Goal: Task Accomplishment & Management: Manage account settings

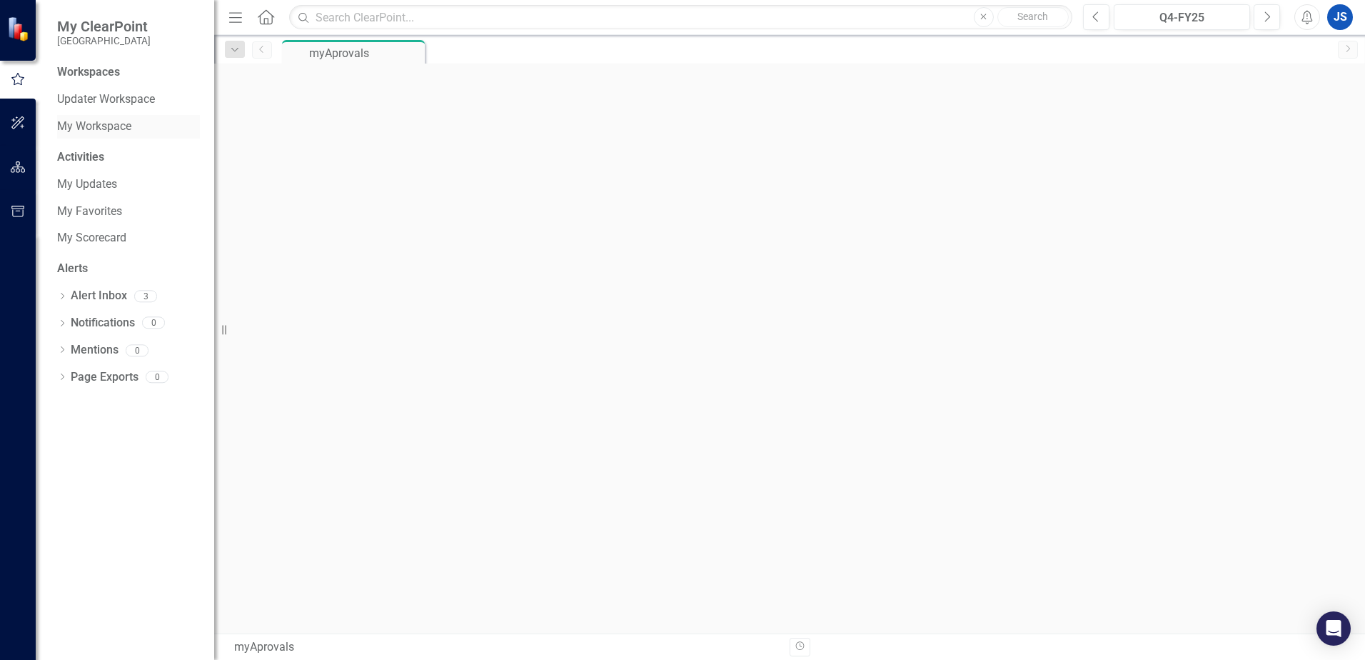
click at [114, 128] on link "My Workspace" at bounding box center [128, 127] width 143 height 16
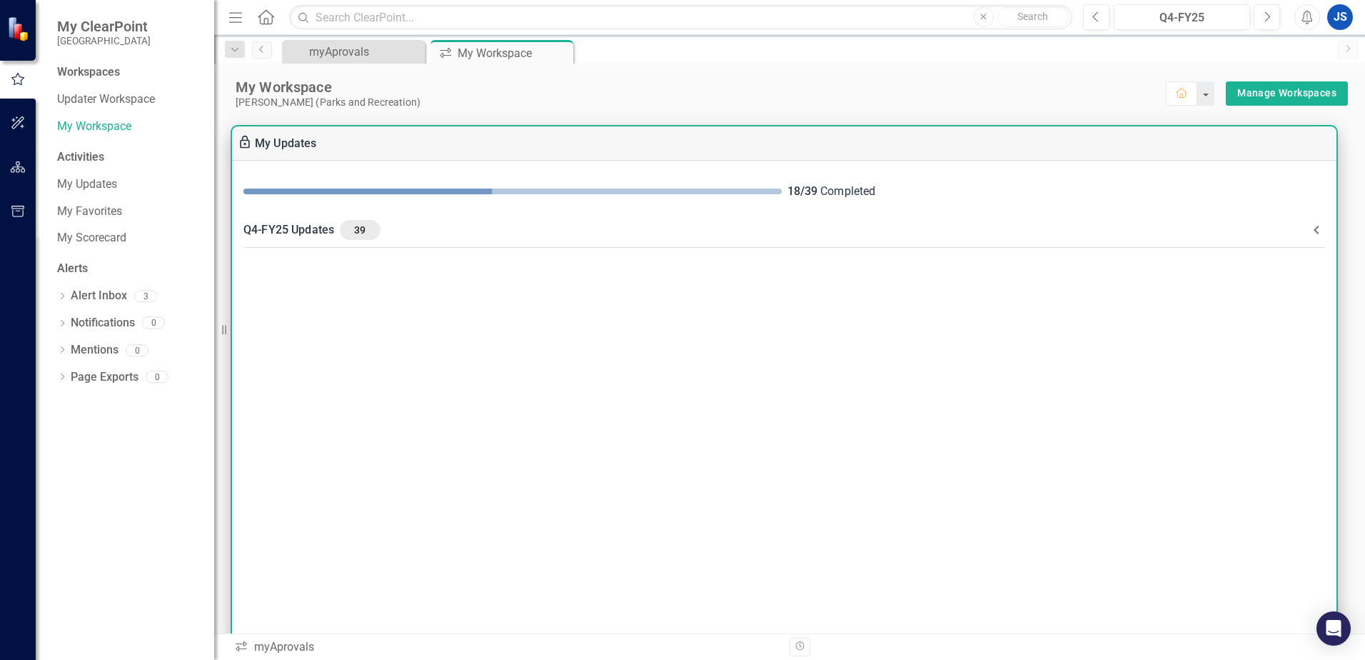
click at [282, 228] on div "Q4-FY25 Updates 39" at bounding box center [776, 230] width 1065 height 20
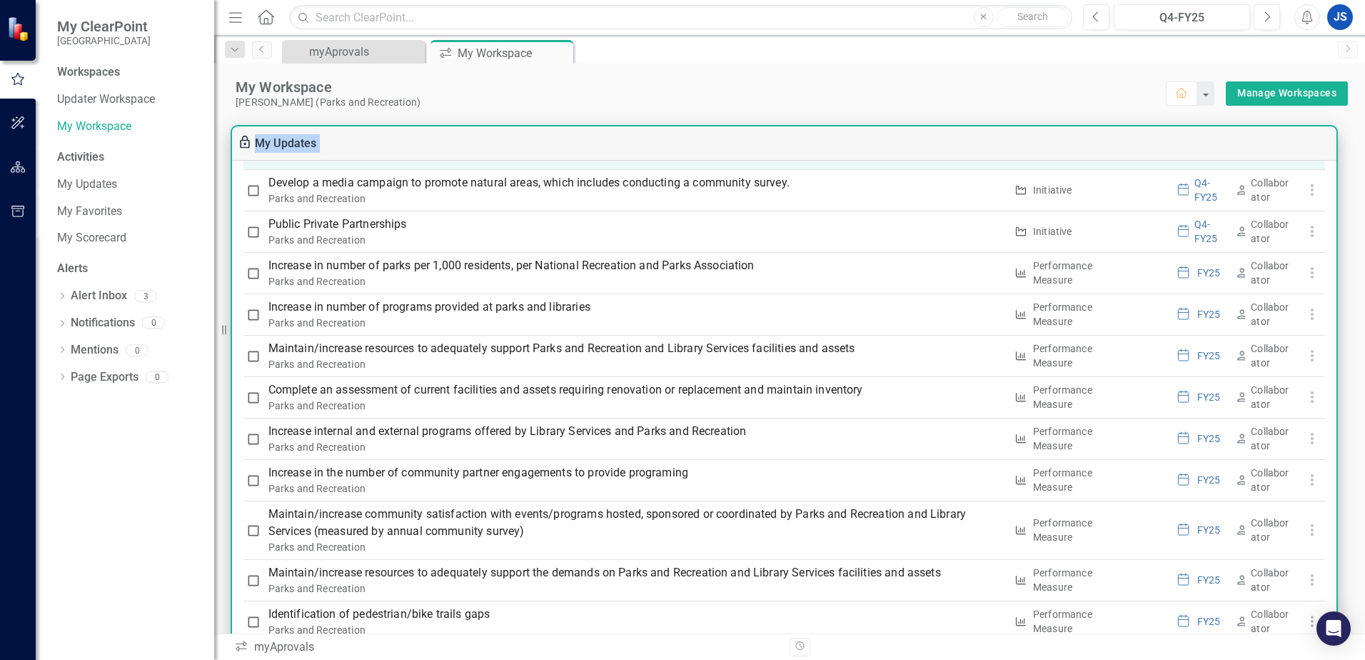
scroll to position [1316, 0]
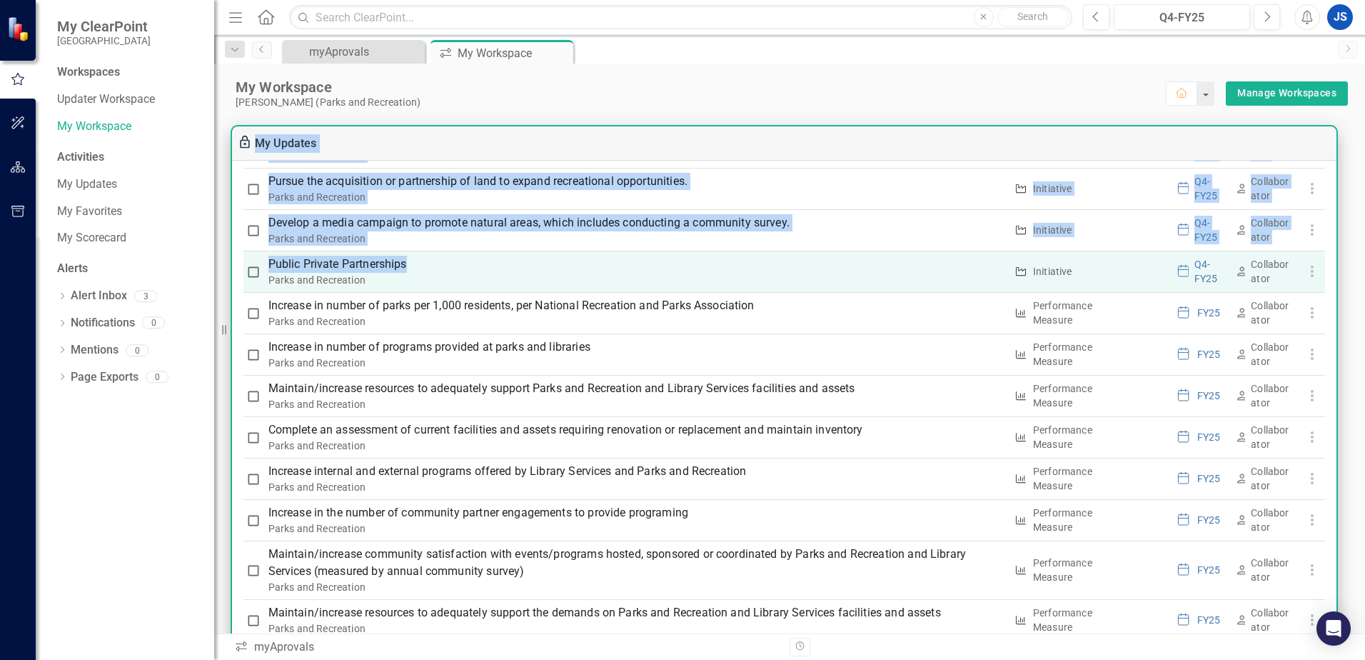
drag, startPoint x: 249, startPoint y: 159, endPoint x: 439, endPoint y: 262, distance: 216.0
click at [439, 262] on div "My Updates 18 / 39 Completed Q4-FY25 Updates 39 Please complete all assigned up…" at bounding box center [784, 406] width 1105 height 561
drag, startPoint x: 439, startPoint y: 262, endPoint x: 447, endPoint y: 254, distance: 11.1
click at [447, 257] on p "Public Private Partnerships" at bounding box center [637, 264] width 737 height 17
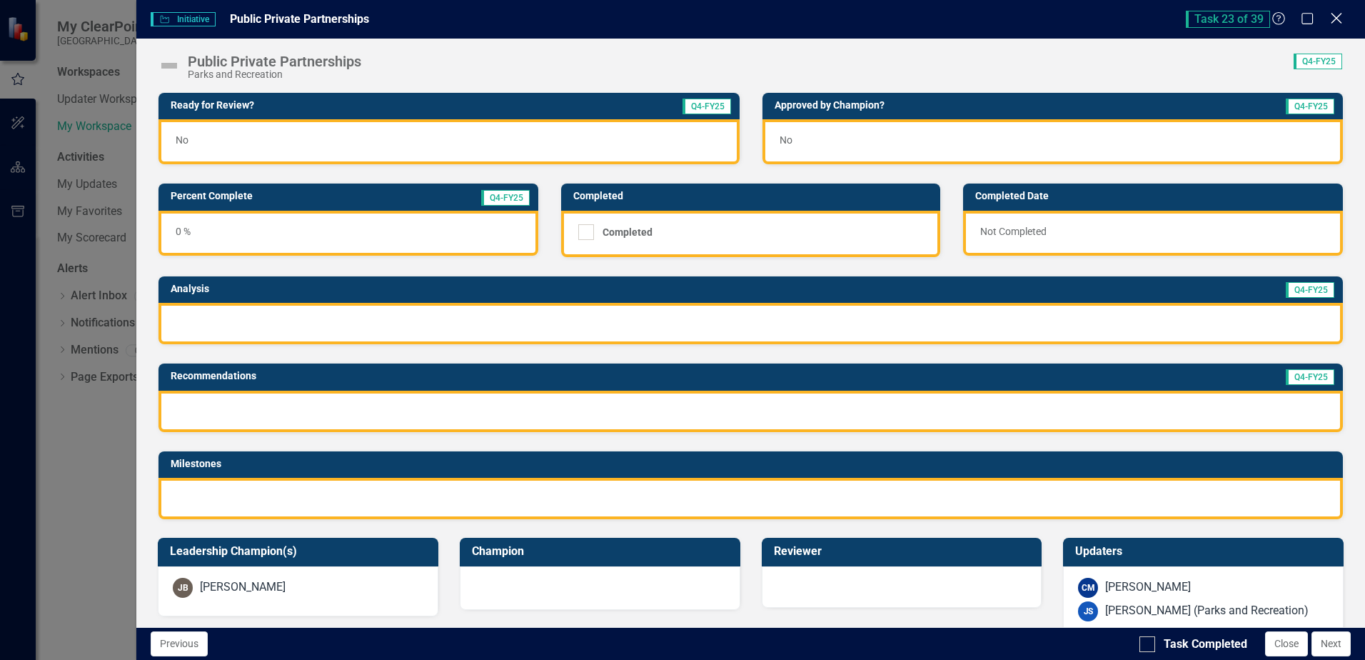
click at [1338, 23] on icon "Close" at bounding box center [1337, 18] width 18 height 14
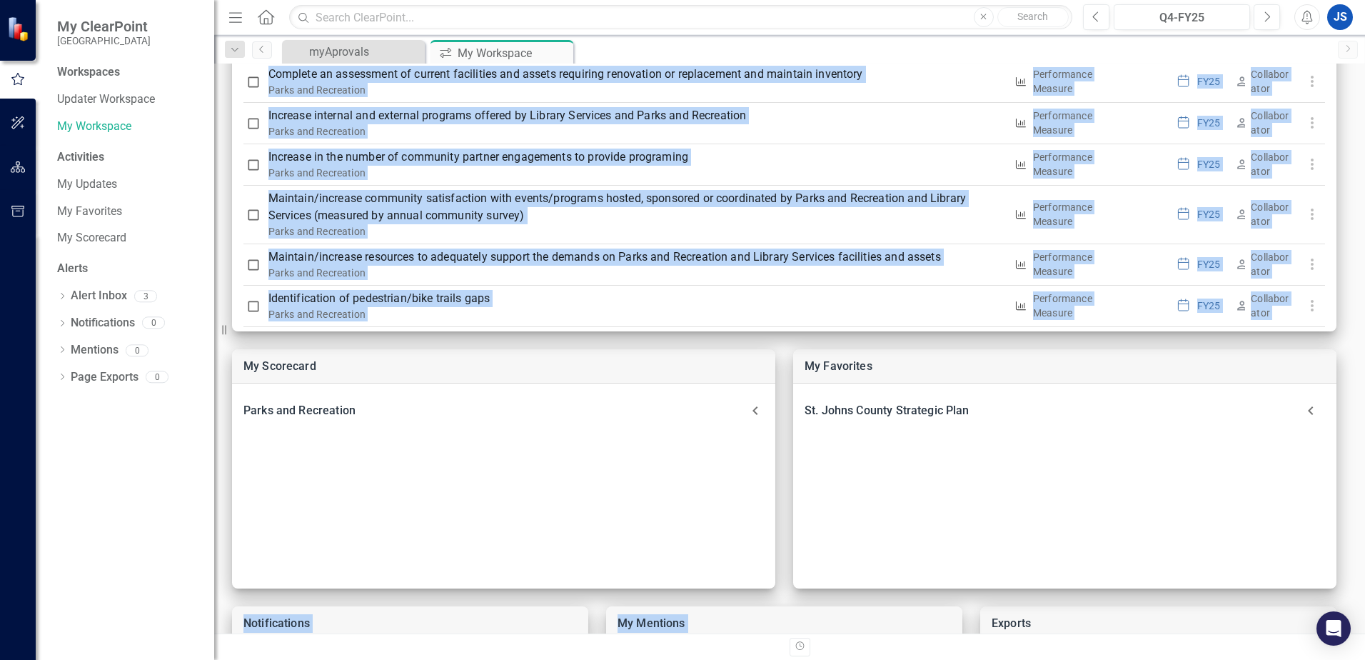
scroll to position [586, 0]
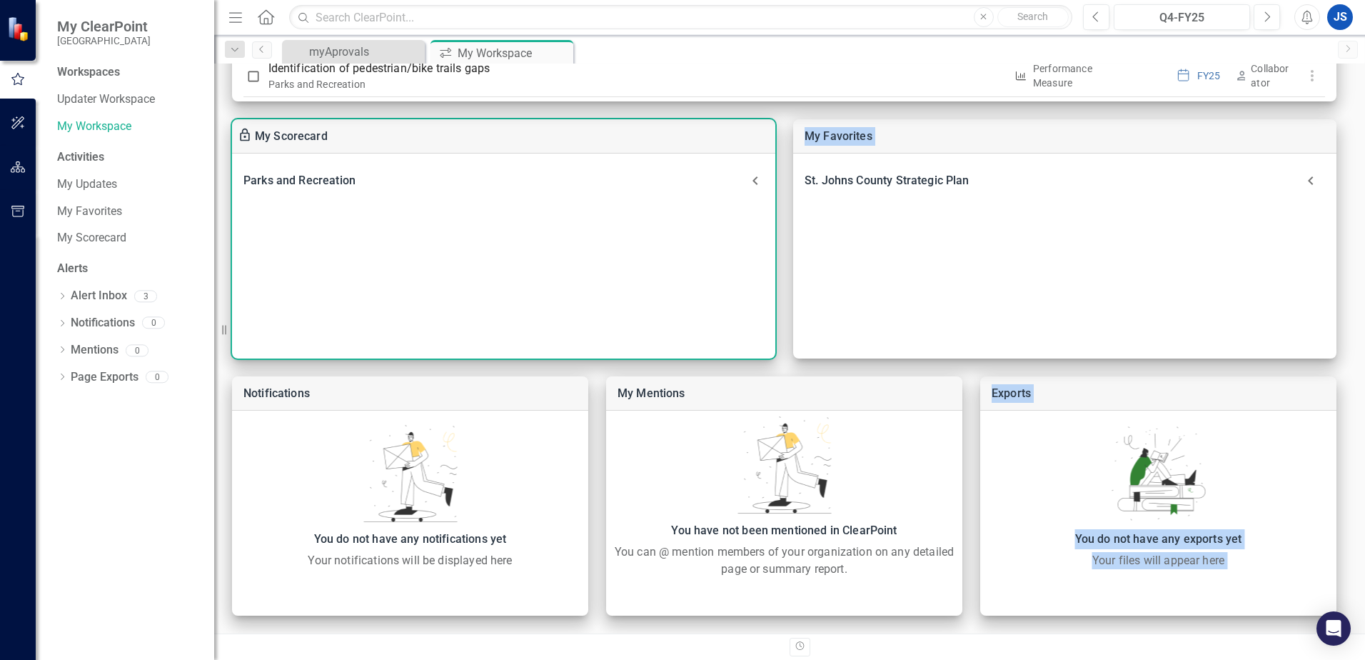
drag, startPoint x: 244, startPoint y: 154, endPoint x: 736, endPoint y: 165, distance: 491.4
click at [736, 165] on div "My Scorecard Parks and Recreation Performance Measure Increase in number of par…" at bounding box center [789, 78] width 1151 height 1110
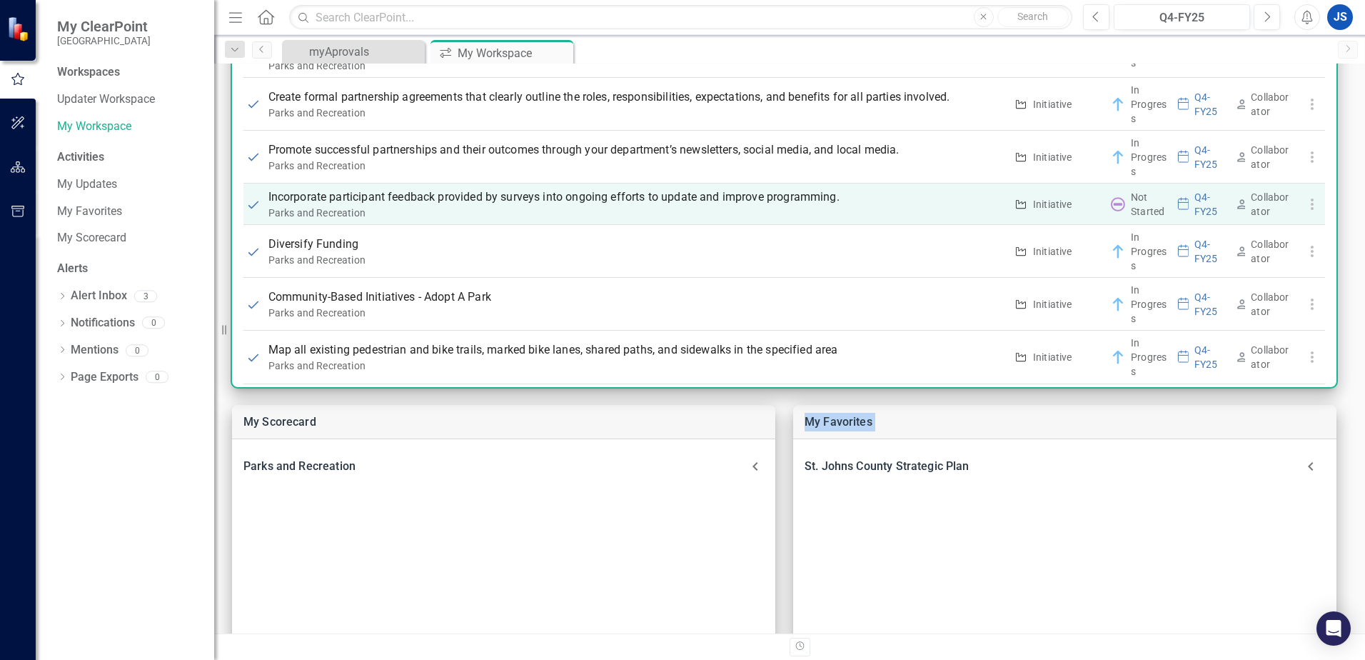
scroll to position [388, 0]
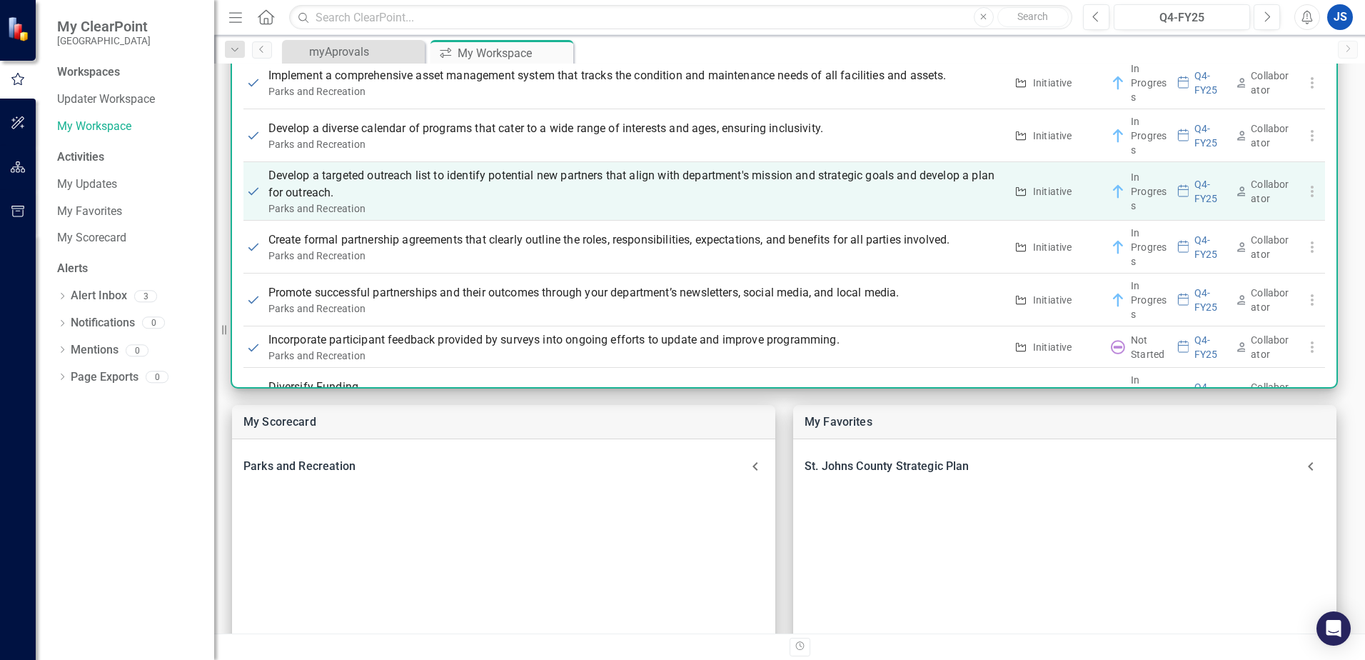
drag, startPoint x: 583, startPoint y: 235, endPoint x: 622, endPoint y: 199, distance: 53.1
click at [623, 200] on p "Develop a targeted outreach list to identify potential new partners that align …" at bounding box center [637, 184] width 737 height 34
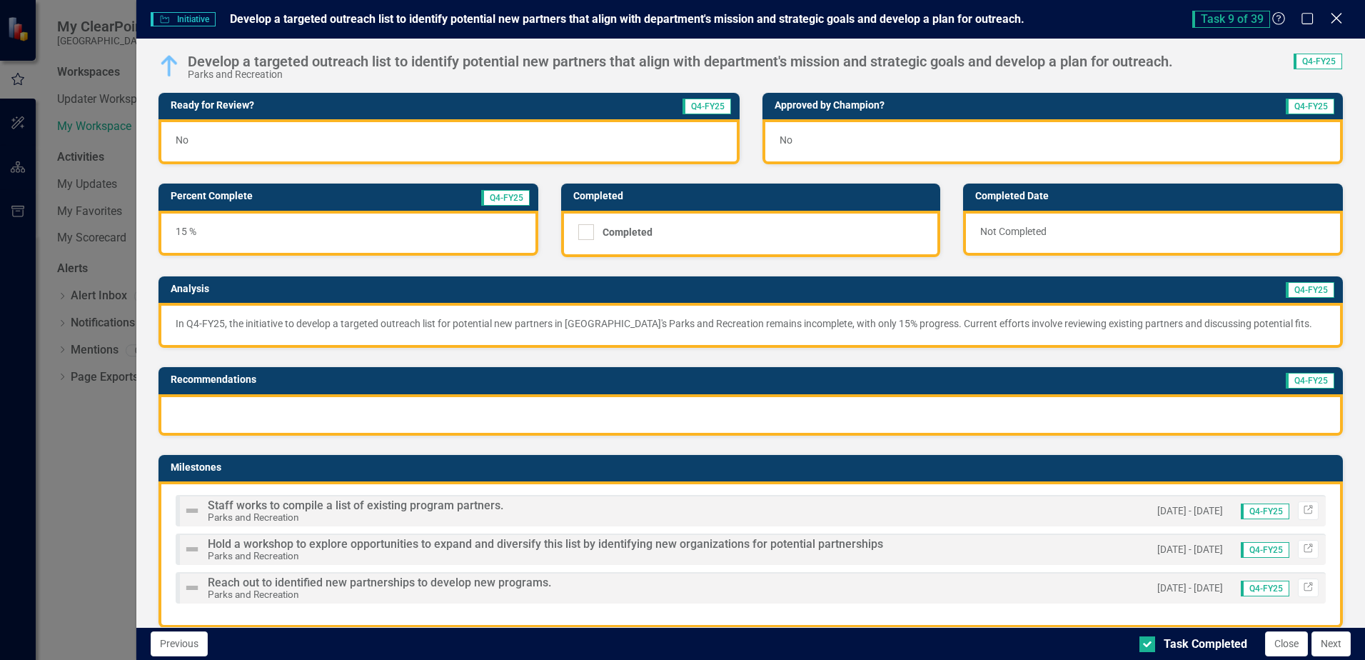
click at [1339, 20] on icon at bounding box center [1336, 18] width 11 height 11
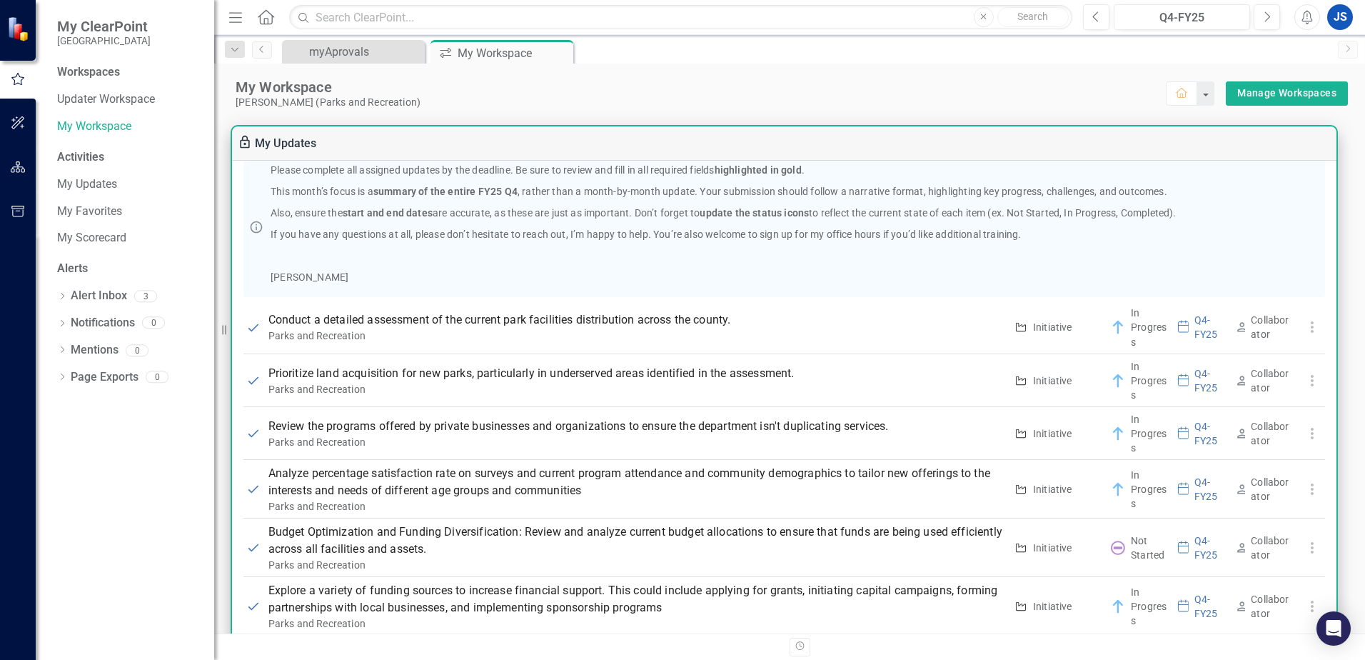
scroll to position [143, 0]
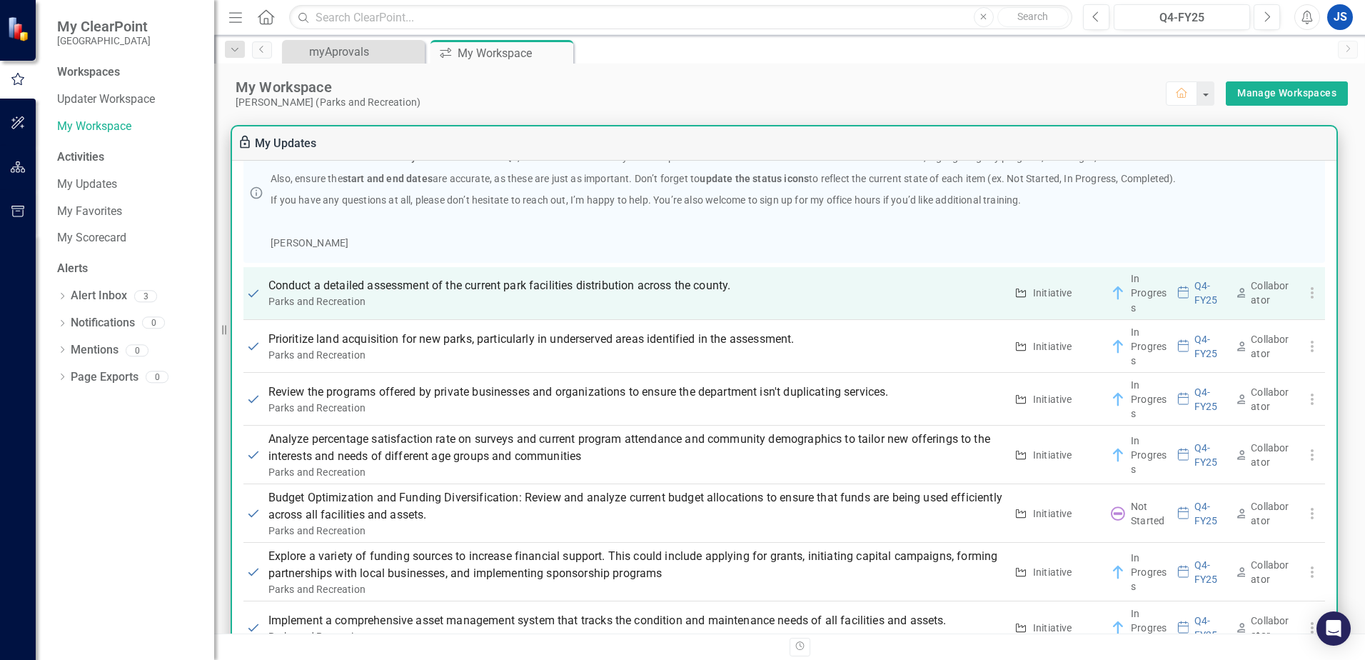
click at [1258, 296] on div "Collaborator" at bounding box center [1272, 292] width 43 height 29
click at [1306, 292] on icon "button" at bounding box center [1312, 292] width 17 height 17
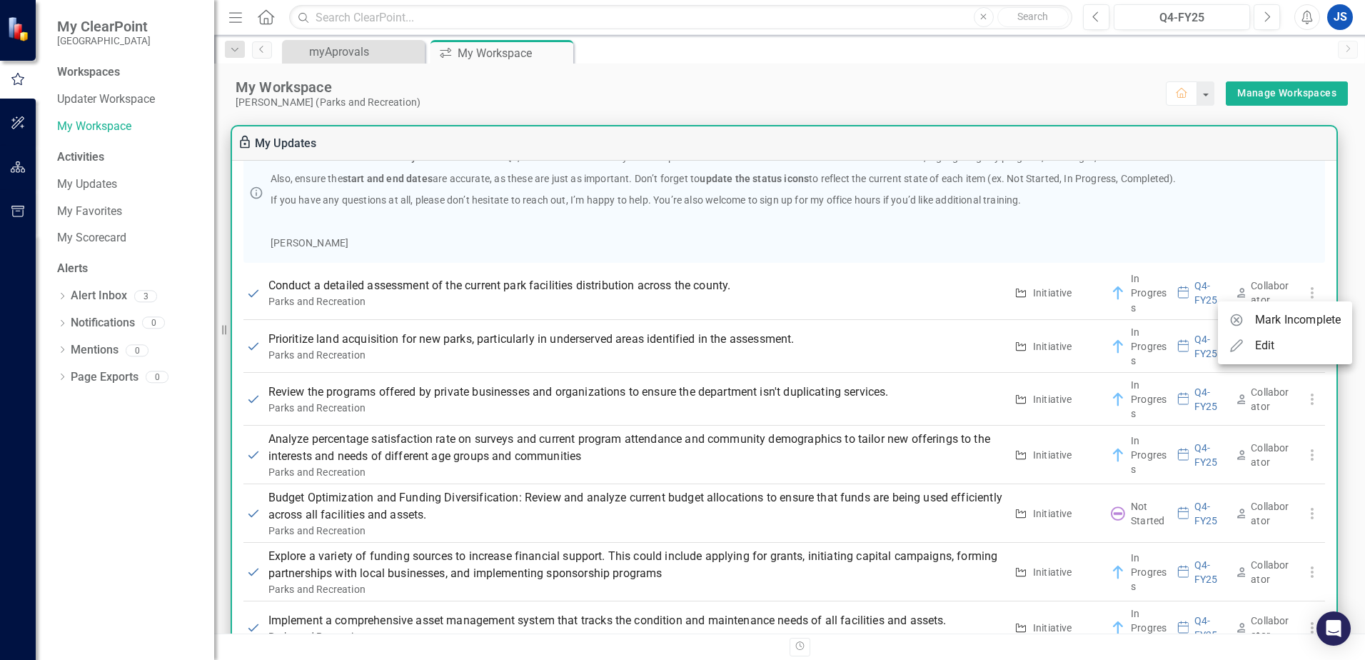
click at [1278, 239] on div at bounding box center [682, 330] width 1365 height 660
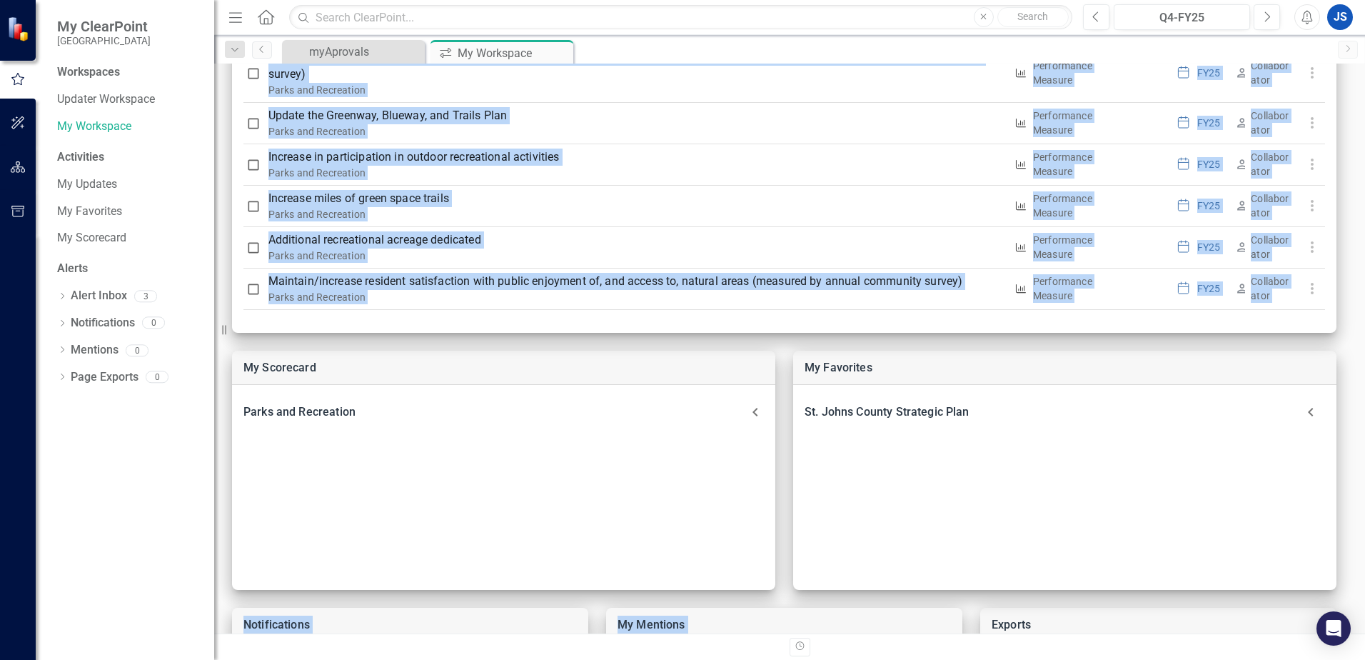
scroll to position [501, 0]
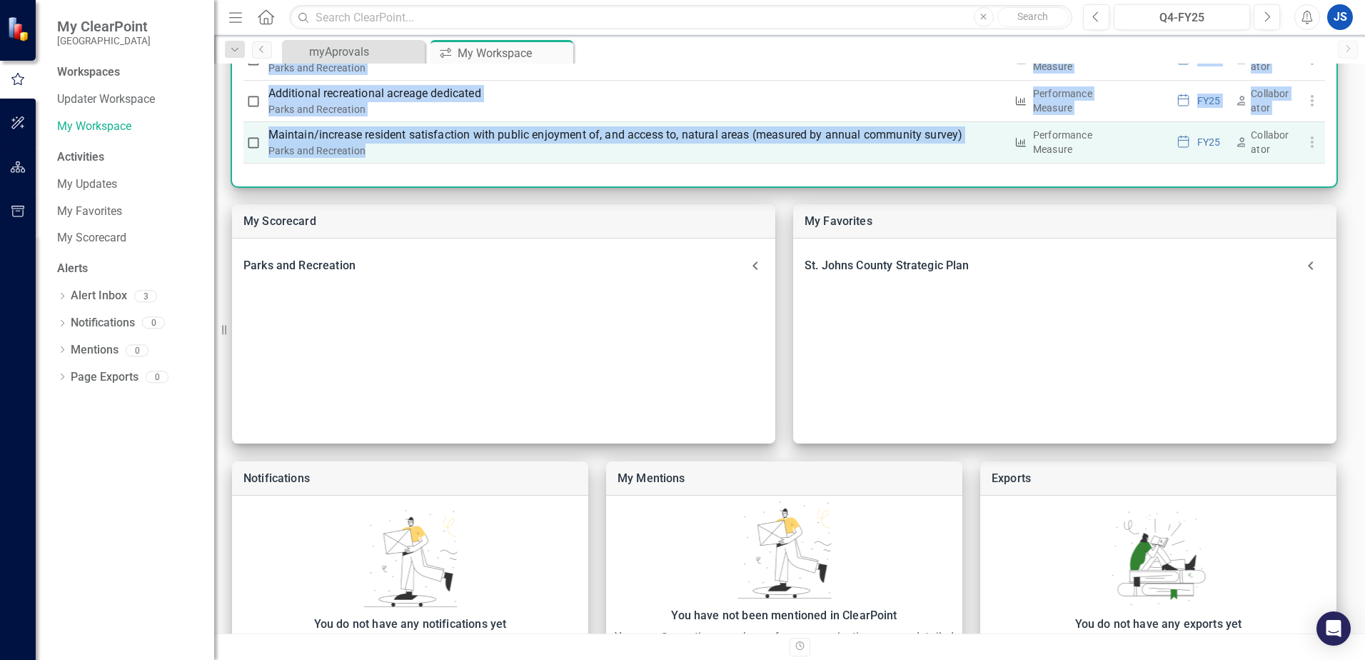
drag, startPoint x: 266, startPoint y: 258, endPoint x: 668, endPoint y: 146, distance: 418.1
drag, startPoint x: 668, startPoint y: 146, endPoint x: 656, endPoint y: 134, distance: 17.2
copy div "Caitlyn Glendenning Conduct a detailed assessment of the current park facilitie…"
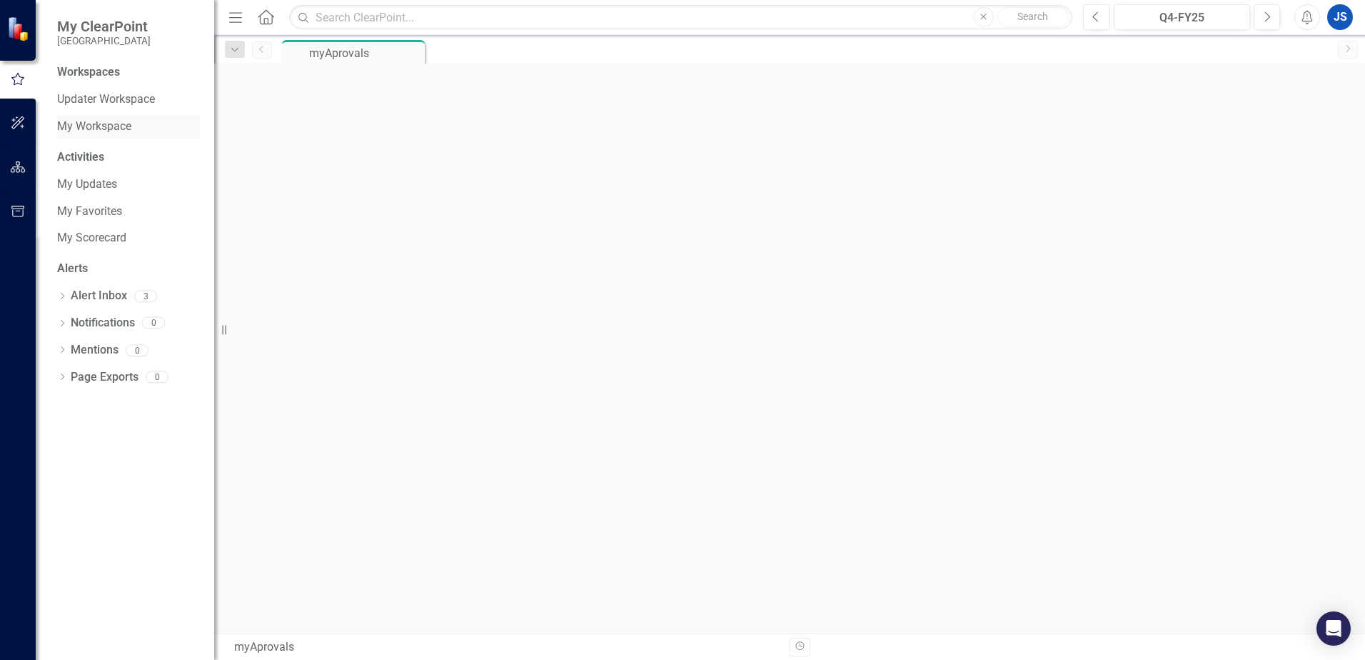
click at [104, 125] on link "My Workspace" at bounding box center [128, 127] width 143 height 16
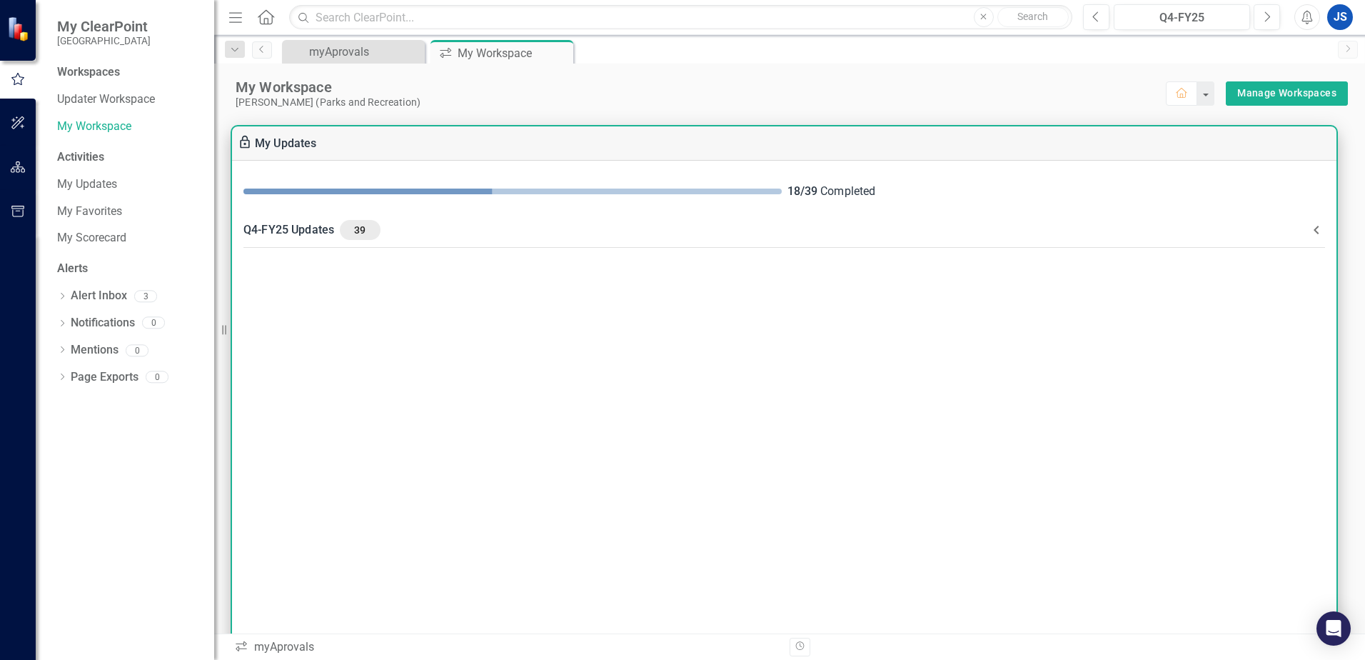
click at [329, 231] on div "Q4-FY25 Updates 39" at bounding box center [776, 230] width 1065 height 20
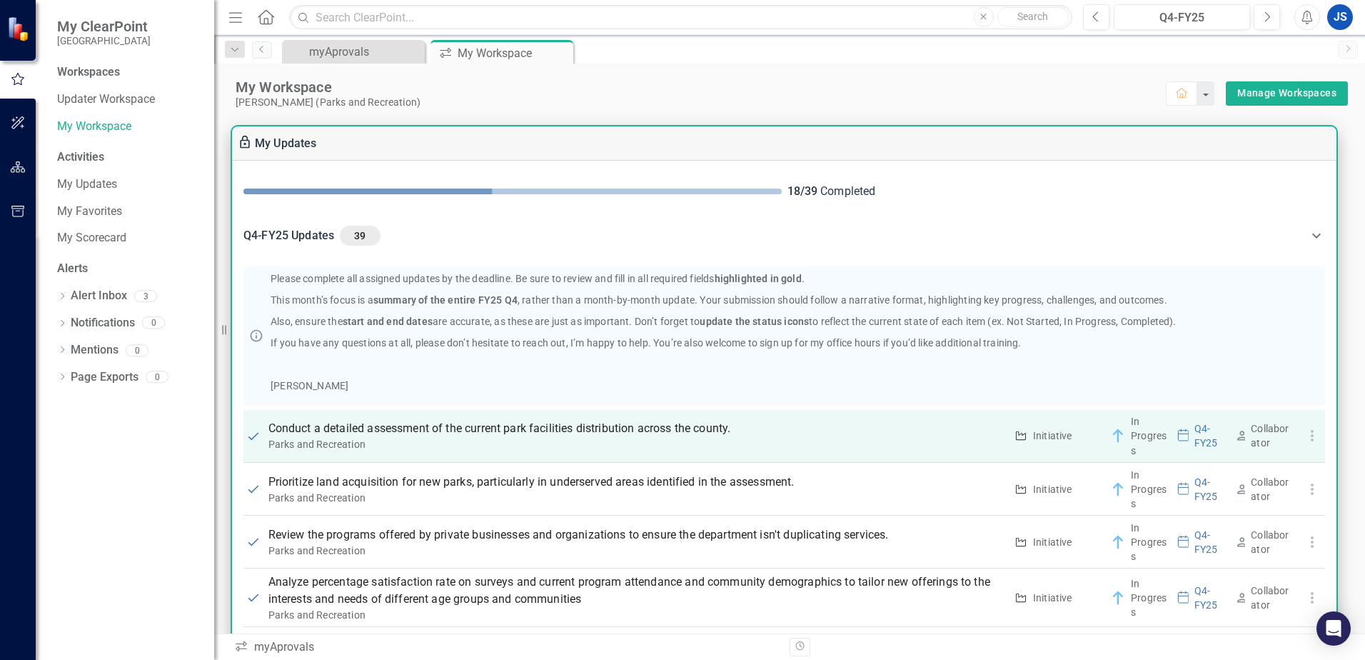
click at [1310, 436] on use "button" at bounding box center [1311, 435] width 3 height 11
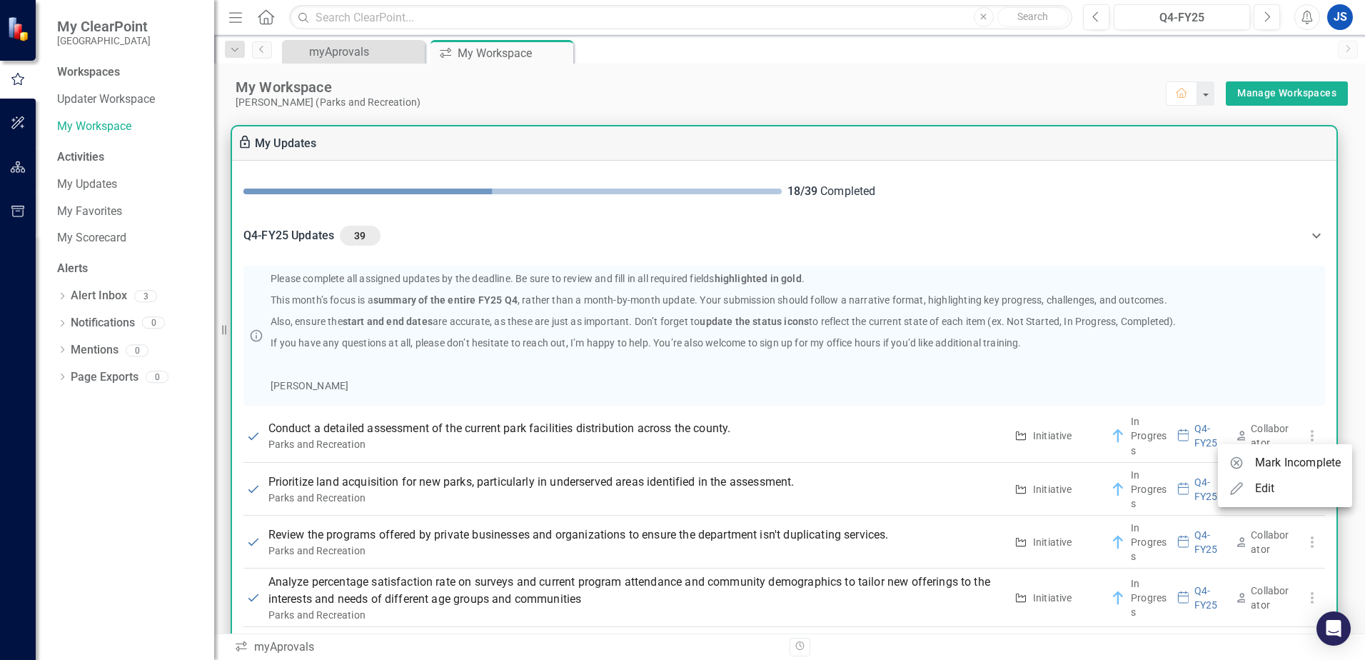
click at [1126, 429] on div at bounding box center [682, 330] width 1365 height 660
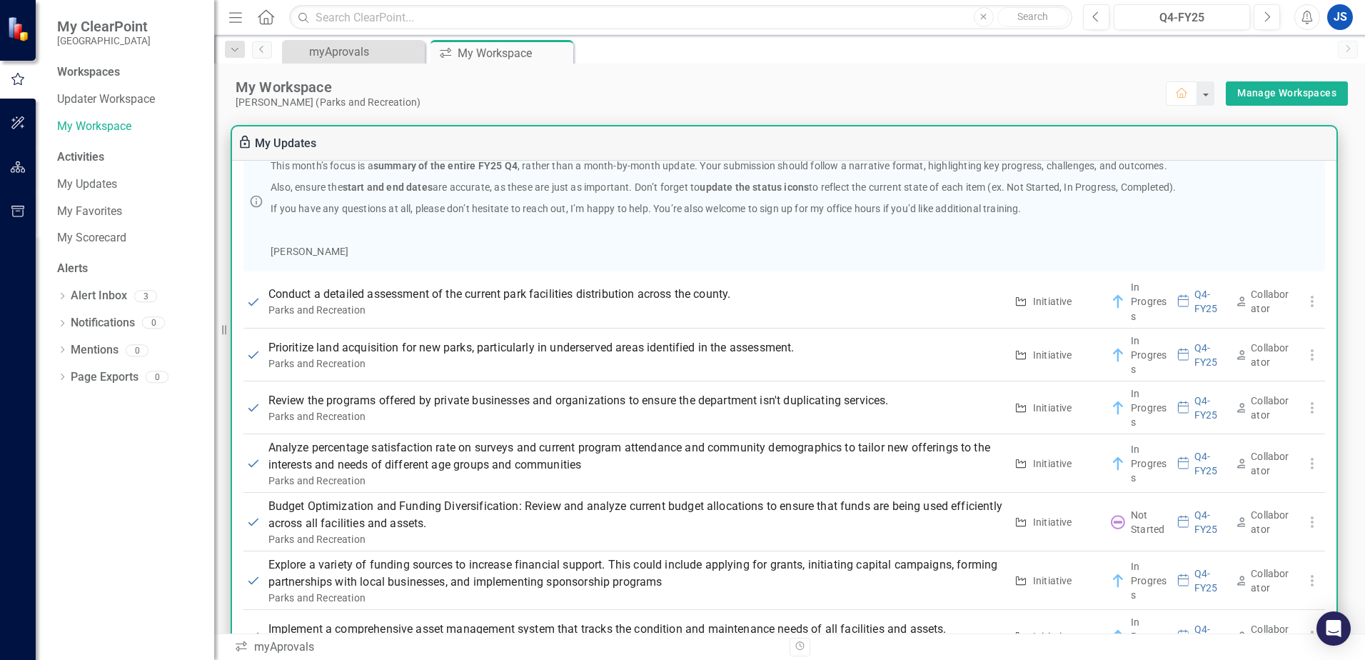
scroll to position [143, 0]
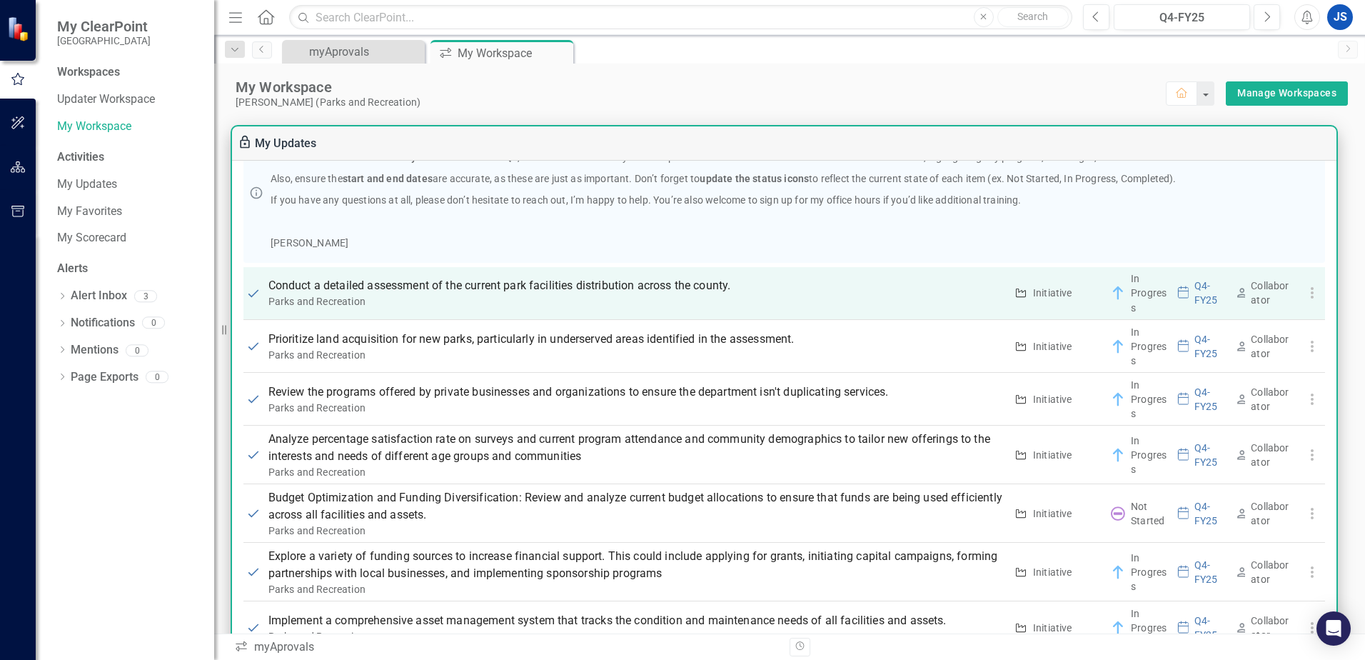
click at [507, 286] on p "Conduct a detailed assessment of the current park facilities distribution acros…" at bounding box center [637, 285] width 737 height 17
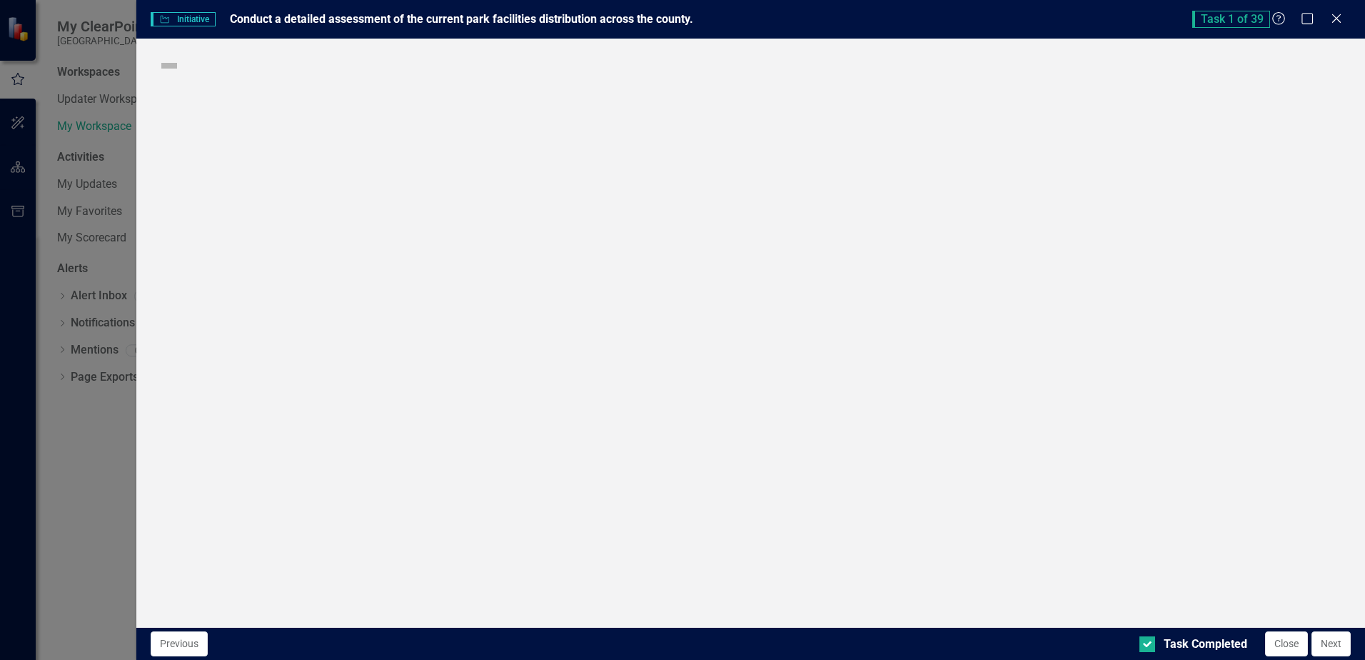
click at [507, 286] on div "Initiative Initiative Conduct a detailed assessment of the current park facilit…" at bounding box center [682, 330] width 1365 height 660
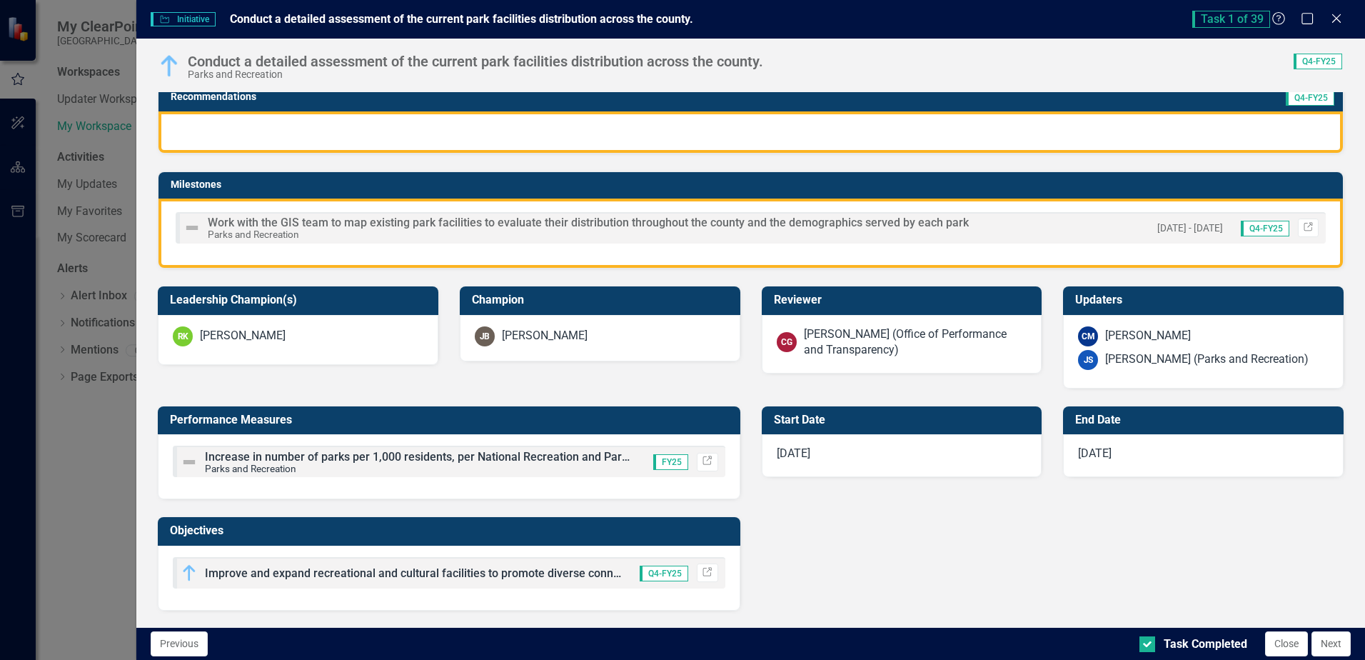
scroll to position [286, 0]
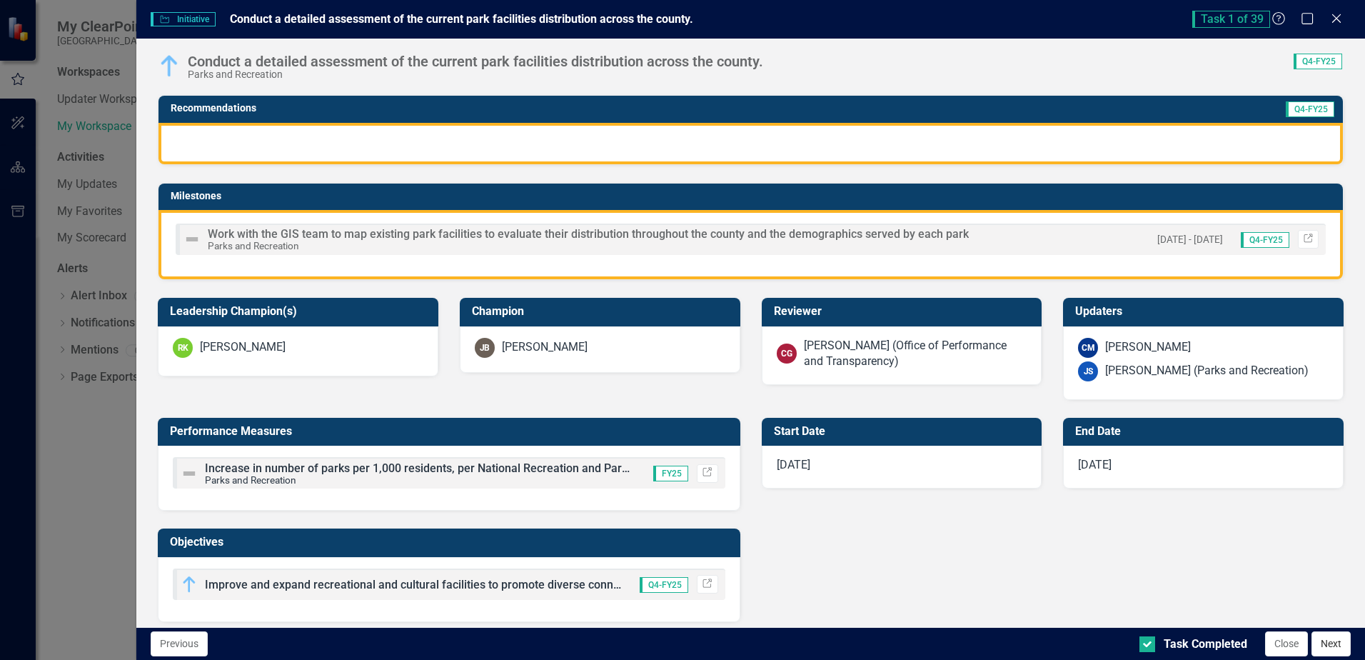
click at [1324, 646] on button "Next" at bounding box center [1331, 643] width 39 height 25
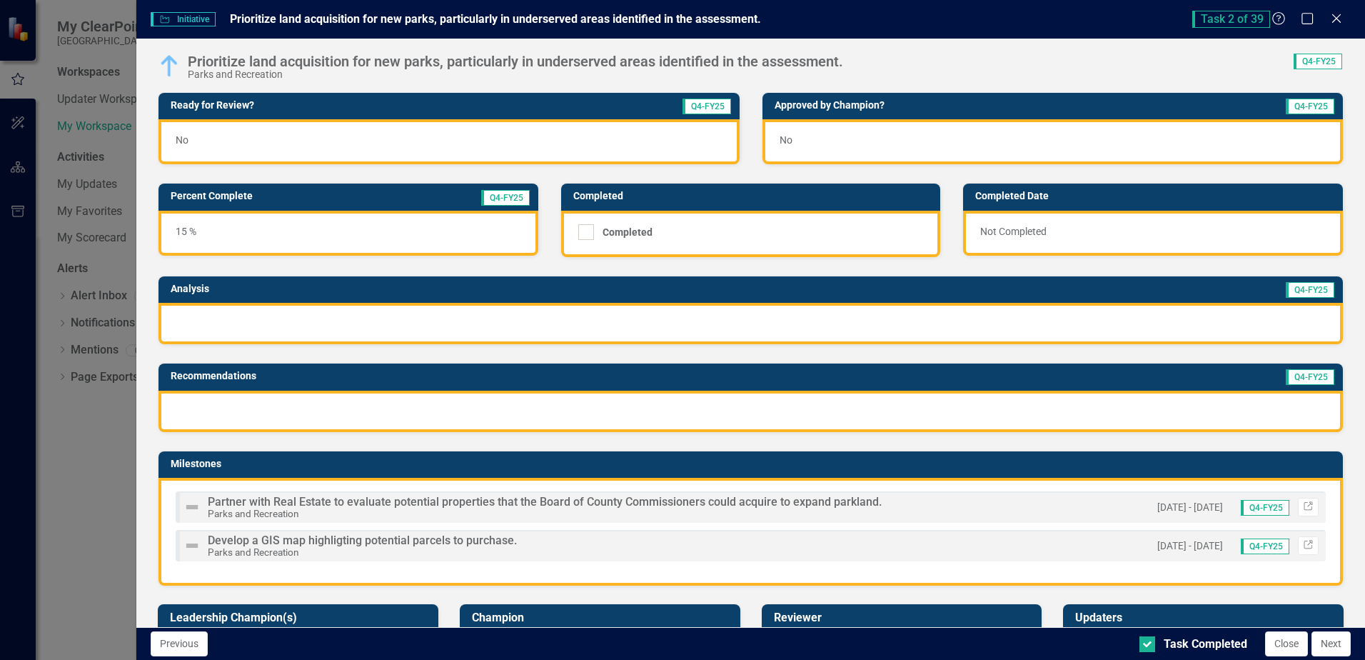
scroll to position [214, 0]
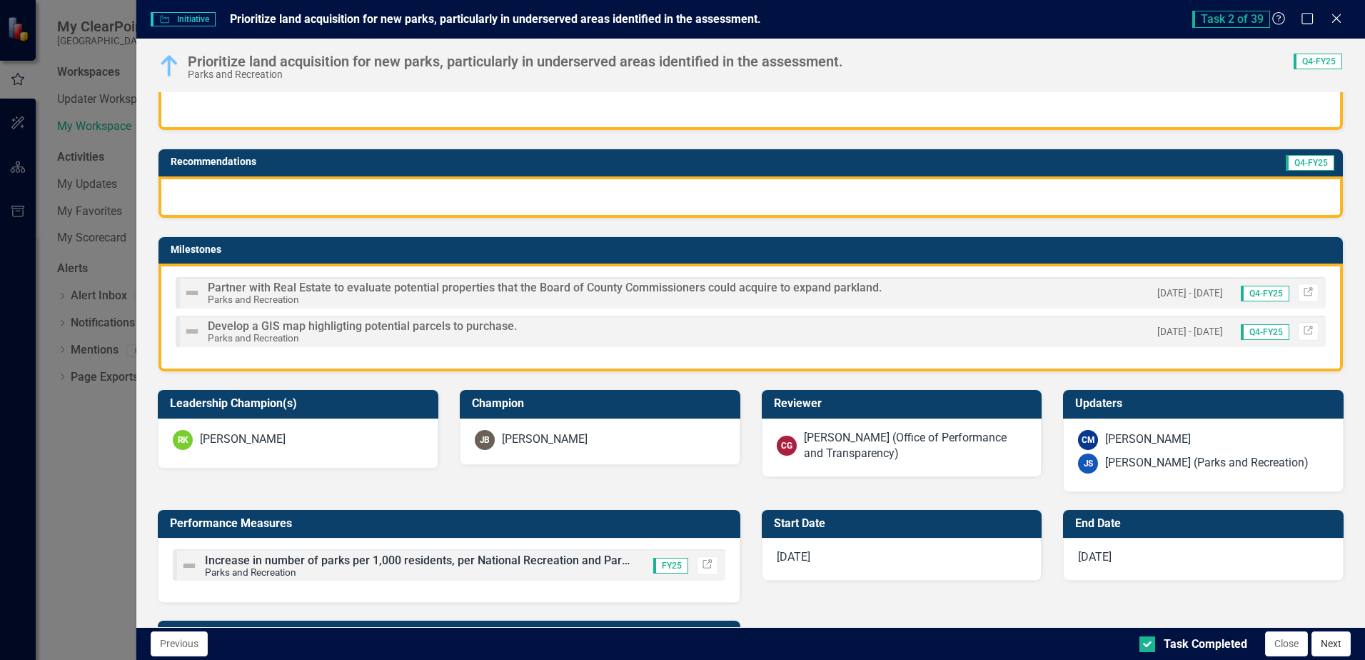
click at [1328, 648] on button "Next" at bounding box center [1331, 643] width 39 height 25
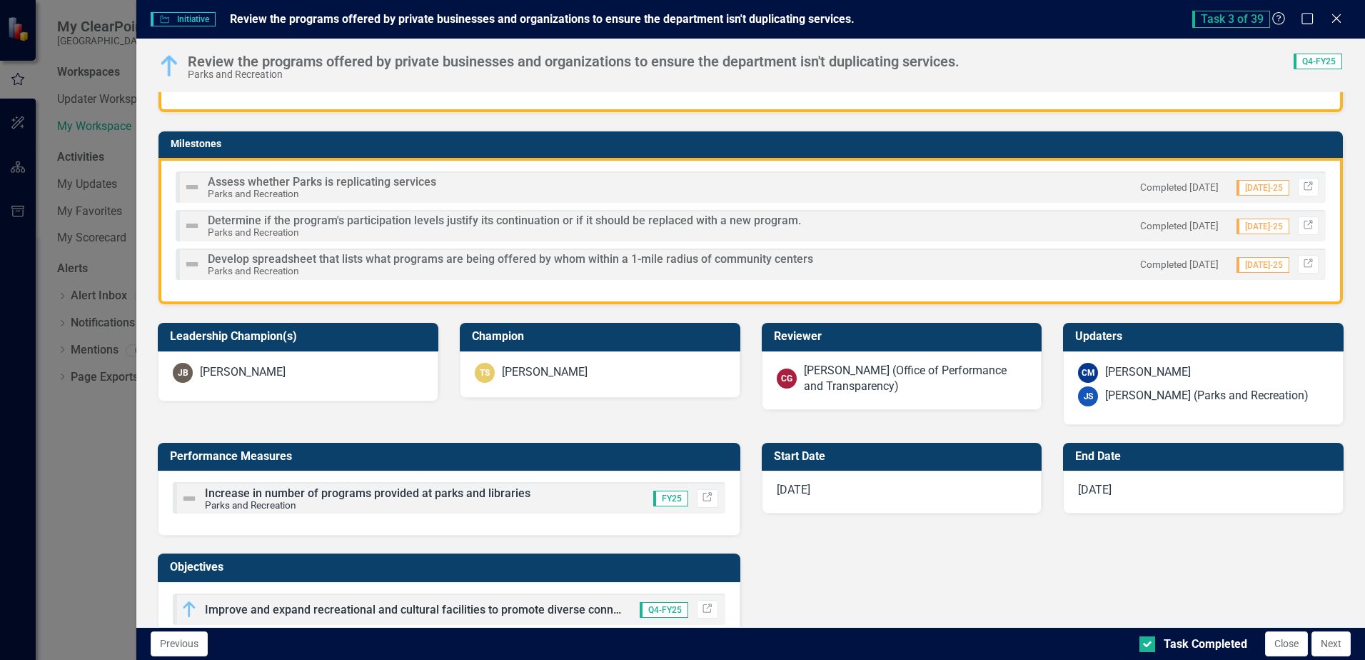
scroll to position [357, 0]
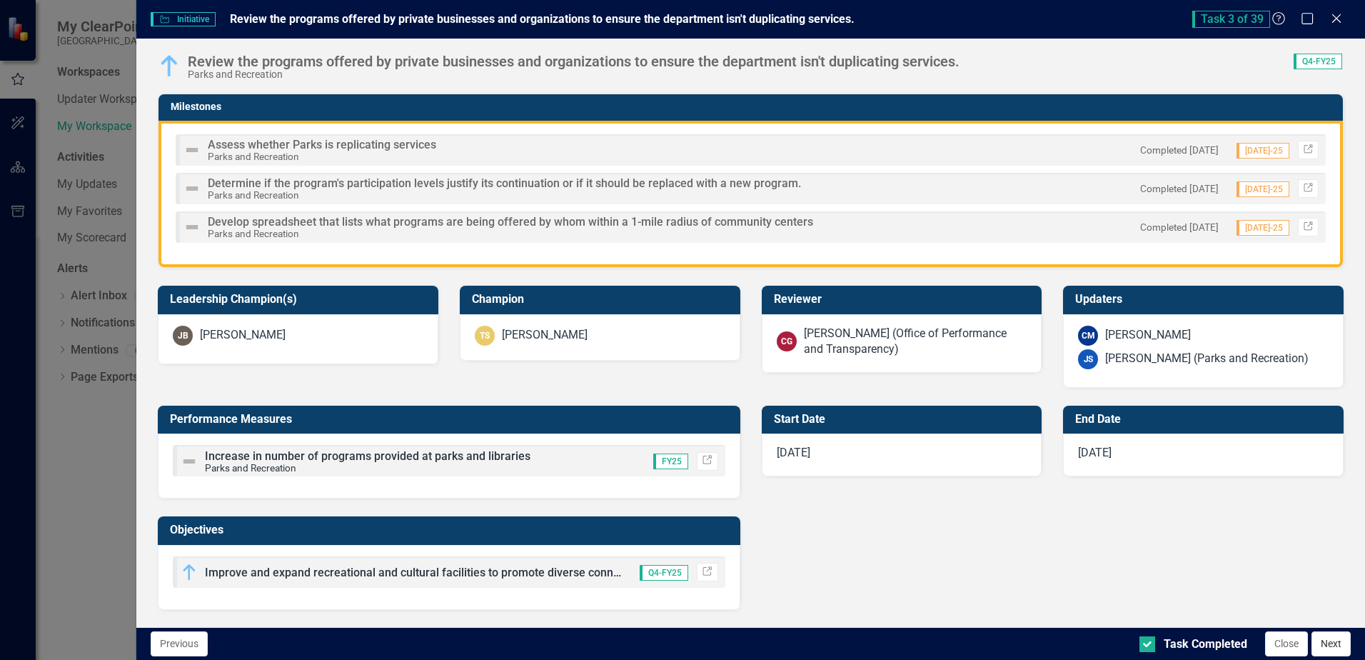
click at [1325, 641] on button "Next" at bounding box center [1331, 643] width 39 height 25
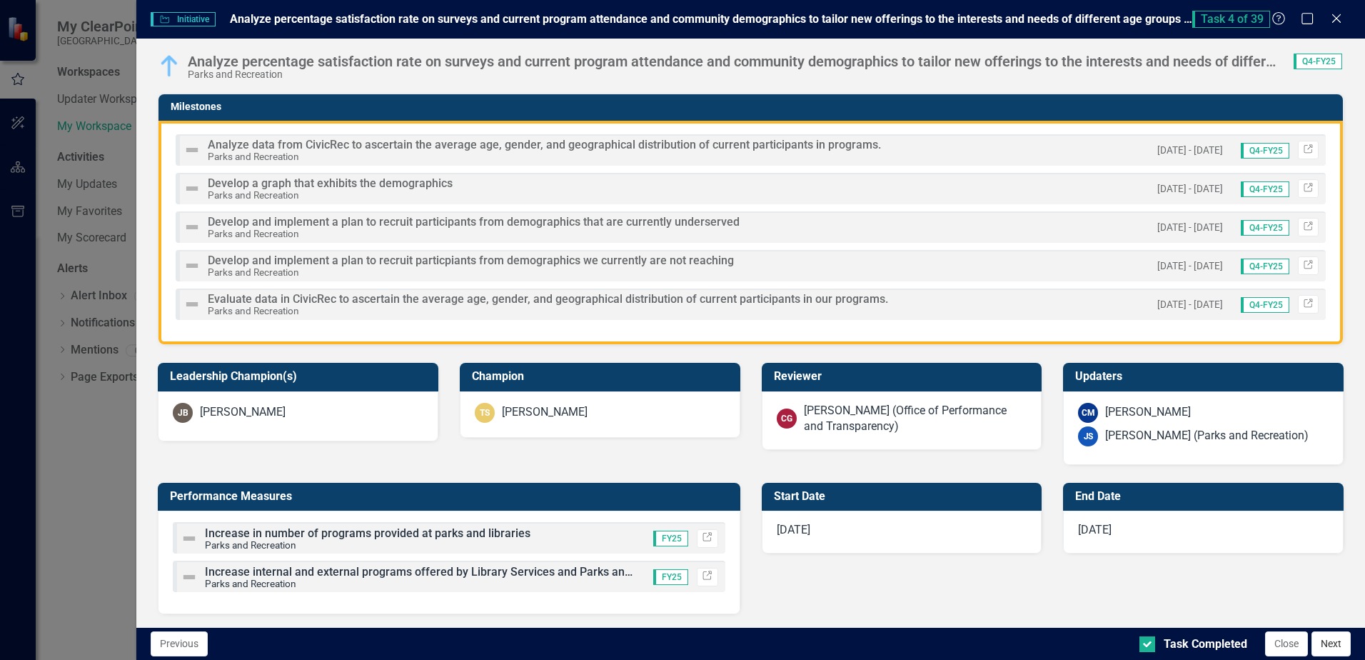
click at [1330, 645] on button "Next" at bounding box center [1331, 643] width 39 height 25
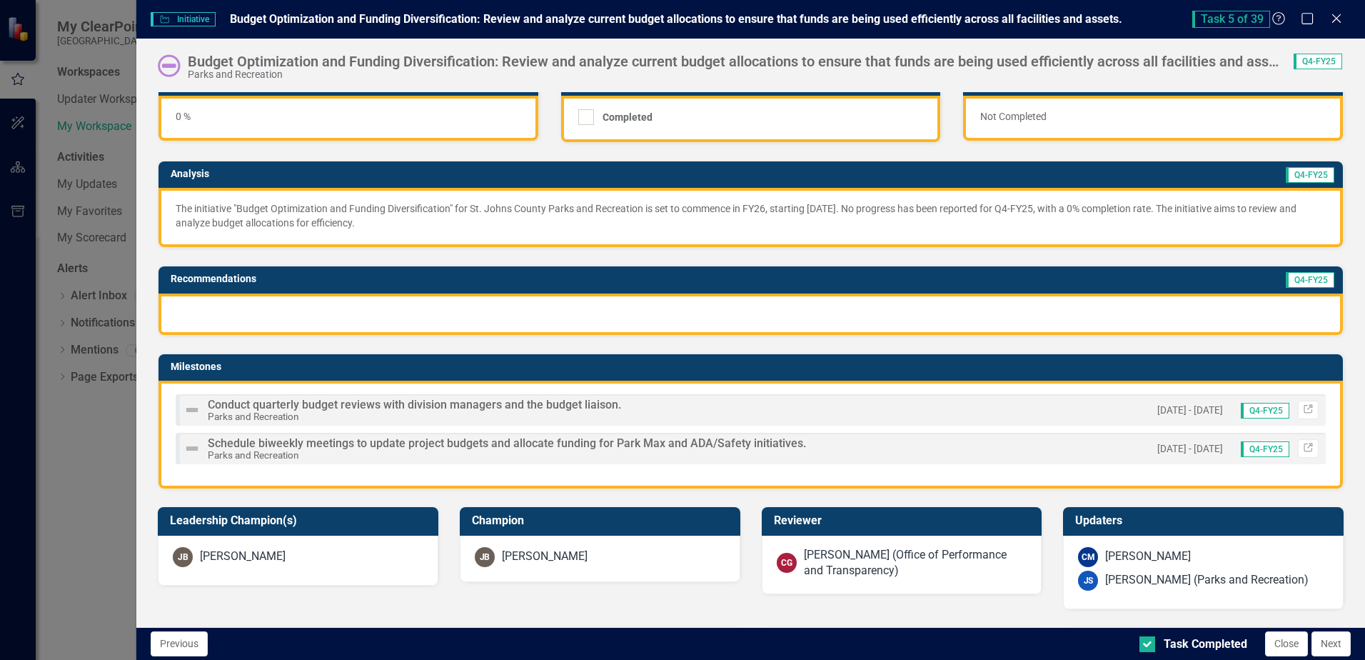
scroll to position [143, 0]
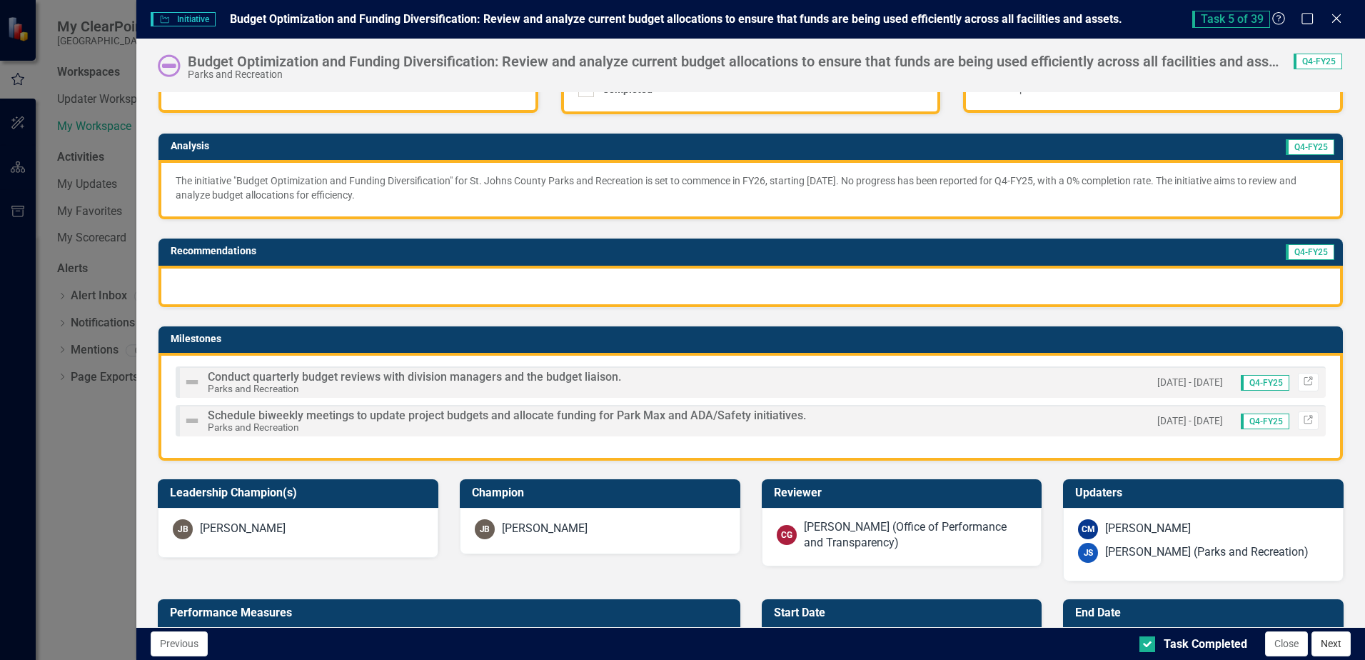
click at [1328, 645] on button "Next" at bounding box center [1331, 643] width 39 height 25
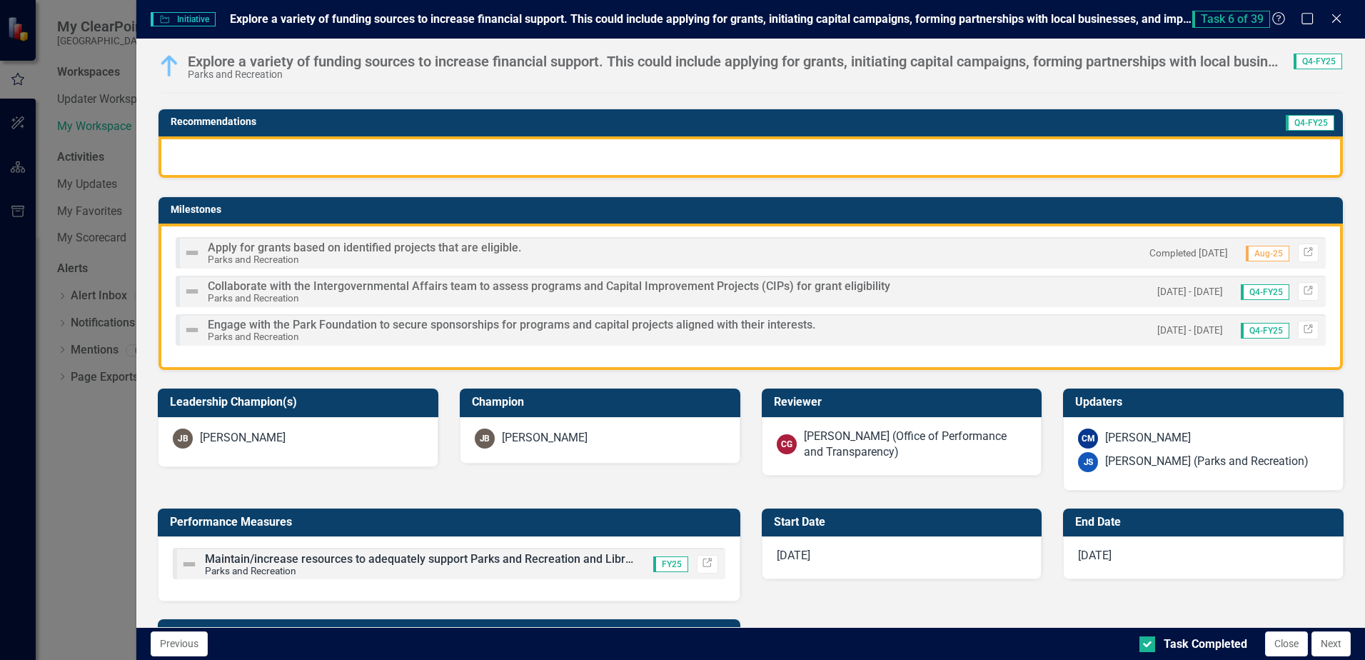
scroll to position [286, 0]
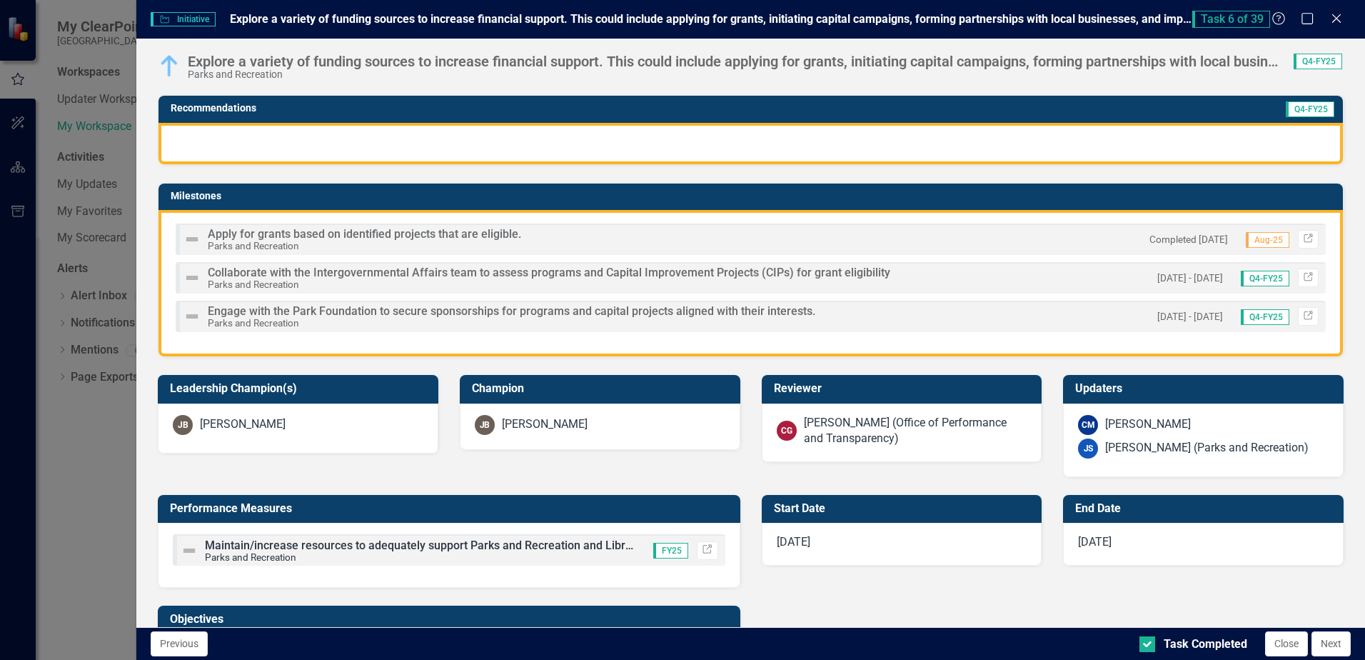
click at [1330, 646] on button "Next" at bounding box center [1331, 643] width 39 height 25
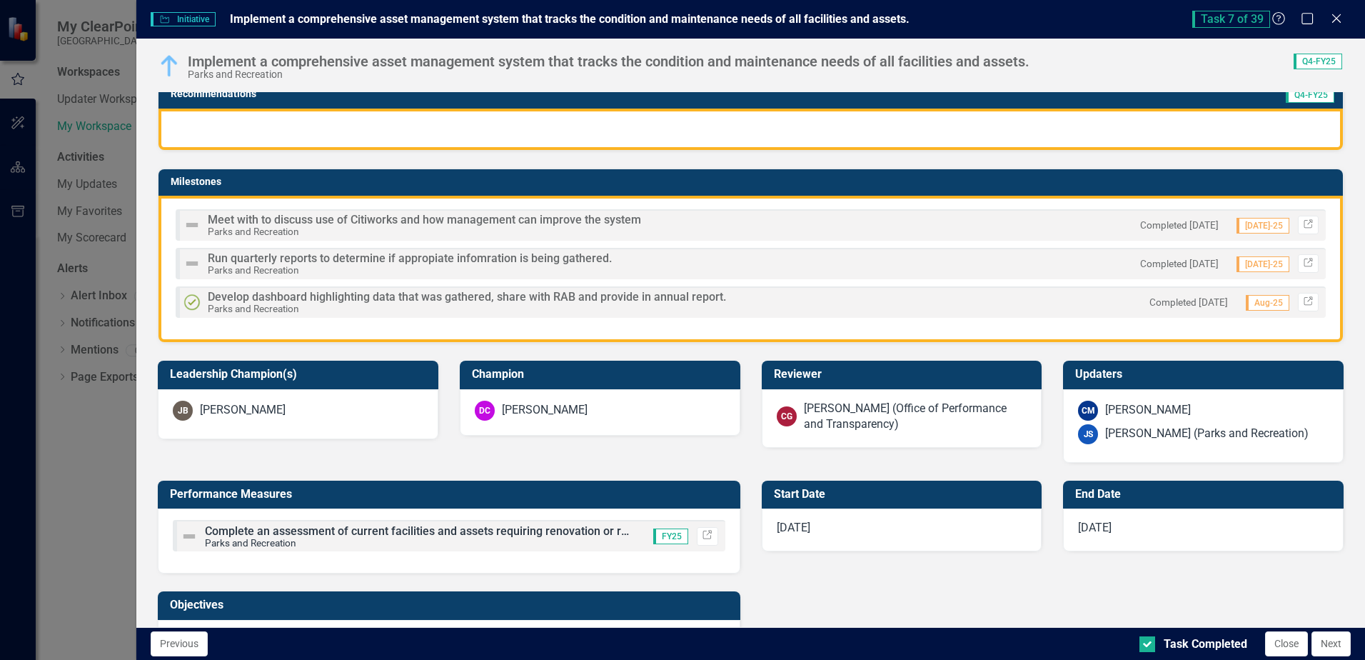
click at [1332, 651] on button "Next" at bounding box center [1331, 643] width 39 height 25
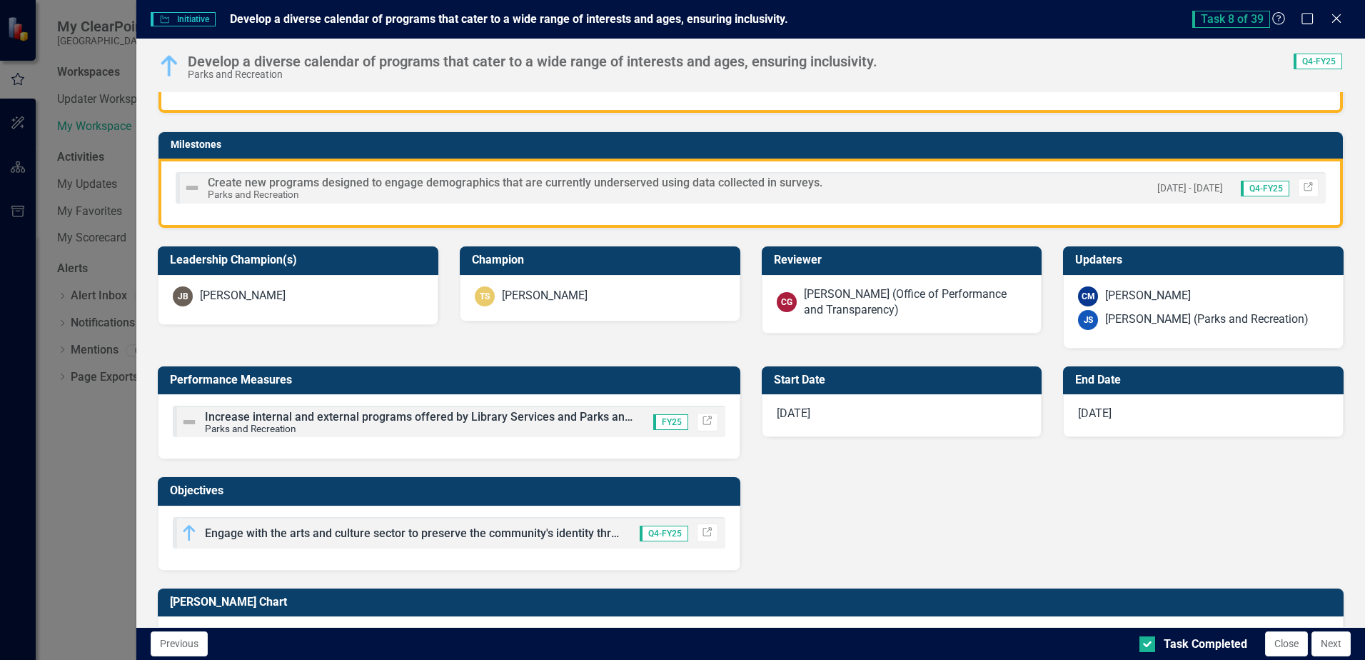
scroll to position [357, 0]
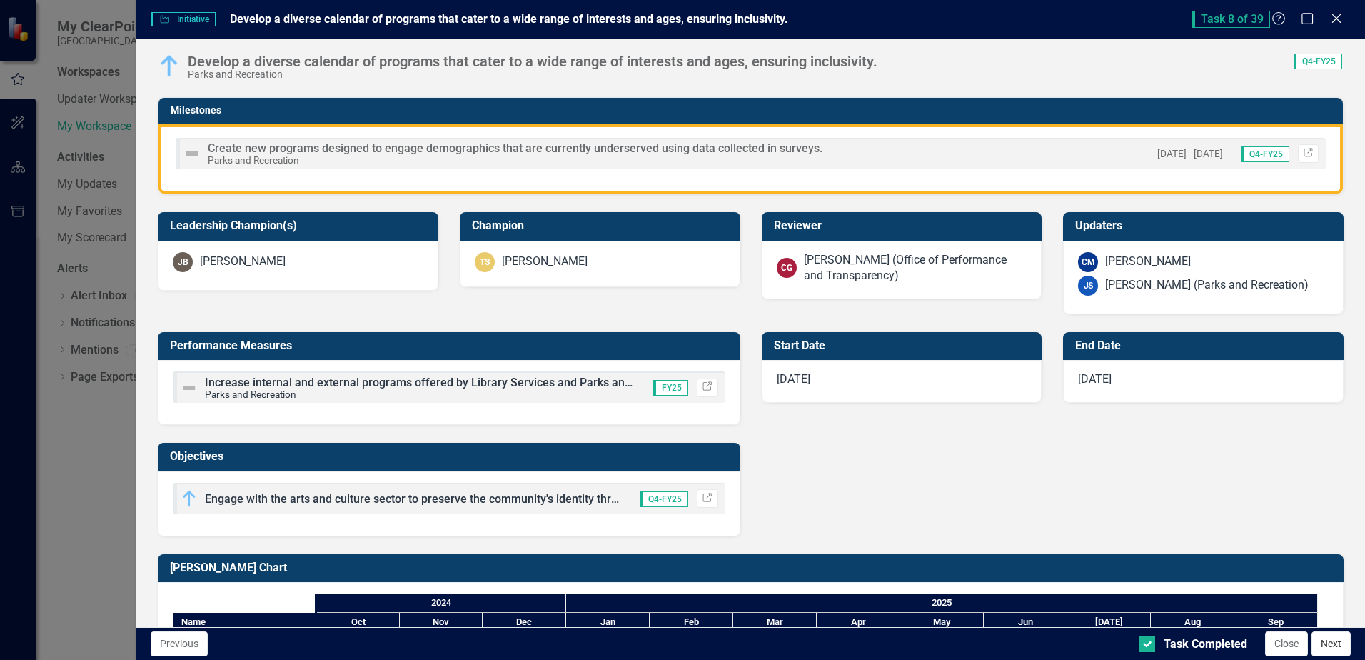
click at [1325, 642] on button "Next" at bounding box center [1331, 643] width 39 height 25
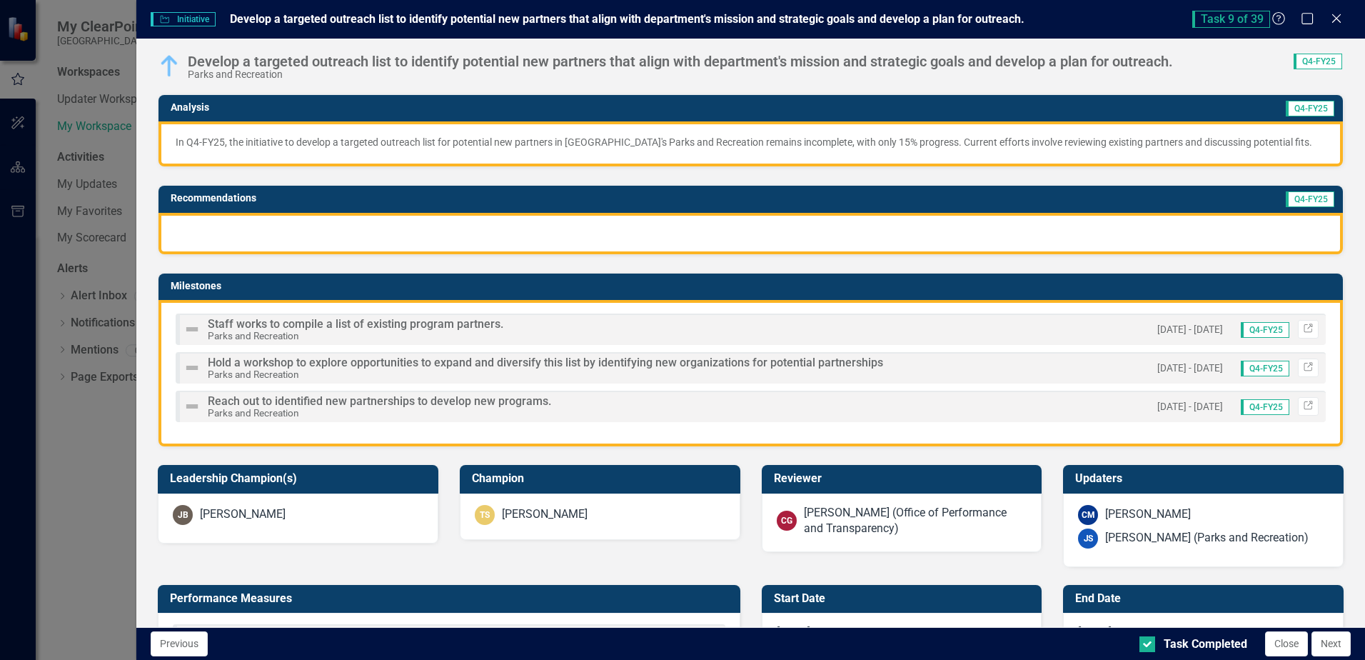
scroll to position [214, 0]
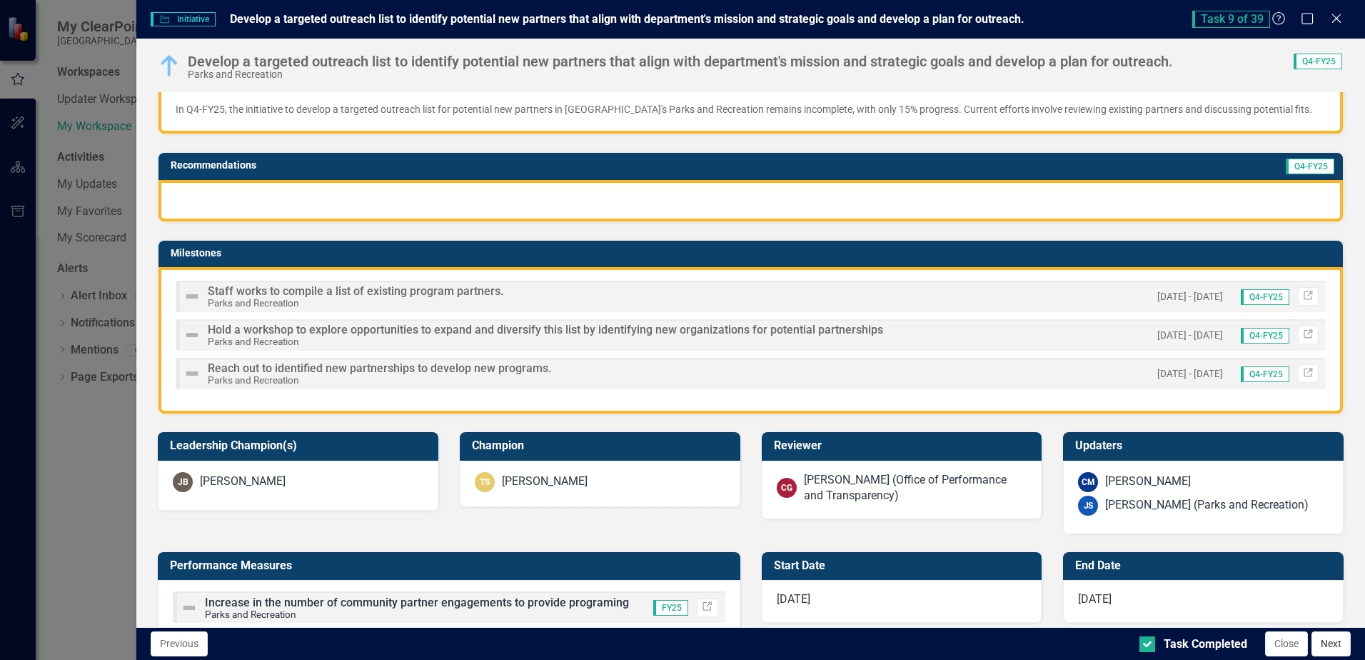
click at [1337, 648] on button "Next" at bounding box center [1331, 643] width 39 height 25
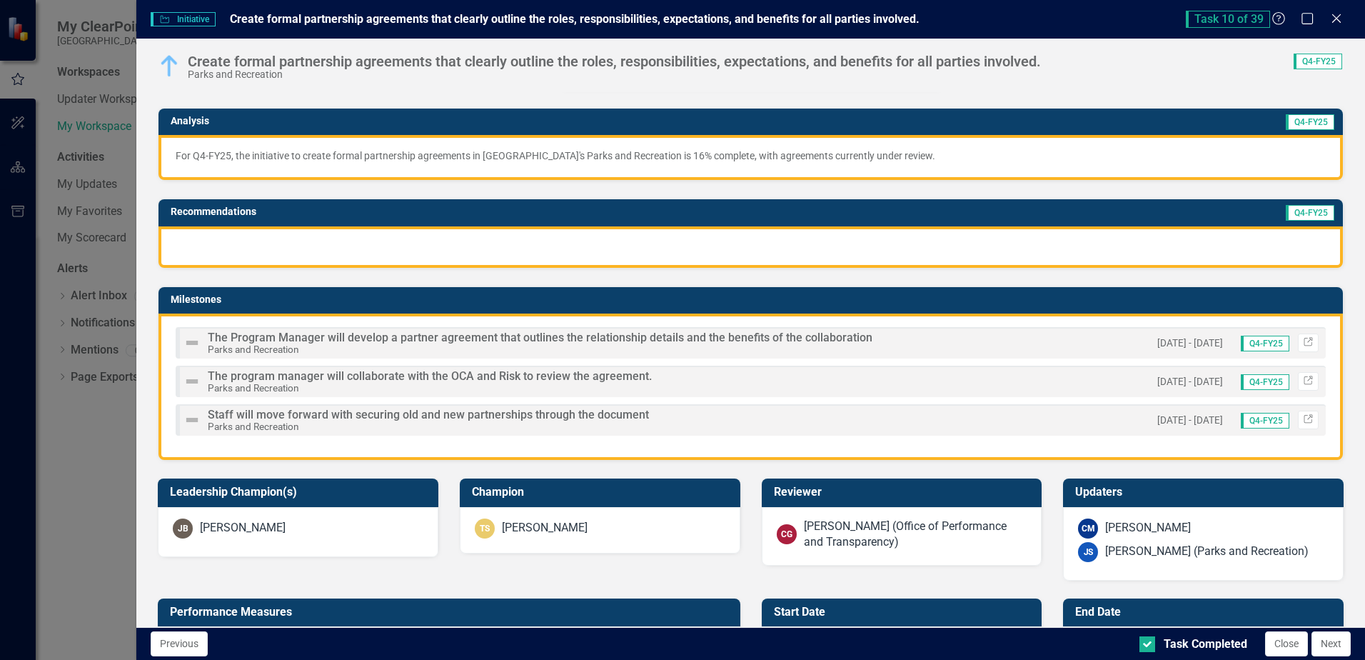
scroll to position [143, 0]
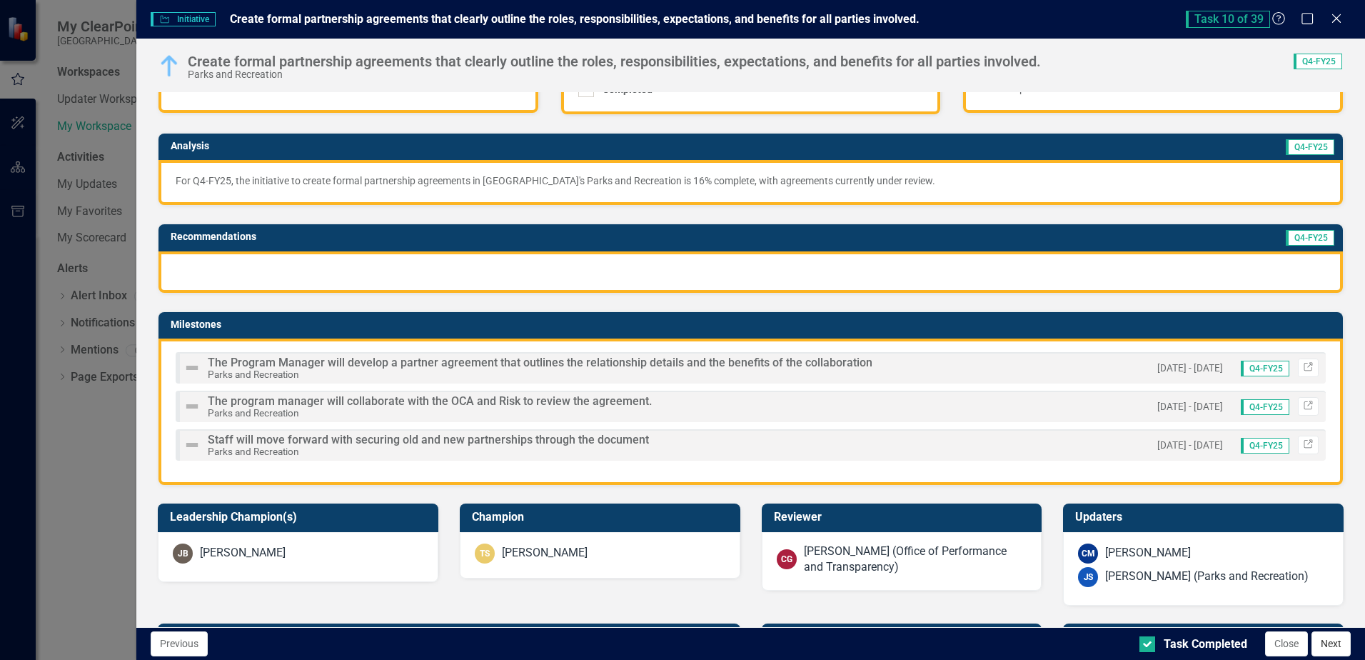
click at [1322, 644] on button "Next" at bounding box center [1331, 643] width 39 height 25
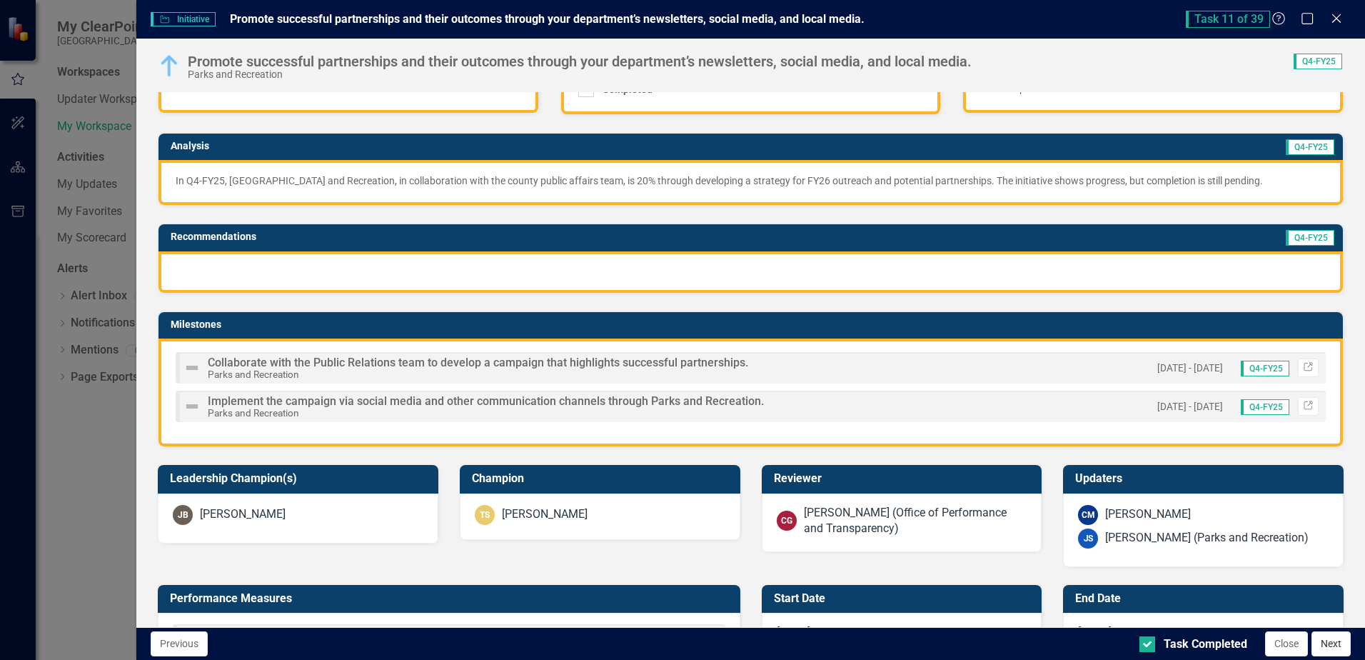
click at [1336, 648] on button "Next" at bounding box center [1331, 643] width 39 height 25
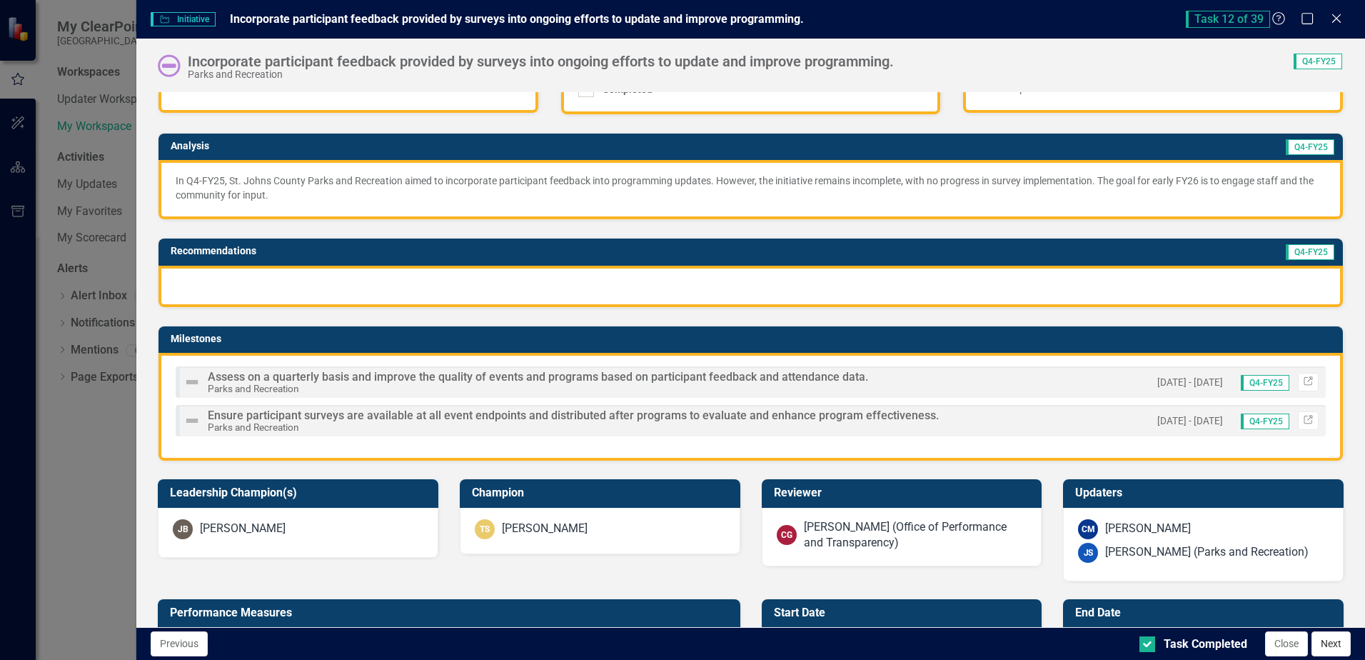
click at [1326, 642] on button "Next" at bounding box center [1331, 643] width 39 height 25
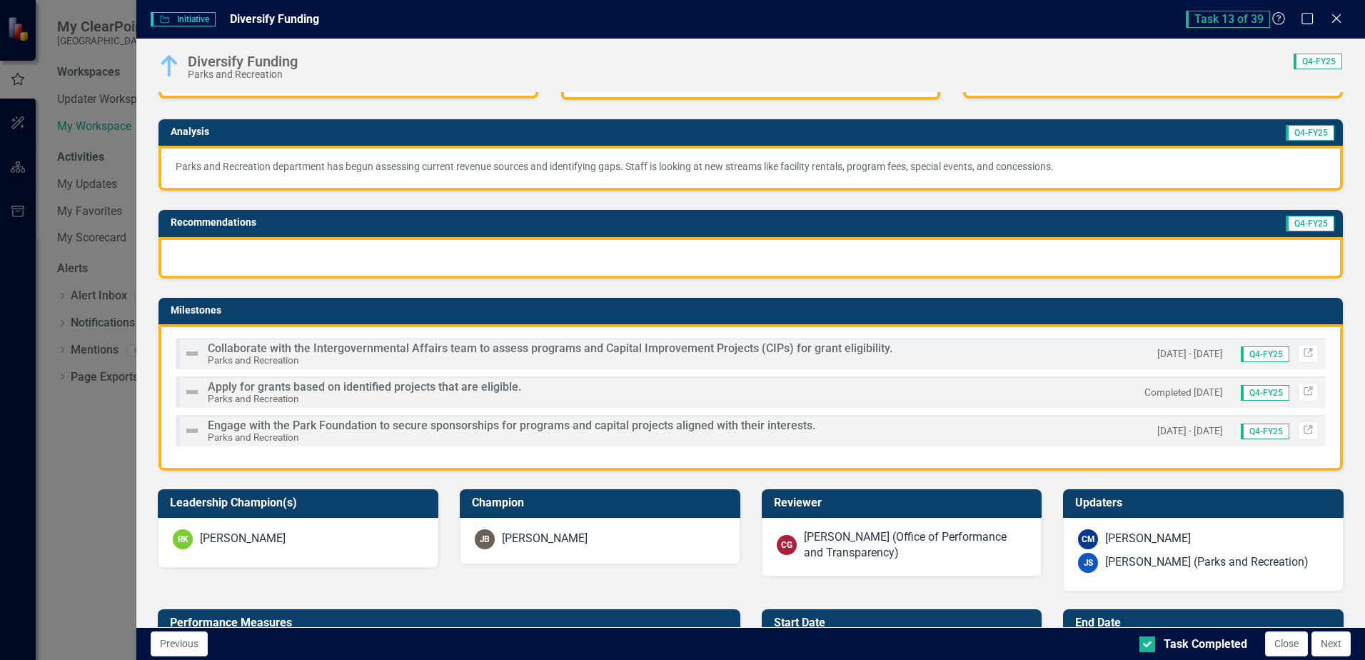
scroll to position [214, 0]
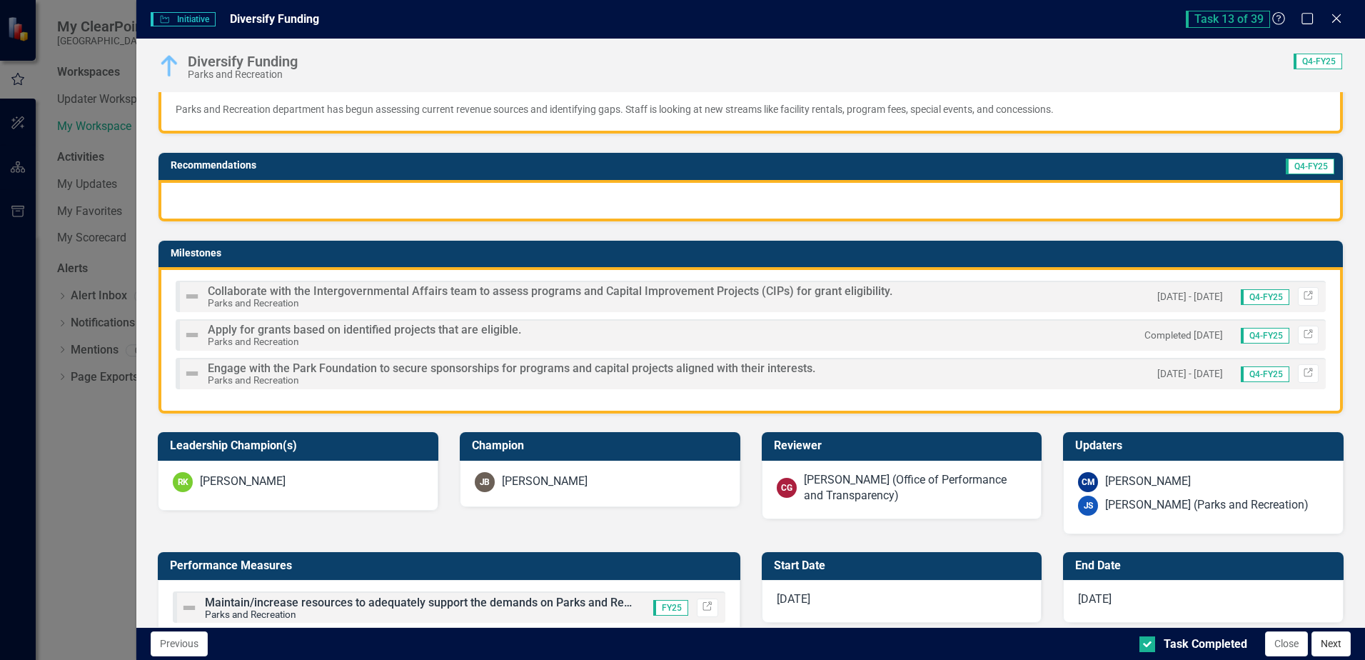
click at [1341, 651] on button "Next" at bounding box center [1331, 643] width 39 height 25
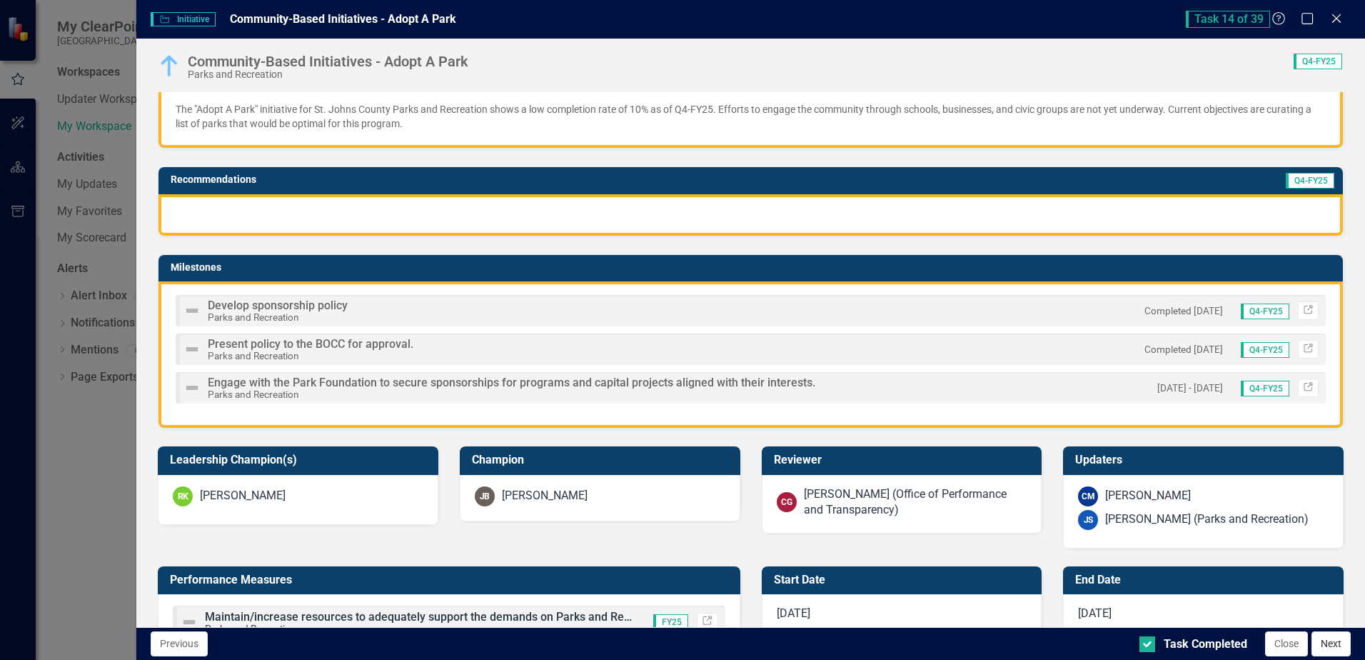
click at [1335, 647] on button "Next" at bounding box center [1331, 643] width 39 height 25
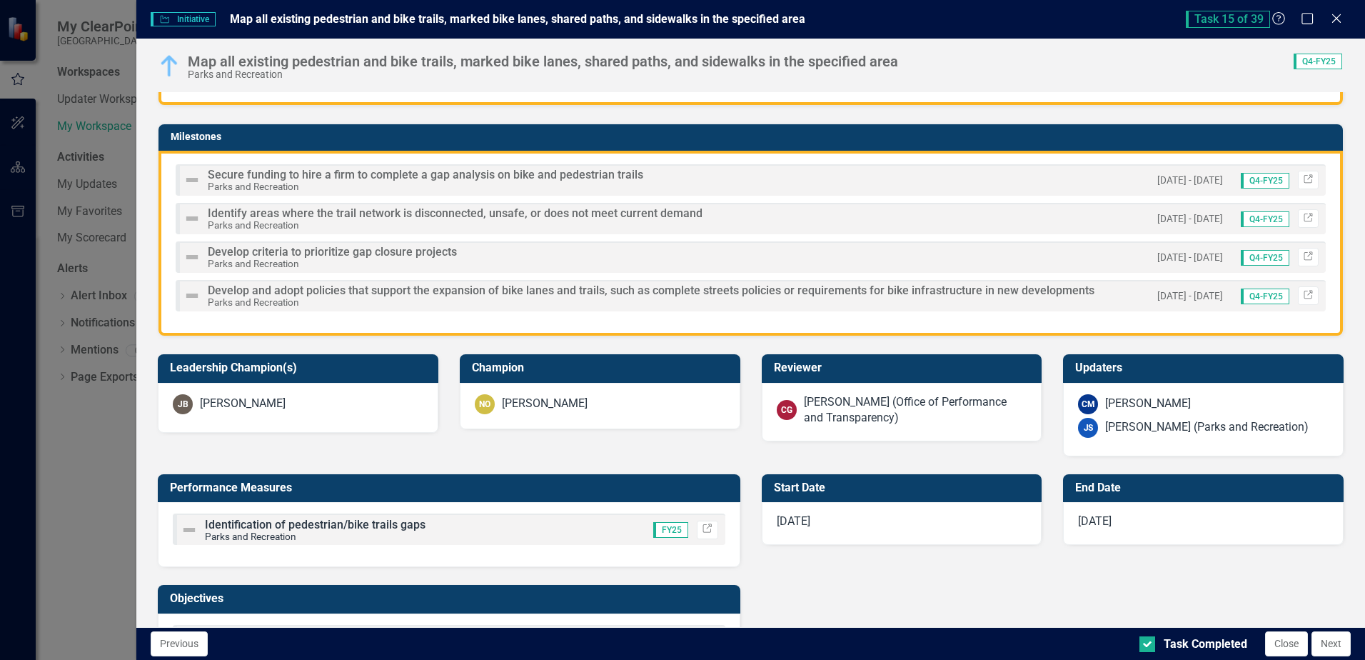
scroll to position [357, 0]
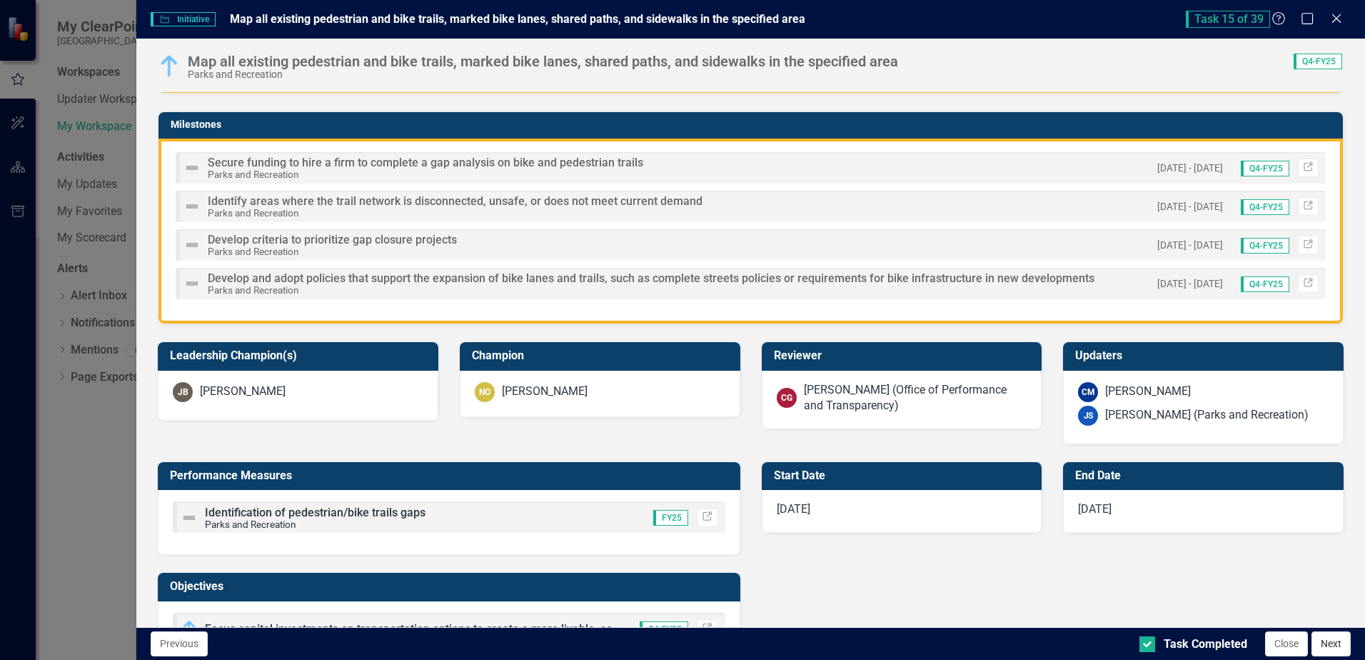
click at [1324, 644] on button "Next" at bounding box center [1331, 643] width 39 height 25
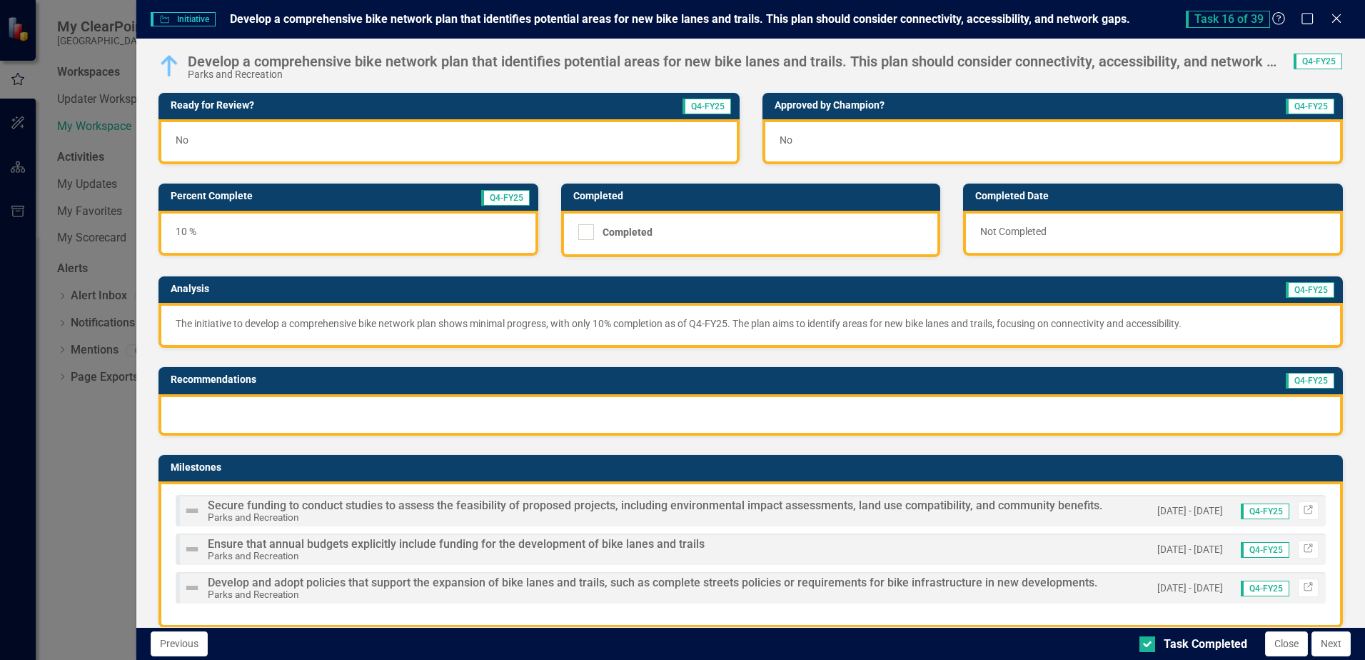
scroll to position [143, 0]
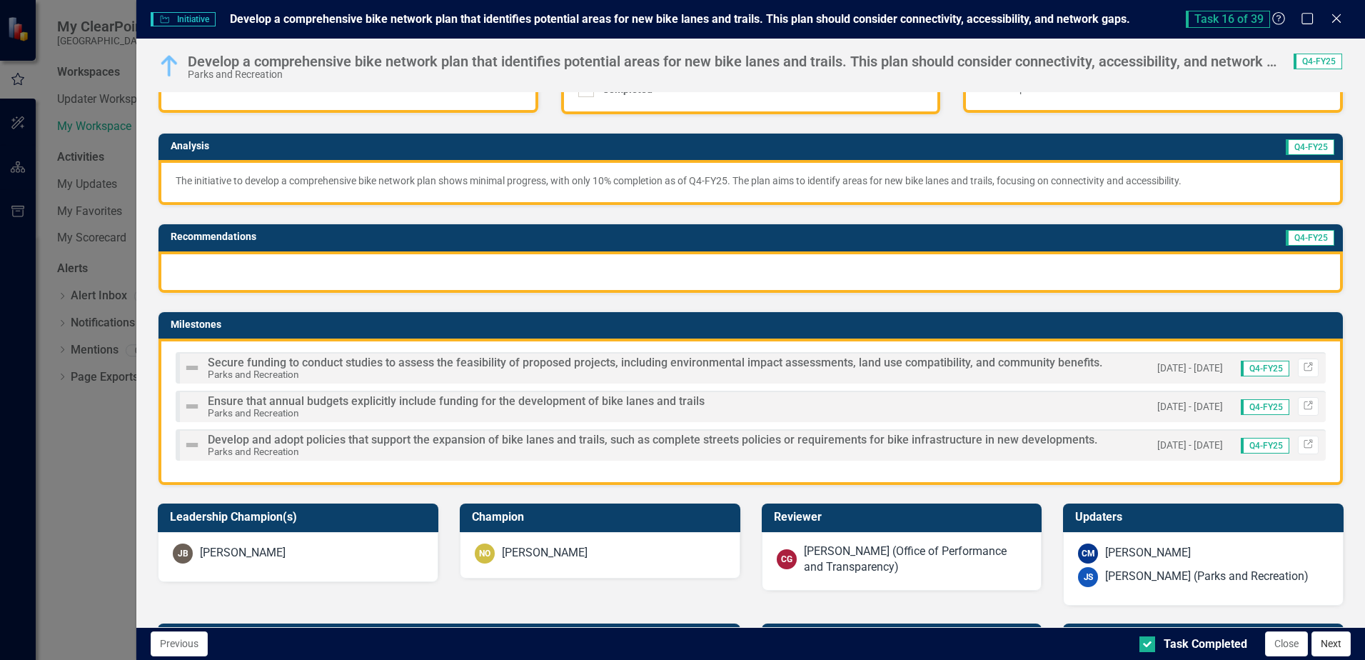
click at [1330, 646] on button "Next" at bounding box center [1331, 643] width 39 height 25
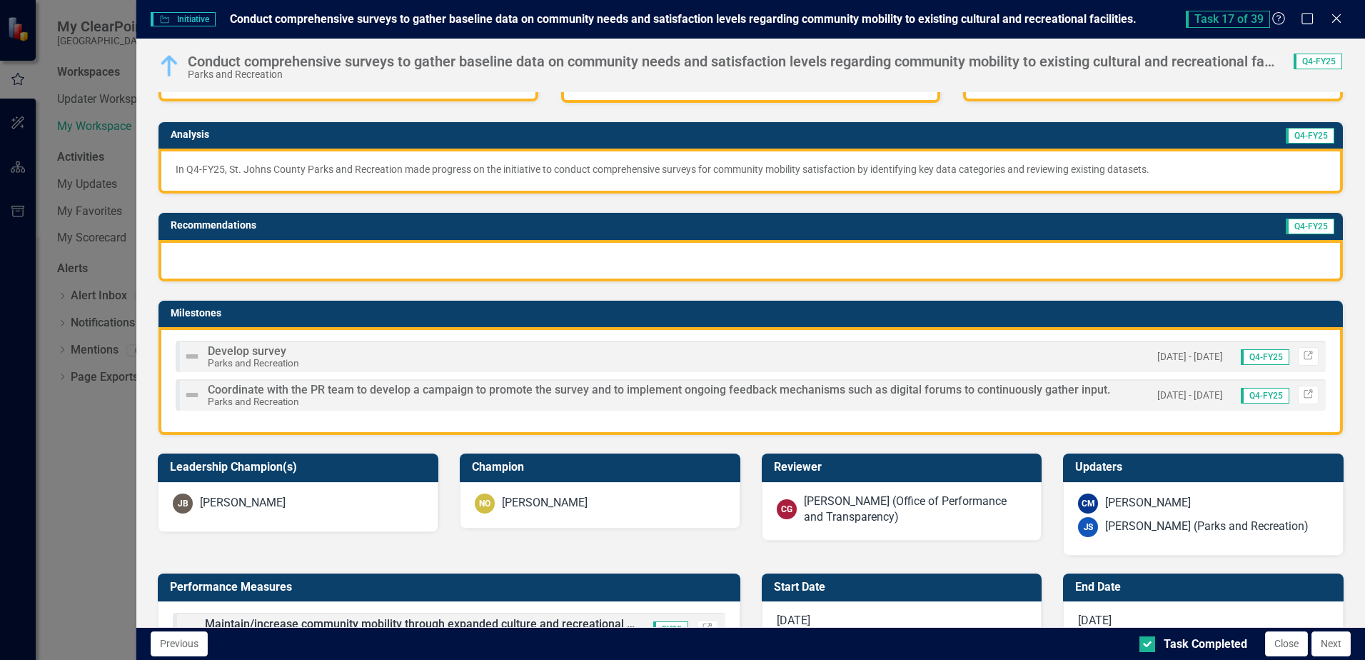
scroll to position [214, 0]
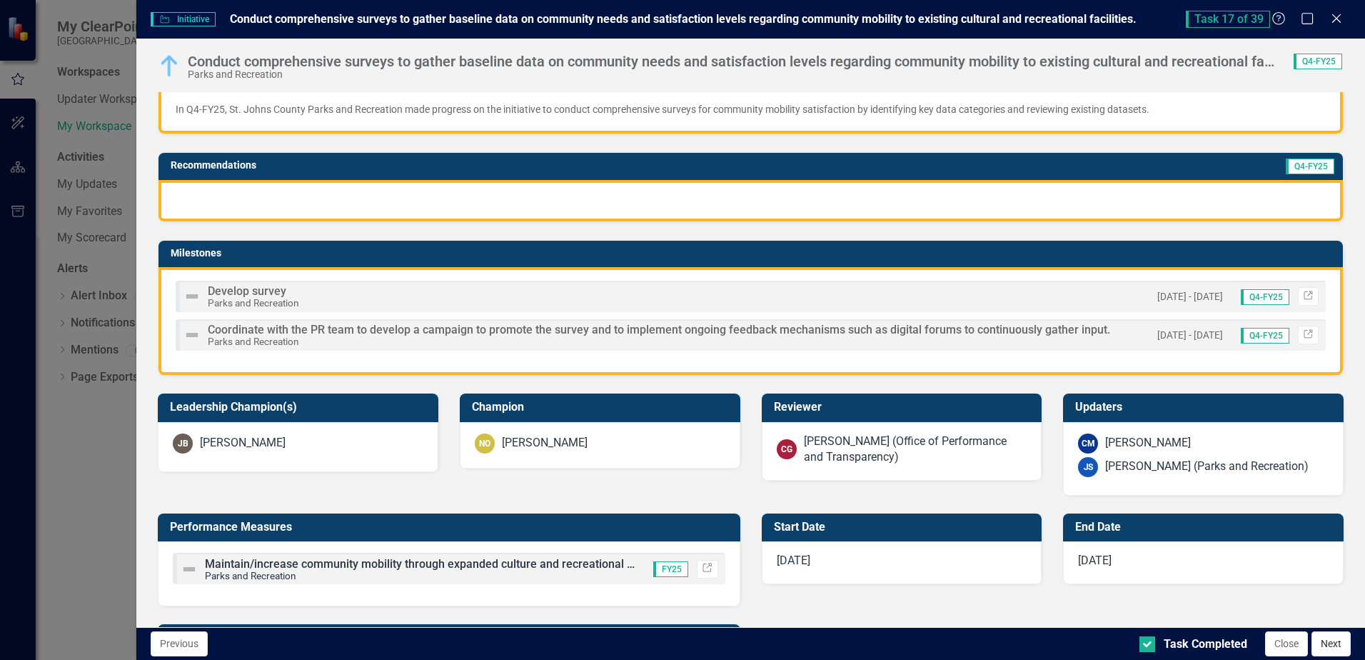
click at [1338, 653] on button "Next" at bounding box center [1331, 643] width 39 height 25
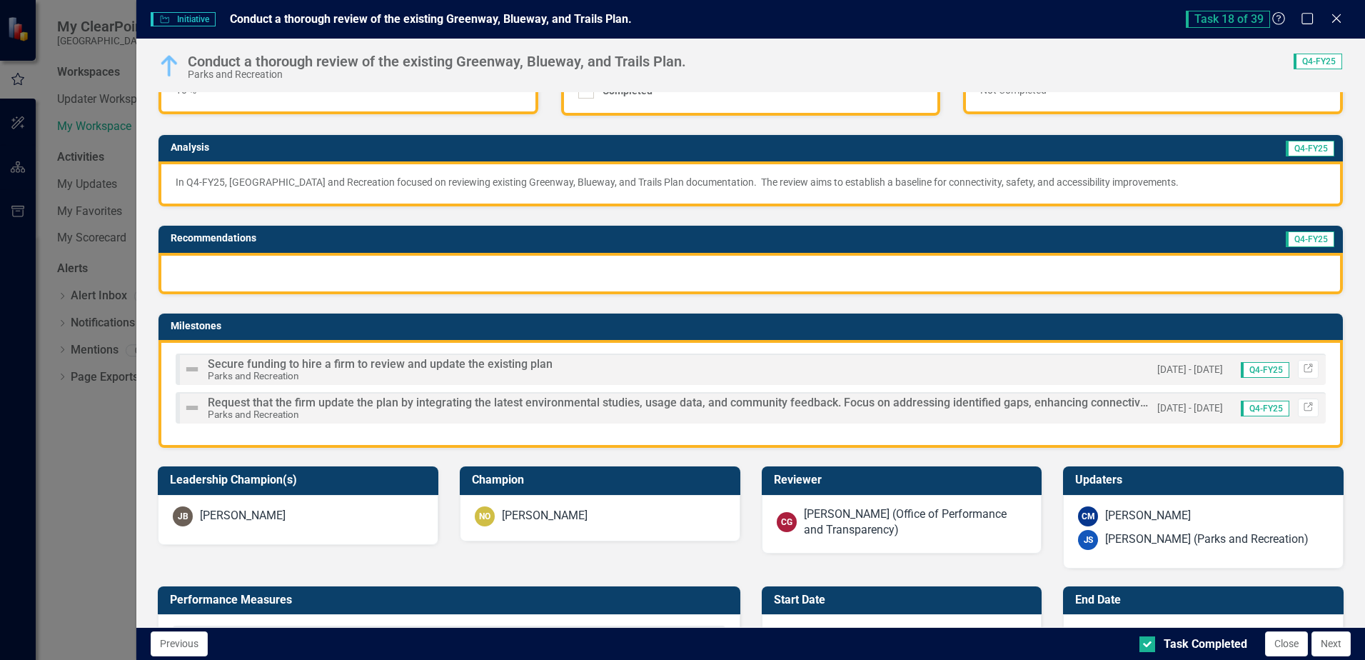
scroll to position [143, 0]
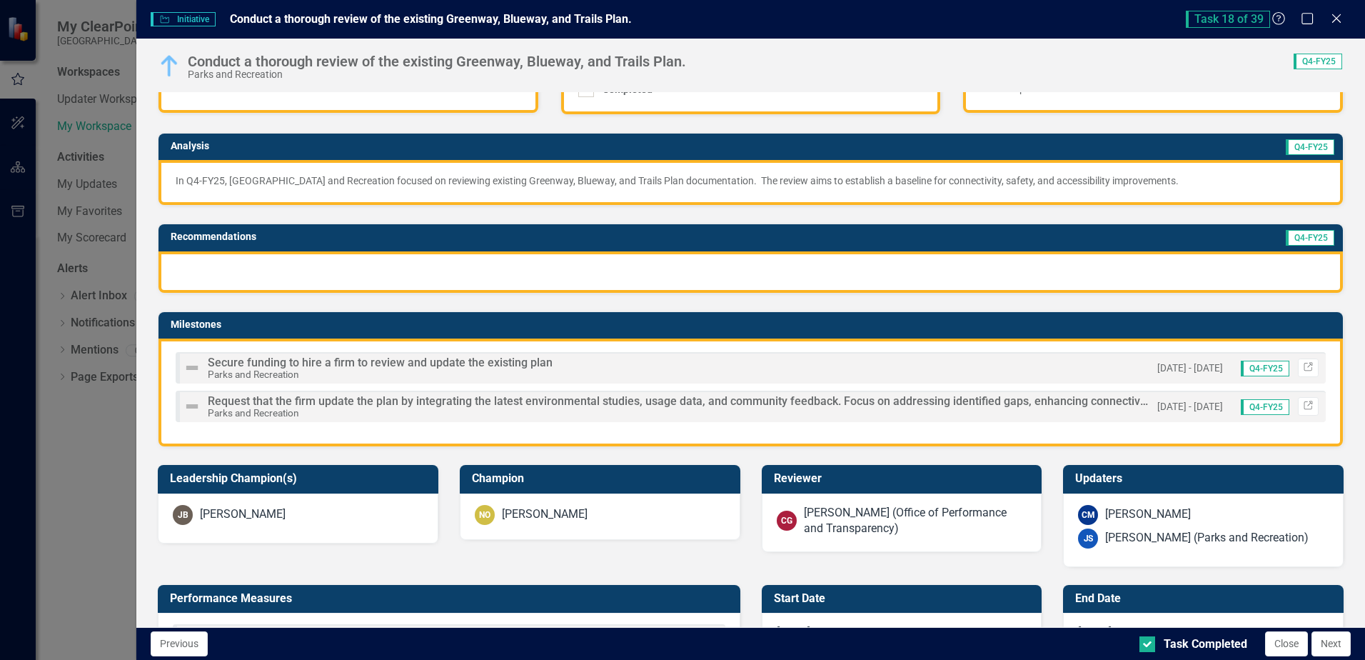
click at [1330, 640] on button "Next" at bounding box center [1331, 643] width 39 height 25
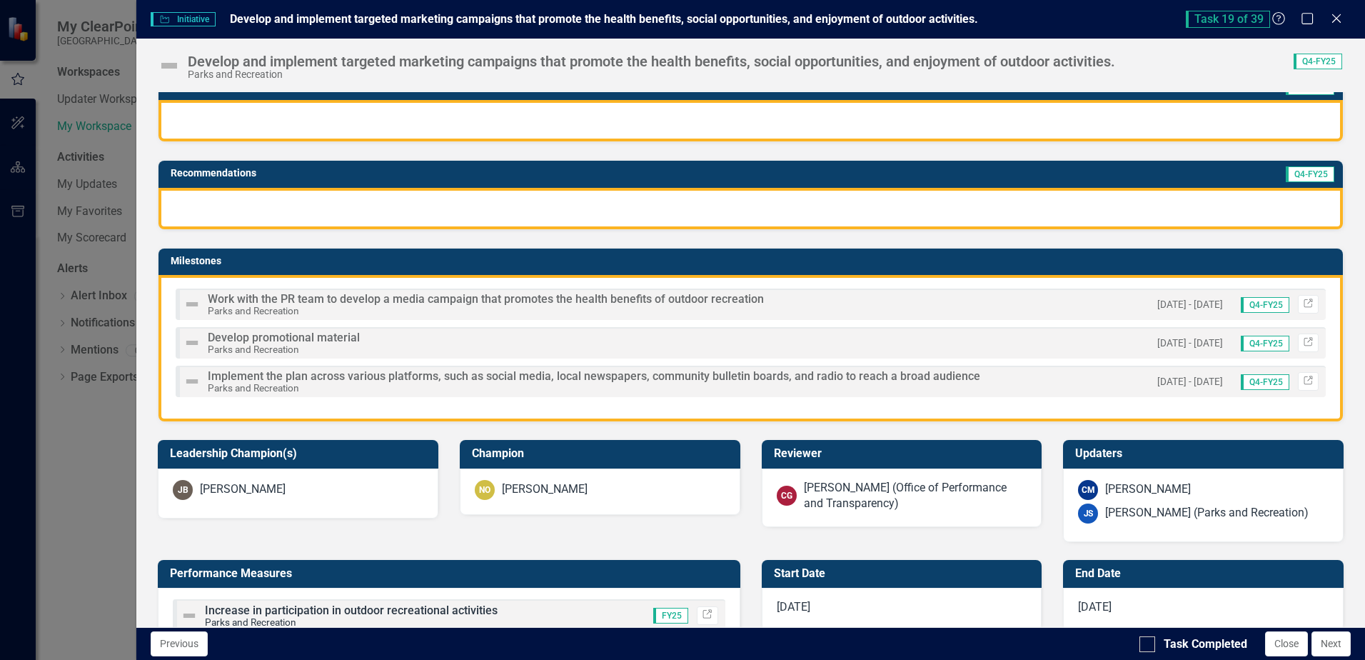
scroll to position [214, 0]
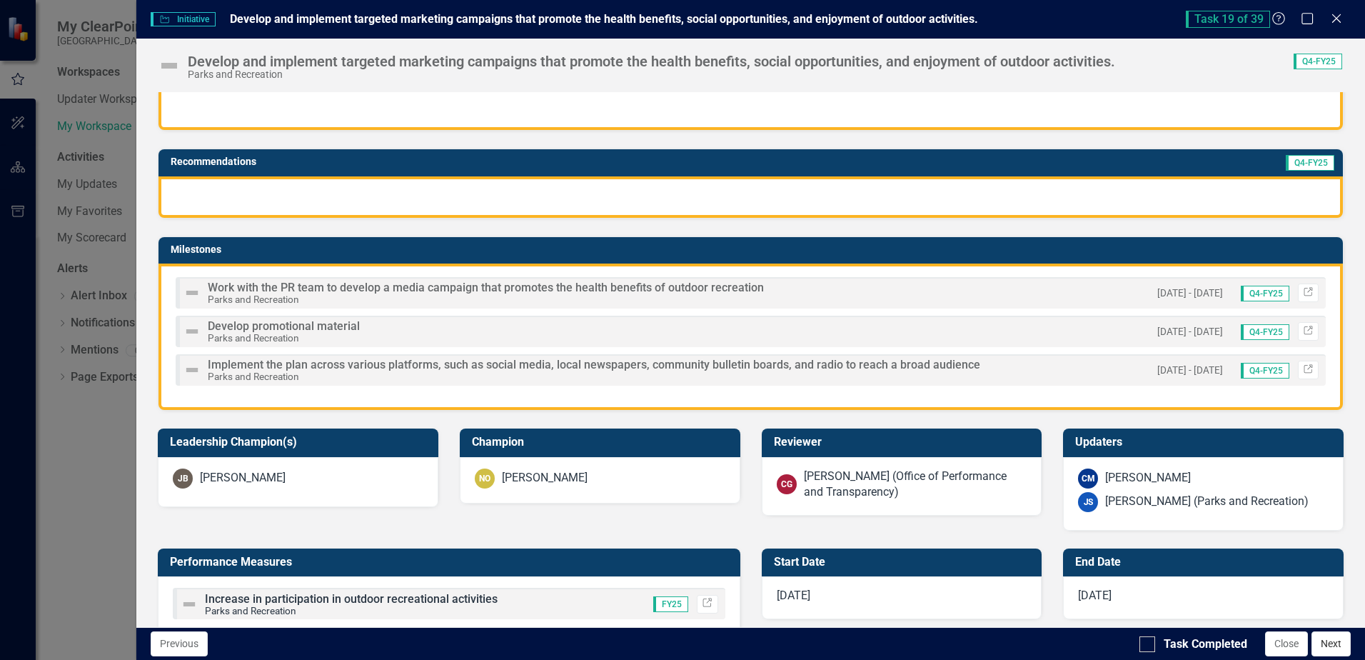
click at [1328, 642] on button "Next" at bounding box center [1331, 643] width 39 height 25
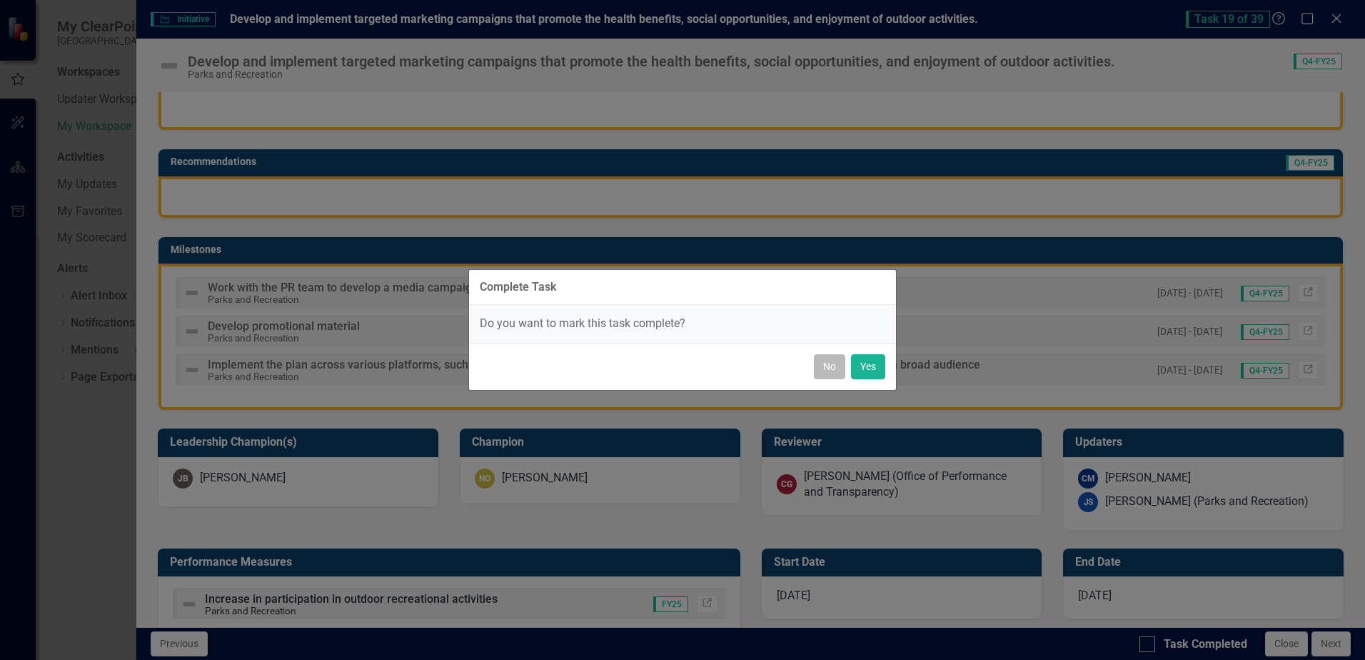
click at [826, 371] on button "No" at bounding box center [829, 366] width 31 height 25
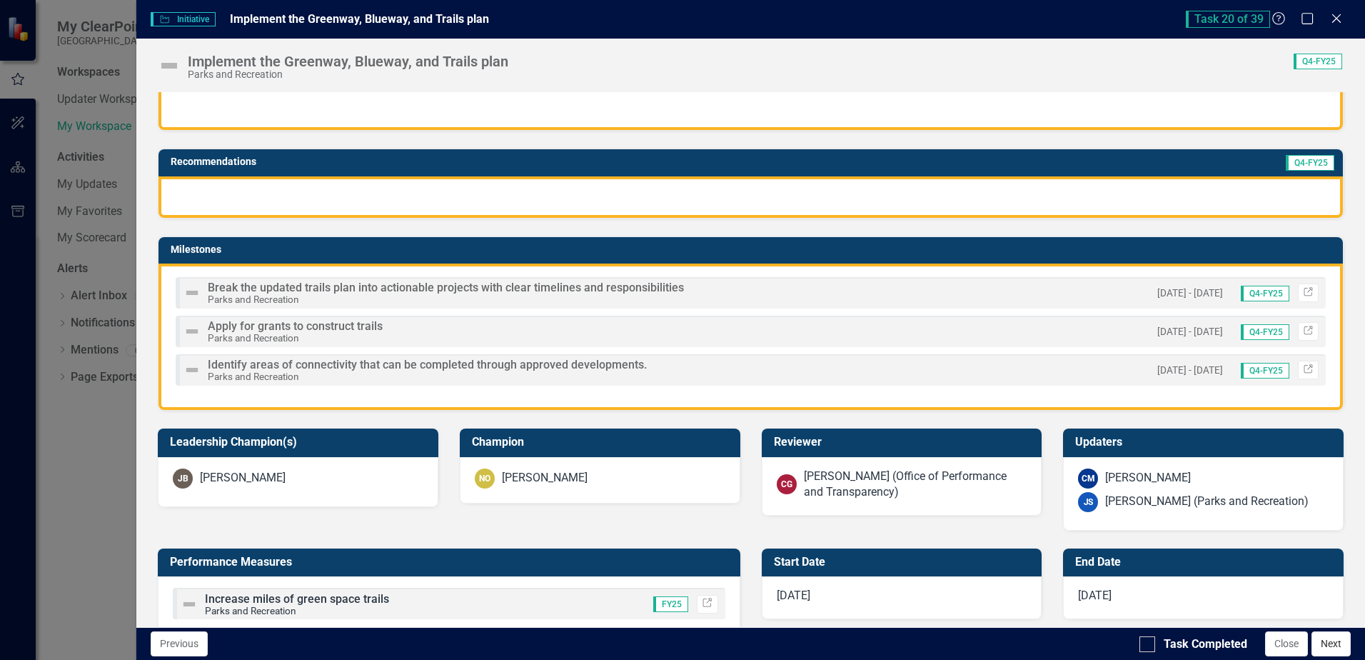
click at [1329, 648] on button "Next" at bounding box center [1331, 643] width 39 height 25
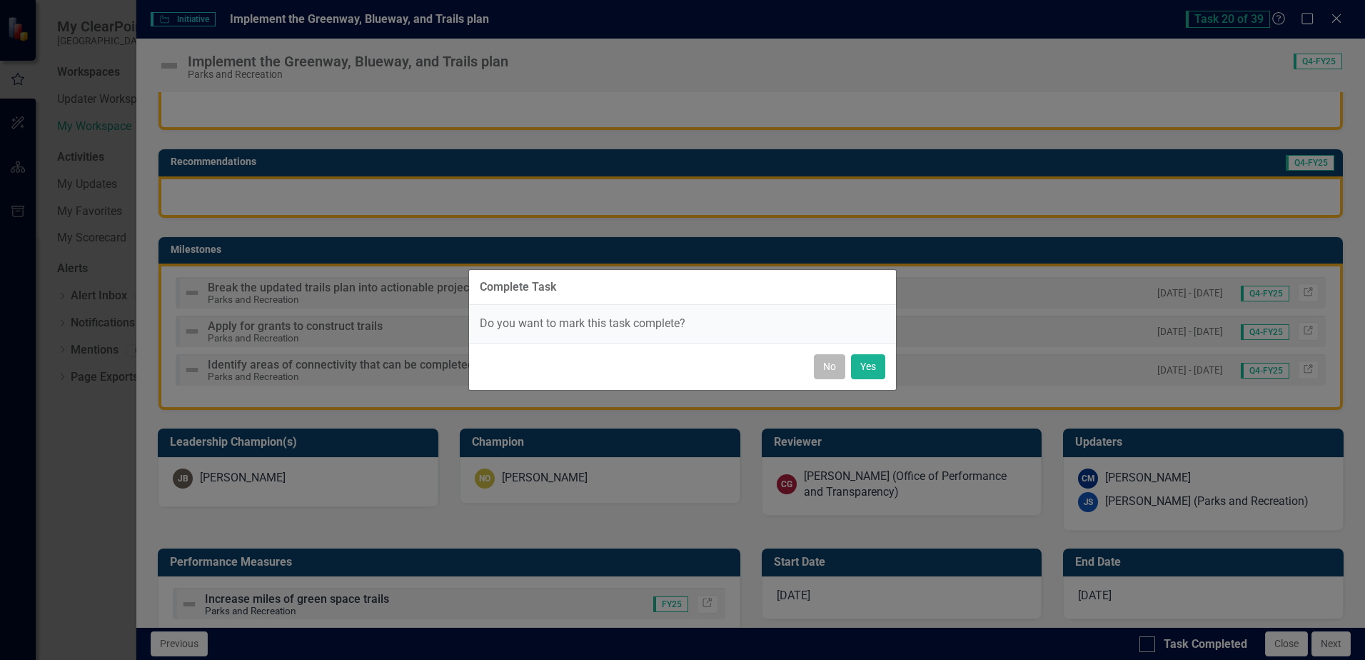
click at [833, 366] on button "No" at bounding box center [829, 366] width 31 height 25
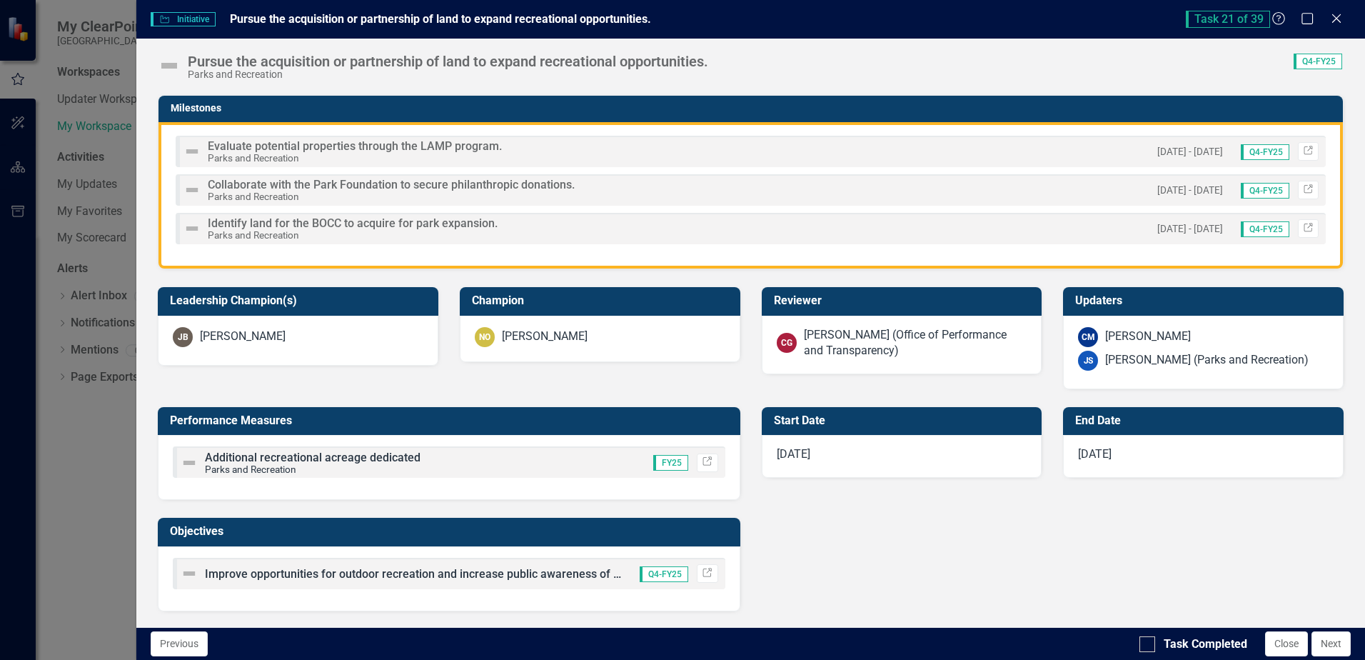
scroll to position [357, 0]
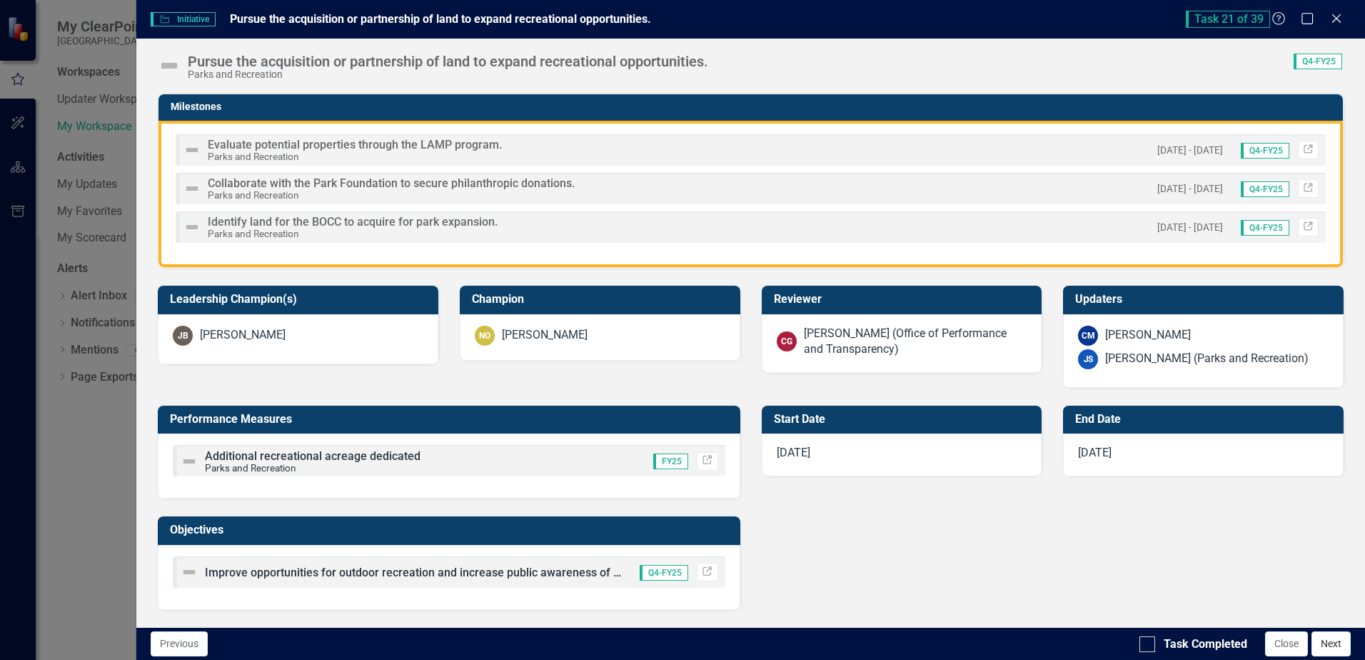
click at [1333, 641] on button "Next" at bounding box center [1331, 643] width 39 height 25
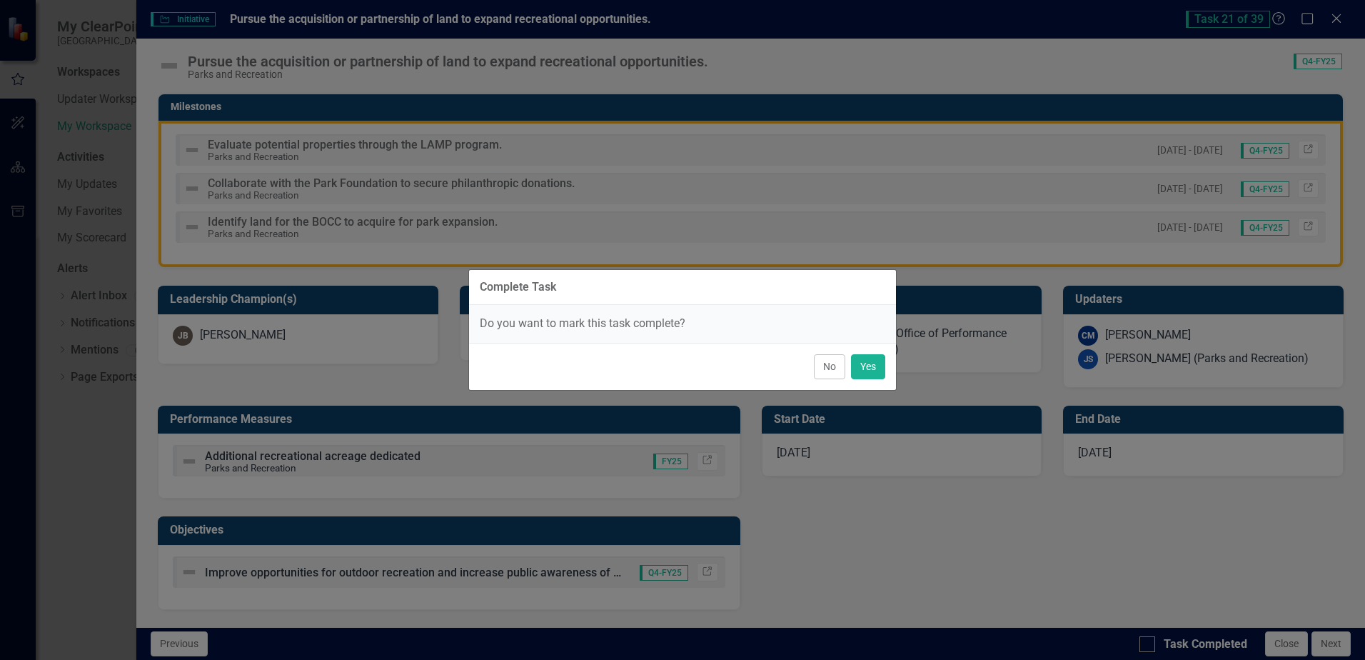
click at [831, 370] on button "No" at bounding box center [829, 366] width 31 height 25
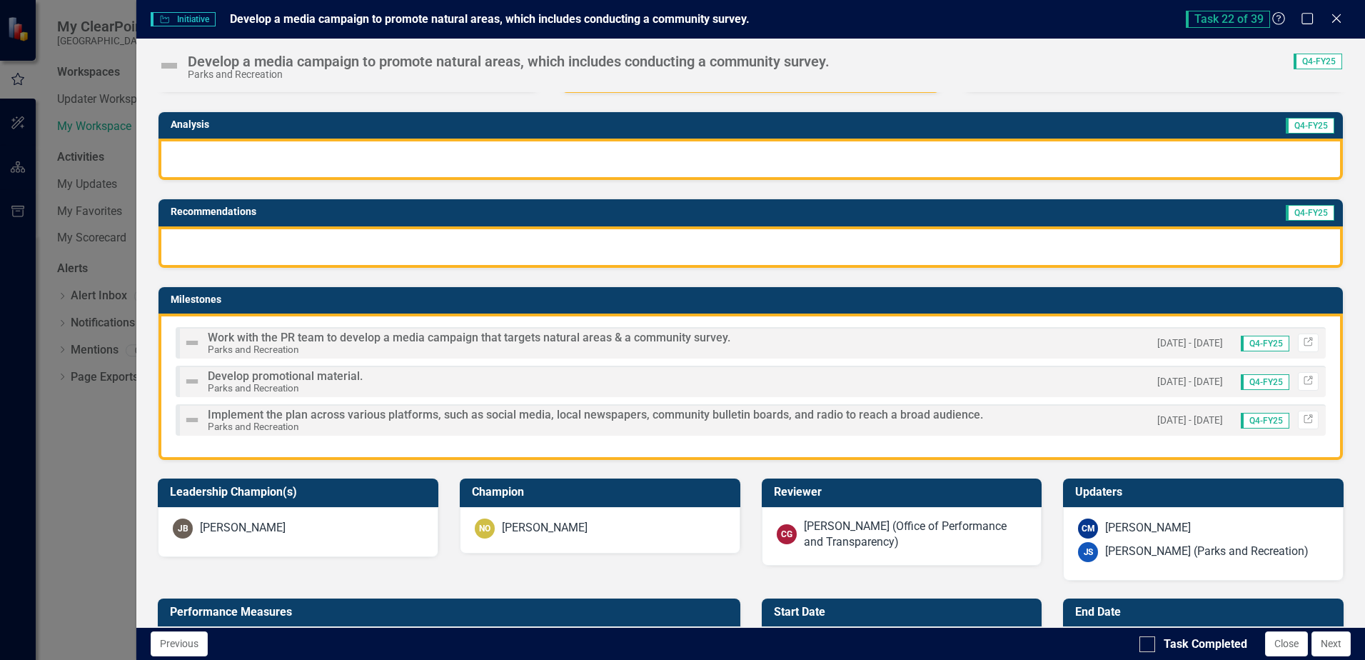
scroll to position [214, 0]
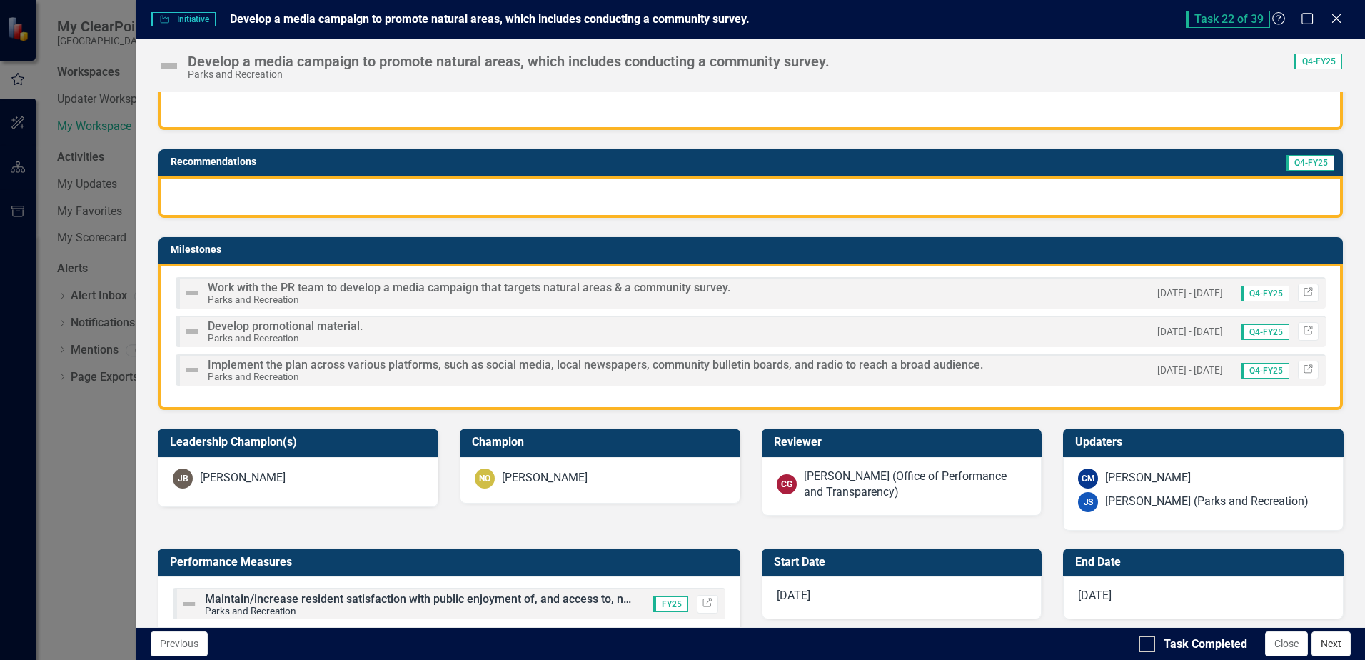
click at [1325, 644] on button "Next" at bounding box center [1331, 643] width 39 height 25
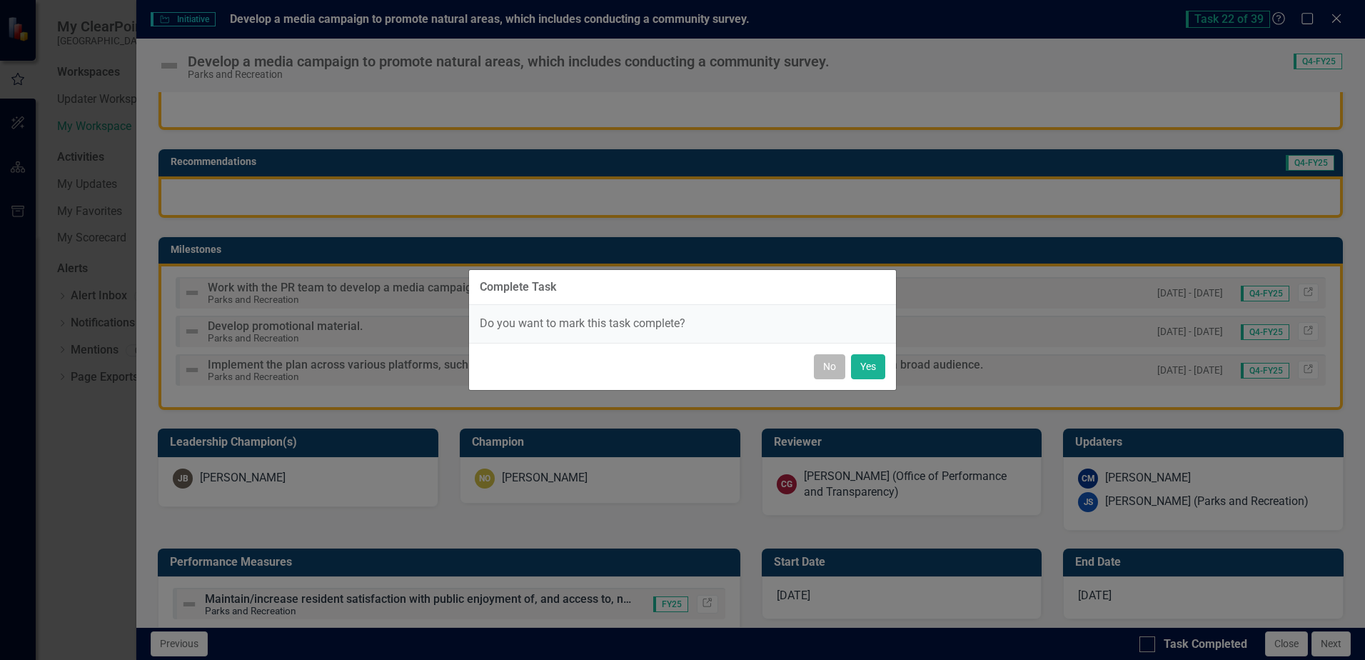
click at [838, 367] on button "No" at bounding box center [829, 366] width 31 height 25
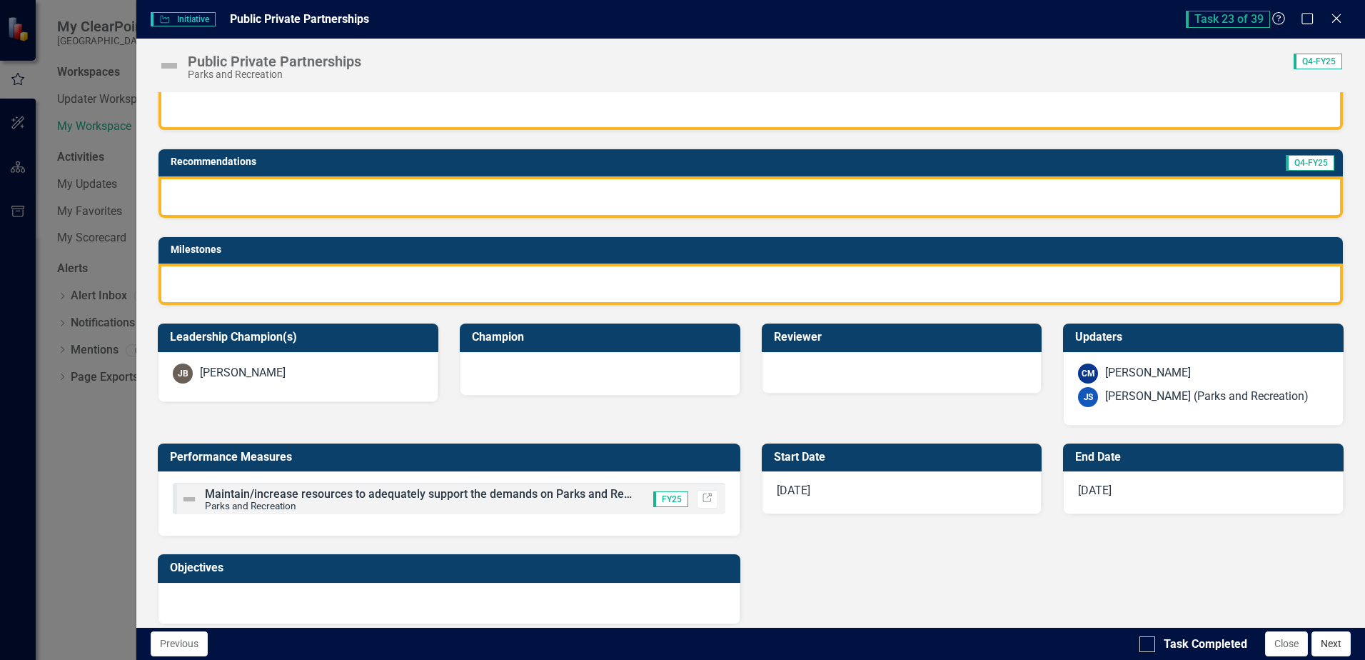
click at [1330, 644] on button "Next" at bounding box center [1331, 643] width 39 height 25
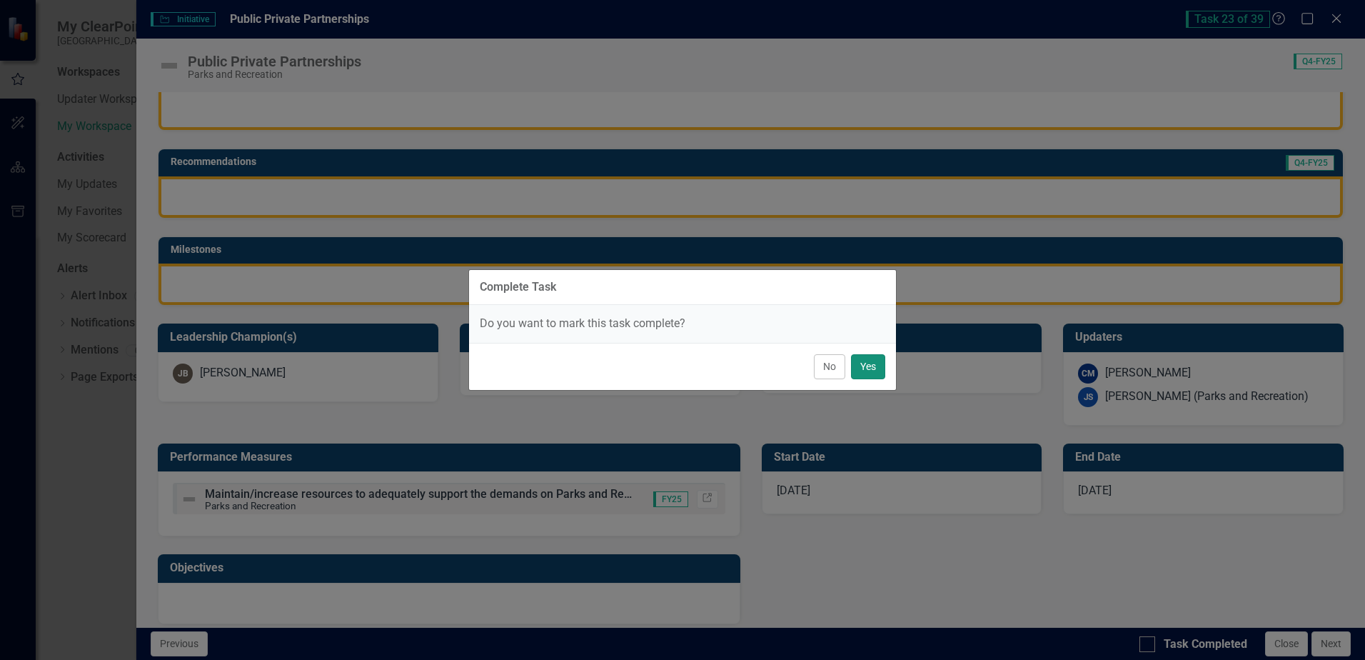
click at [870, 371] on button "Yes" at bounding box center [868, 366] width 34 height 25
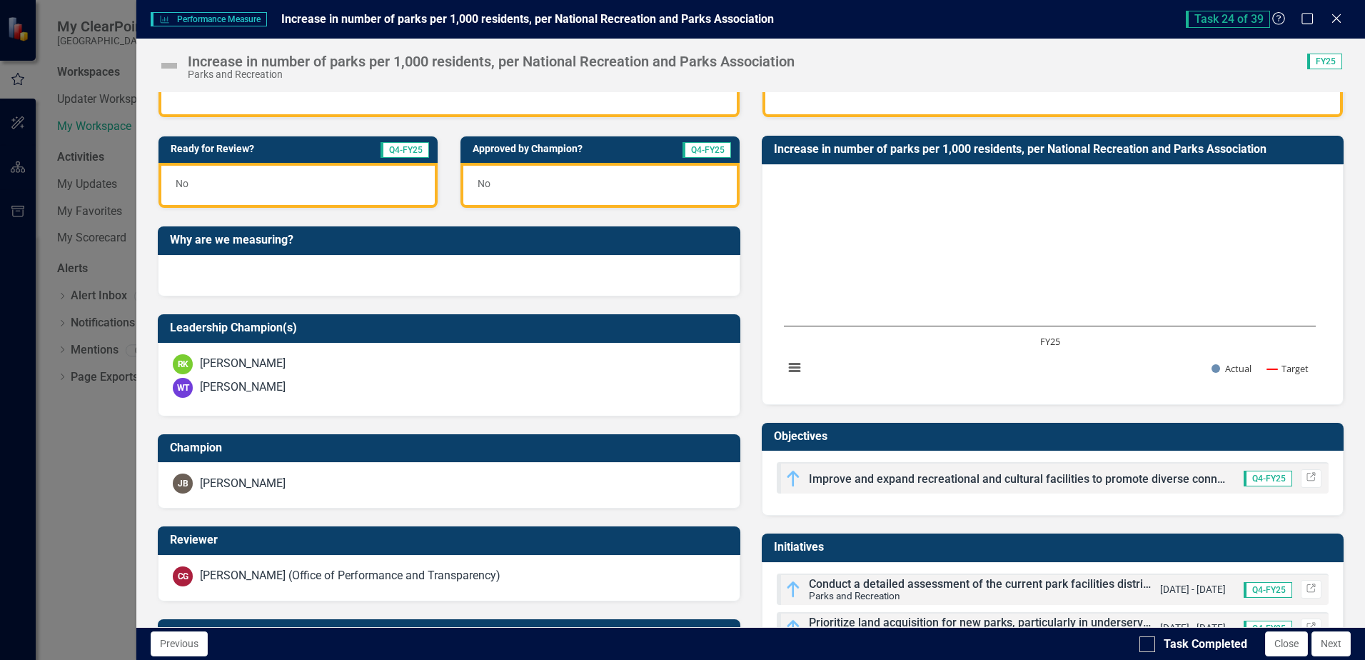
scroll to position [286, 0]
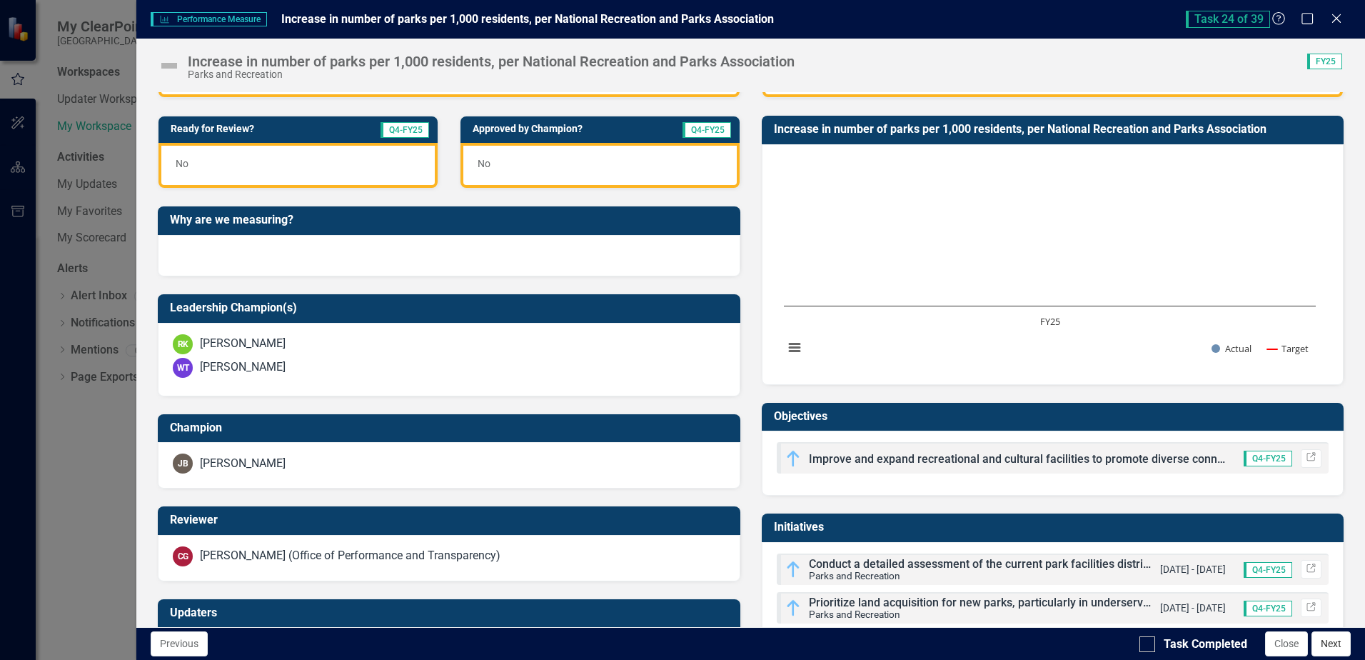
click at [1328, 645] on button "Next" at bounding box center [1331, 643] width 39 height 25
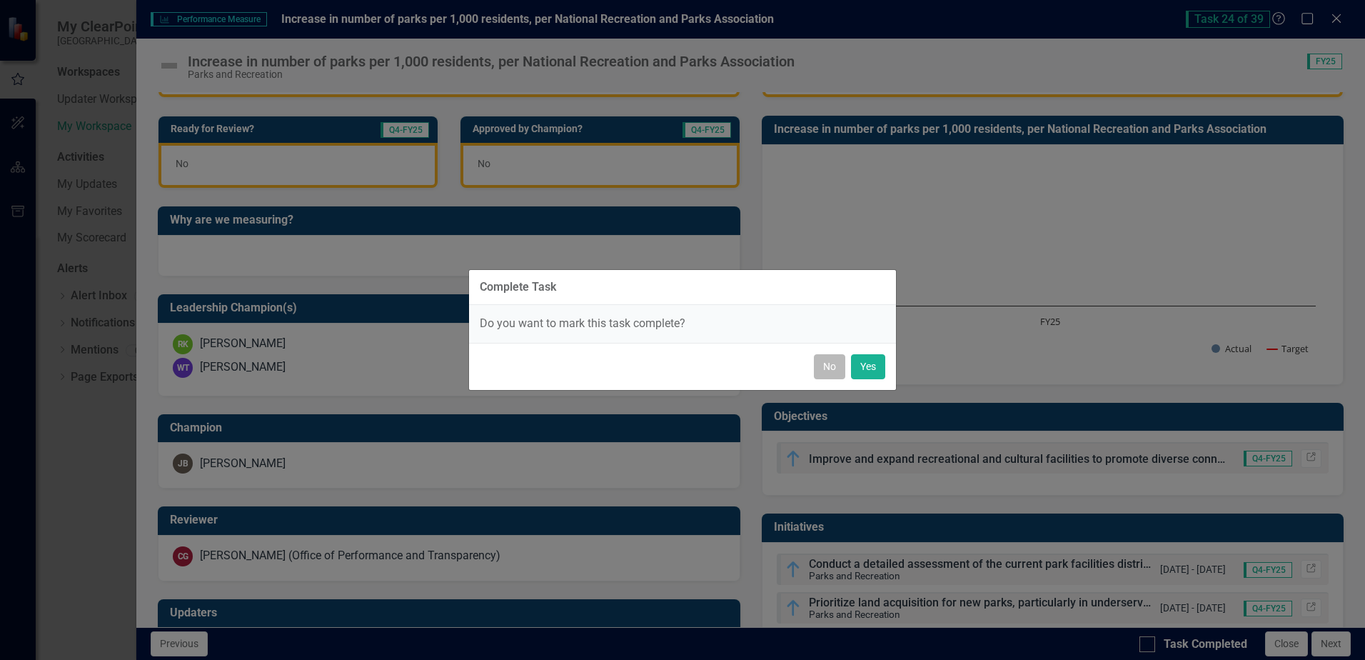
click at [833, 371] on button "No" at bounding box center [829, 366] width 31 height 25
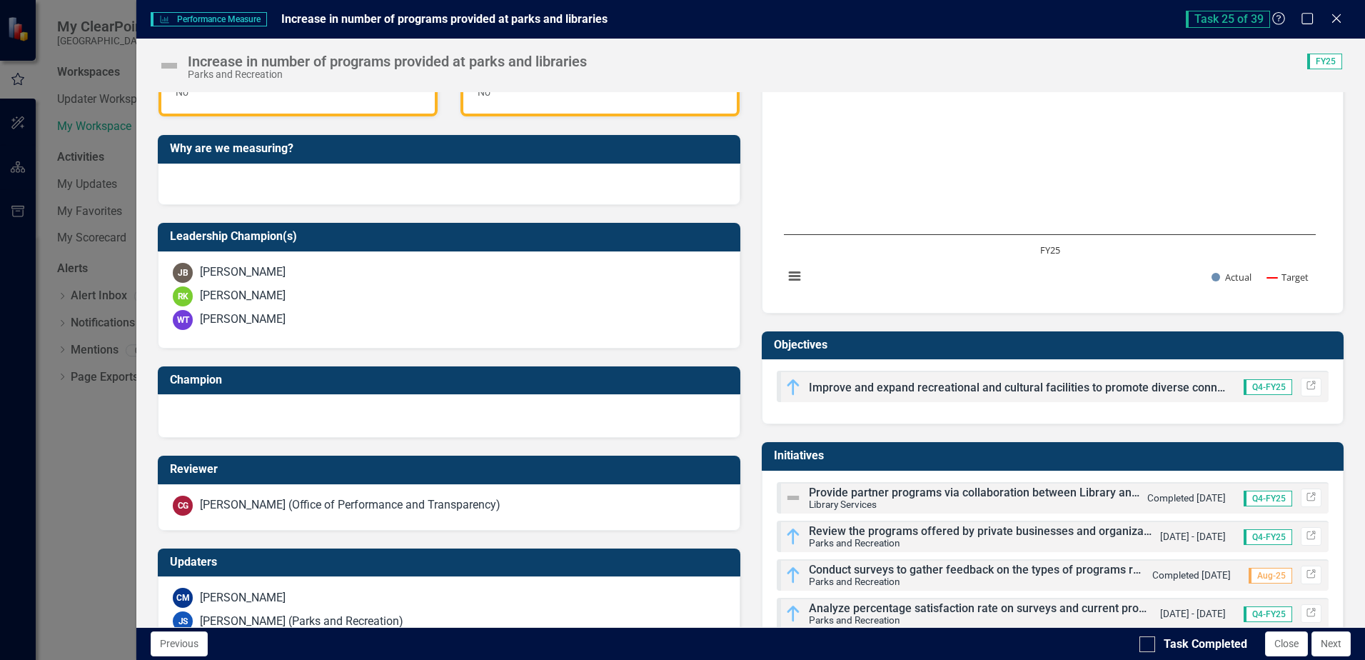
scroll to position [396, 0]
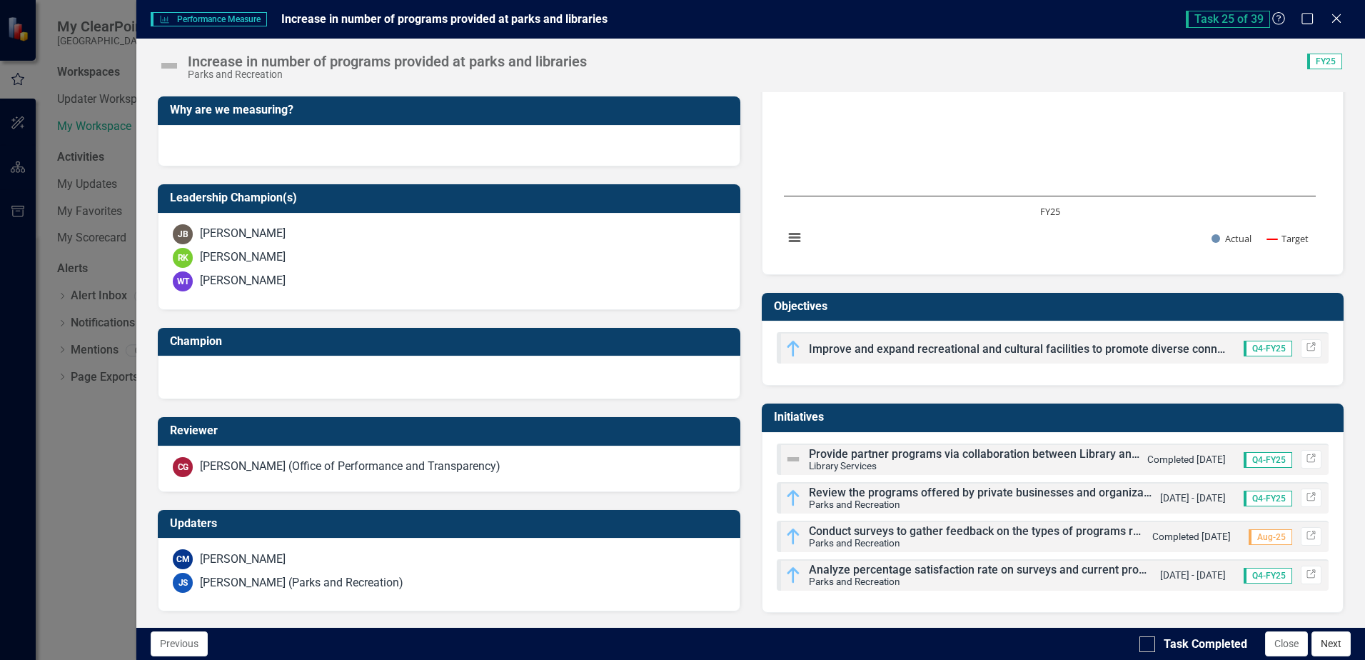
click at [1334, 648] on button "Next" at bounding box center [1331, 643] width 39 height 25
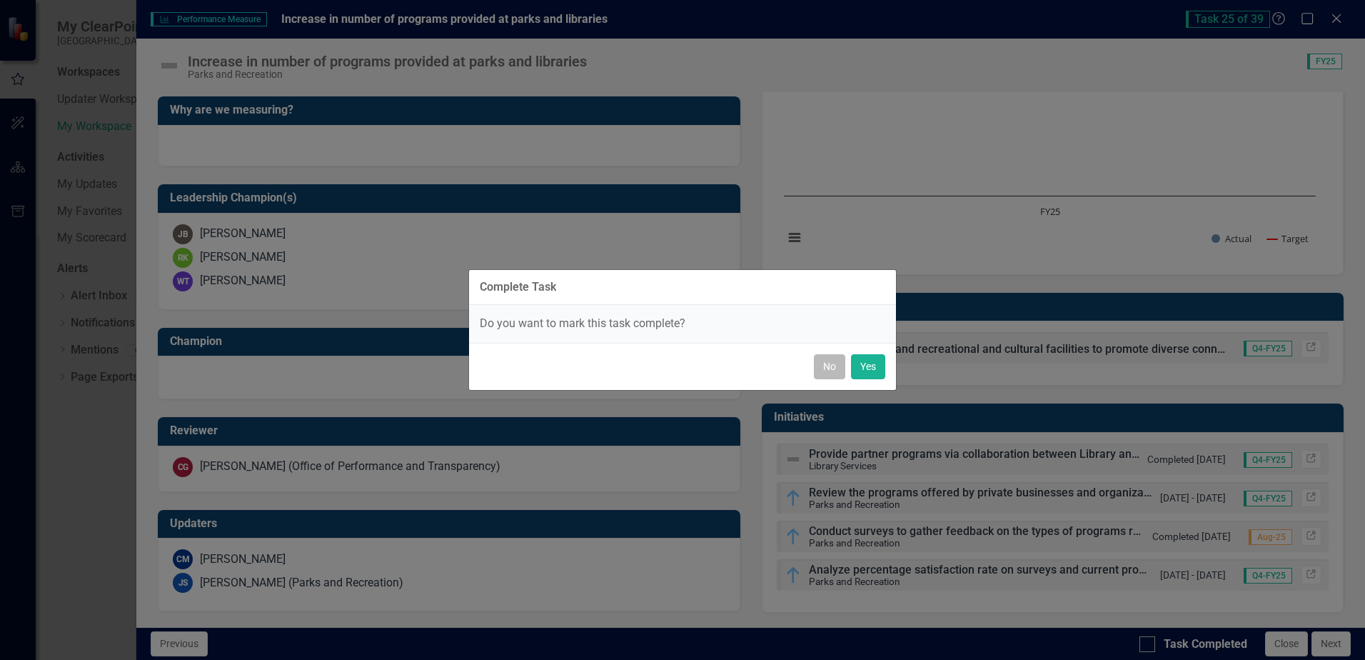
click at [836, 370] on button "No" at bounding box center [829, 366] width 31 height 25
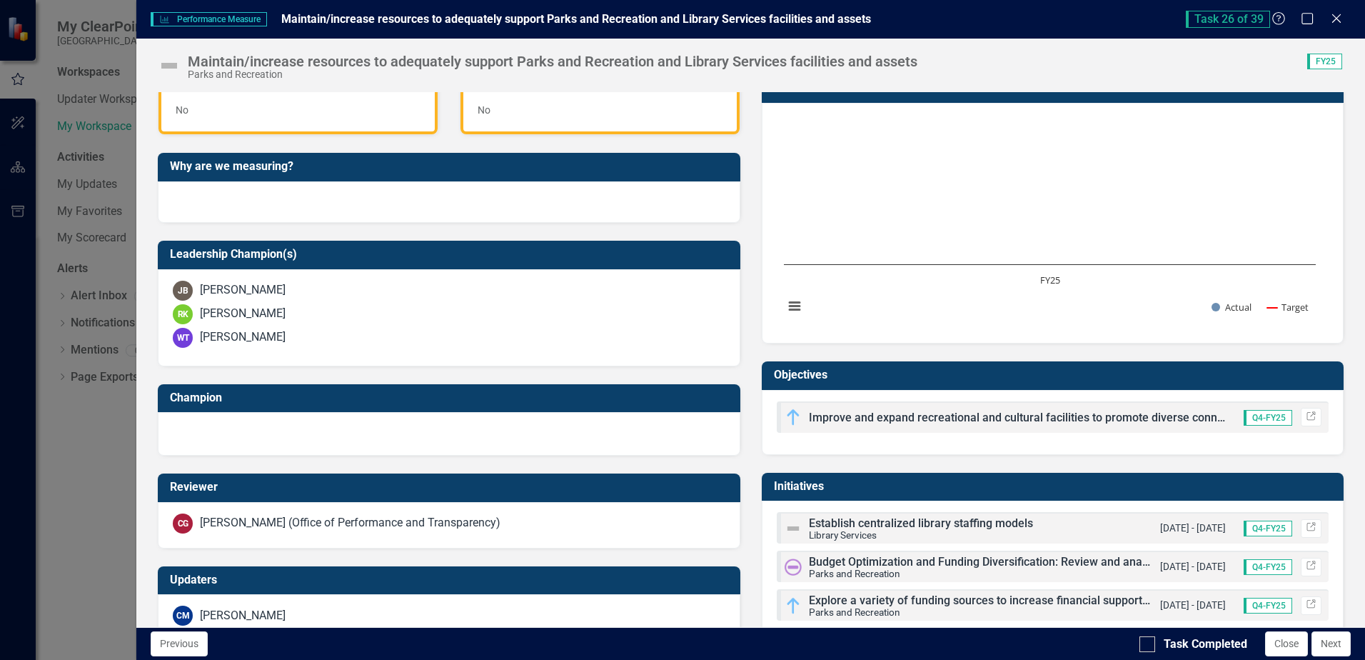
scroll to position [357, 0]
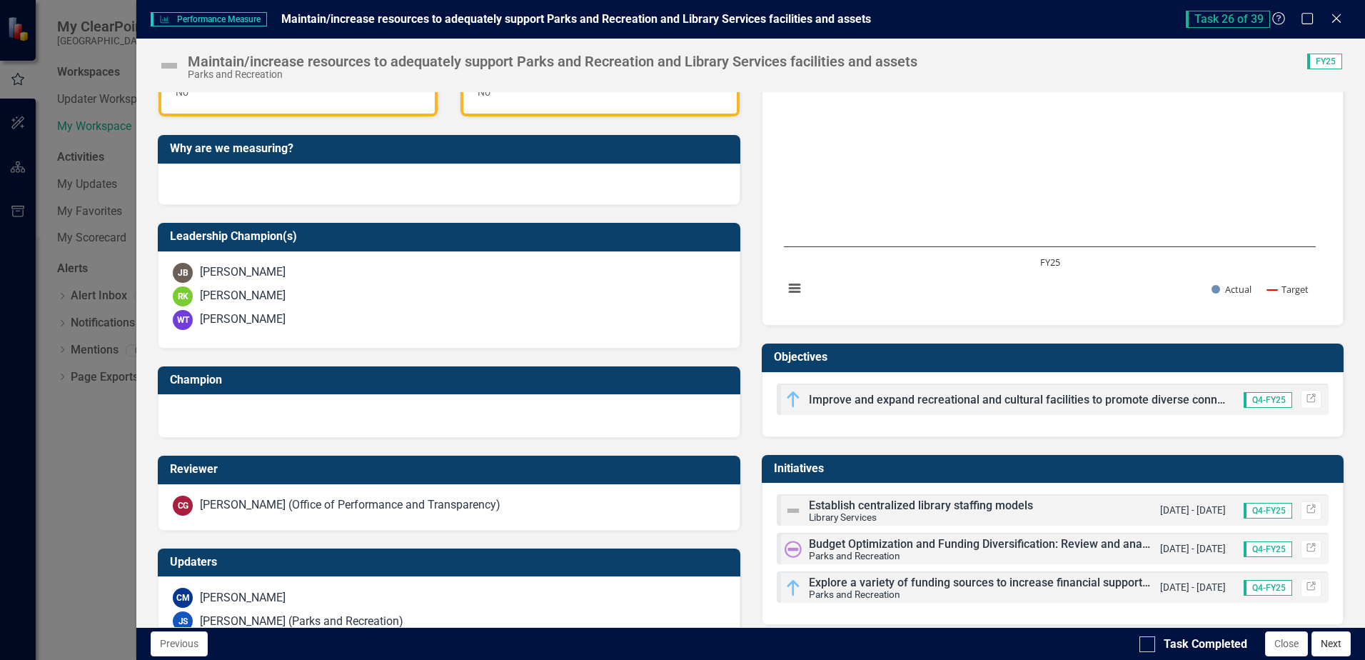
click at [1330, 648] on button "Next" at bounding box center [1331, 643] width 39 height 25
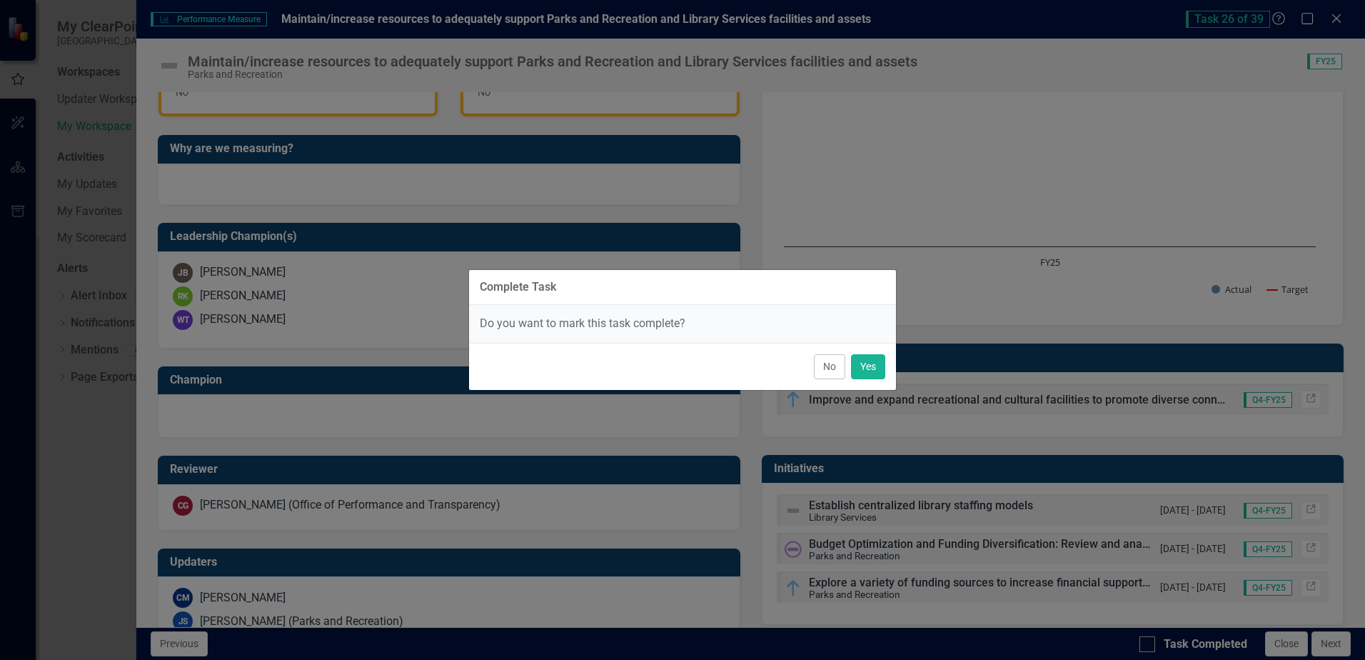
click at [823, 366] on button "No" at bounding box center [829, 366] width 31 height 25
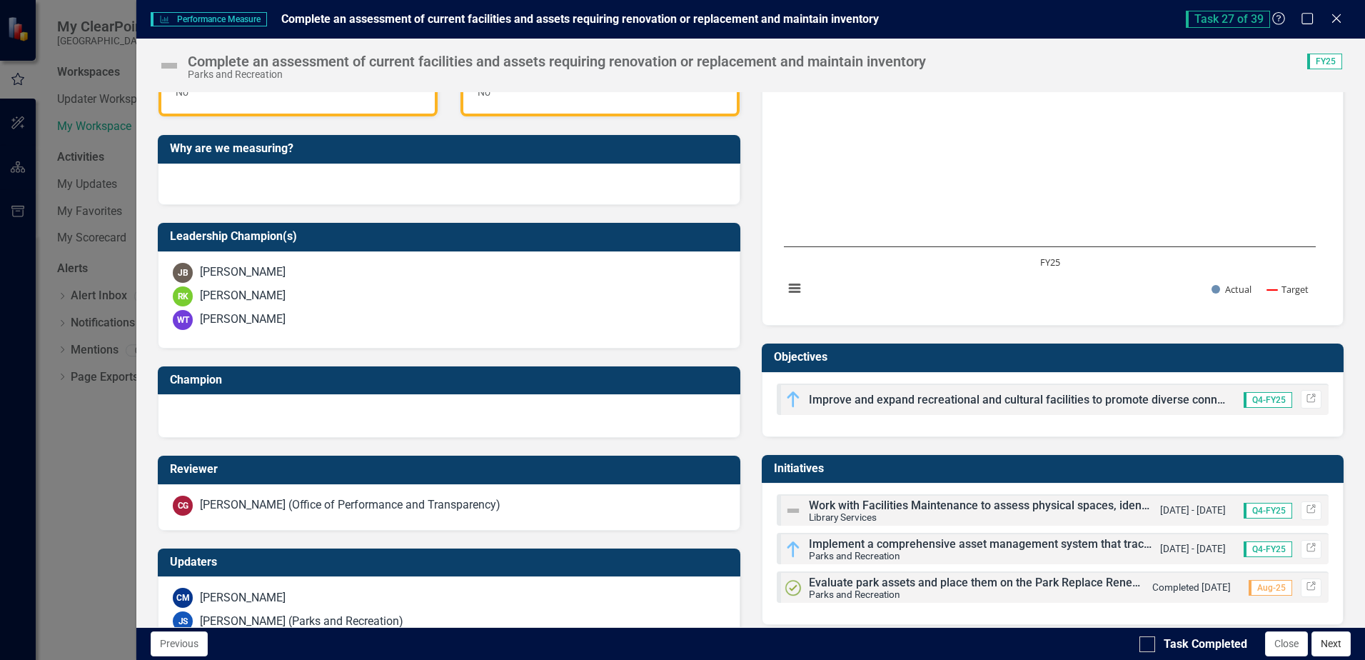
click at [1333, 646] on button "Next" at bounding box center [1331, 643] width 39 height 25
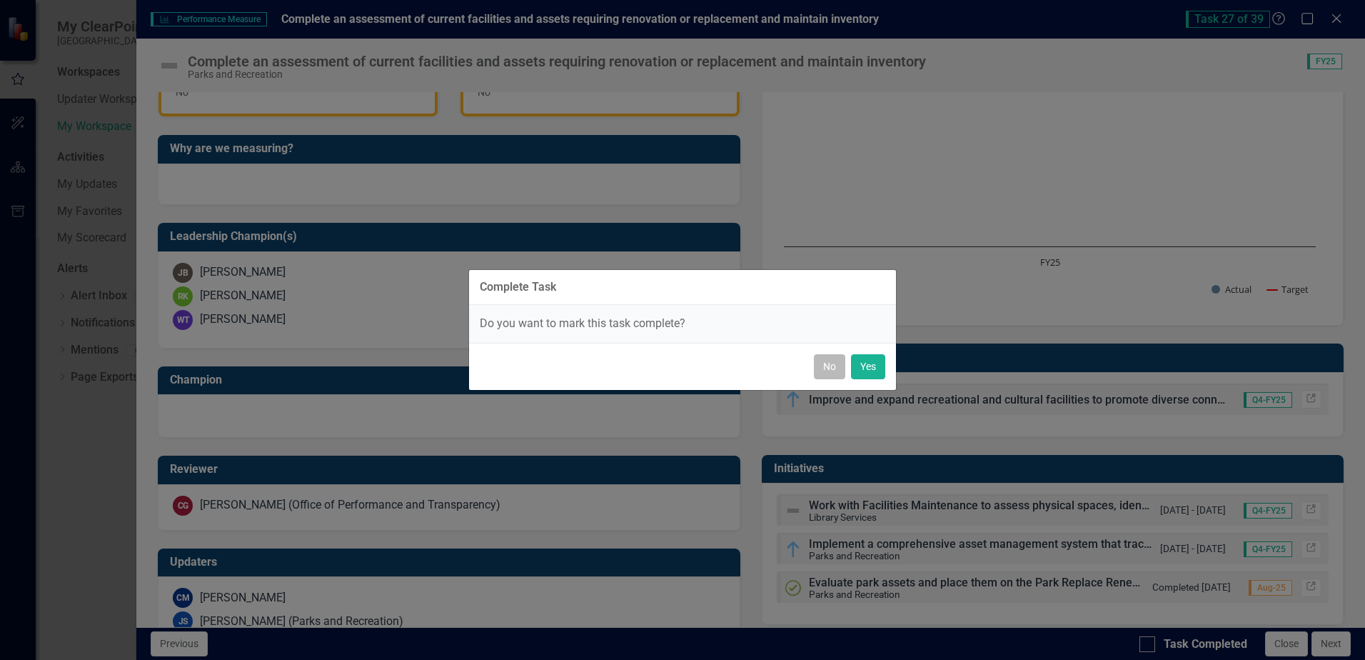
click at [835, 369] on button "No" at bounding box center [829, 366] width 31 height 25
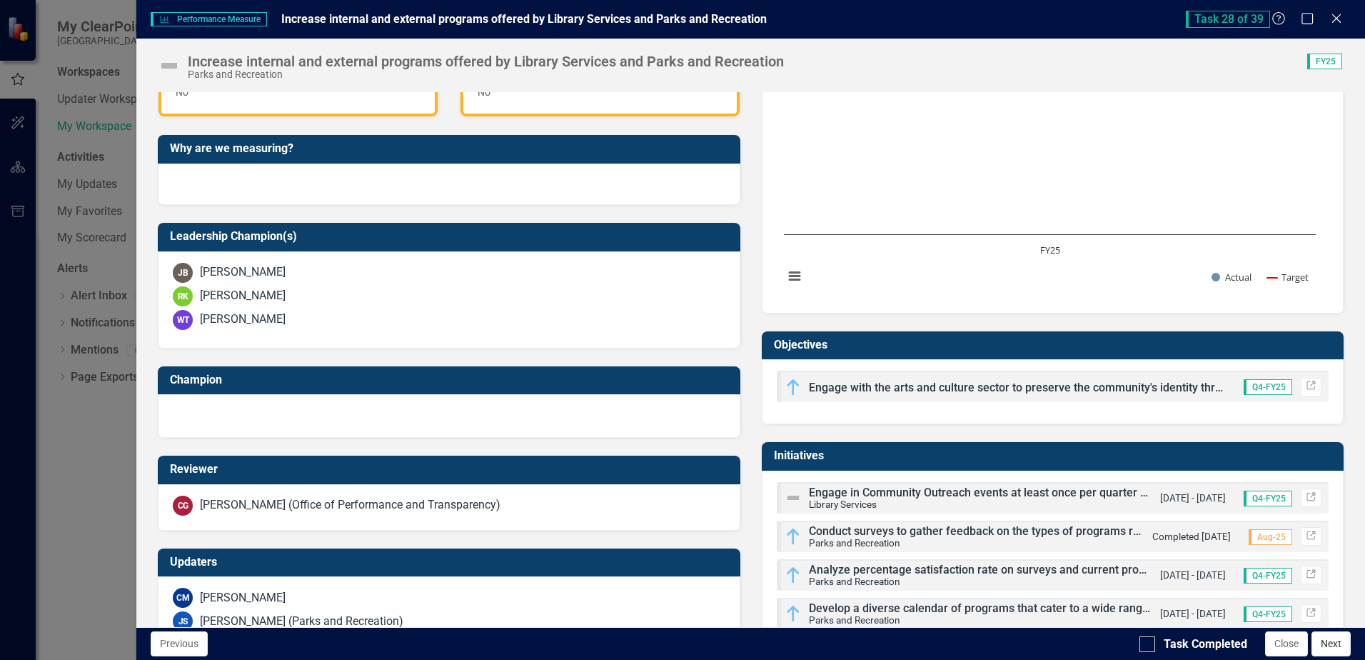
click at [1328, 645] on button "Next" at bounding box center [1331, 643] width 39 height 25
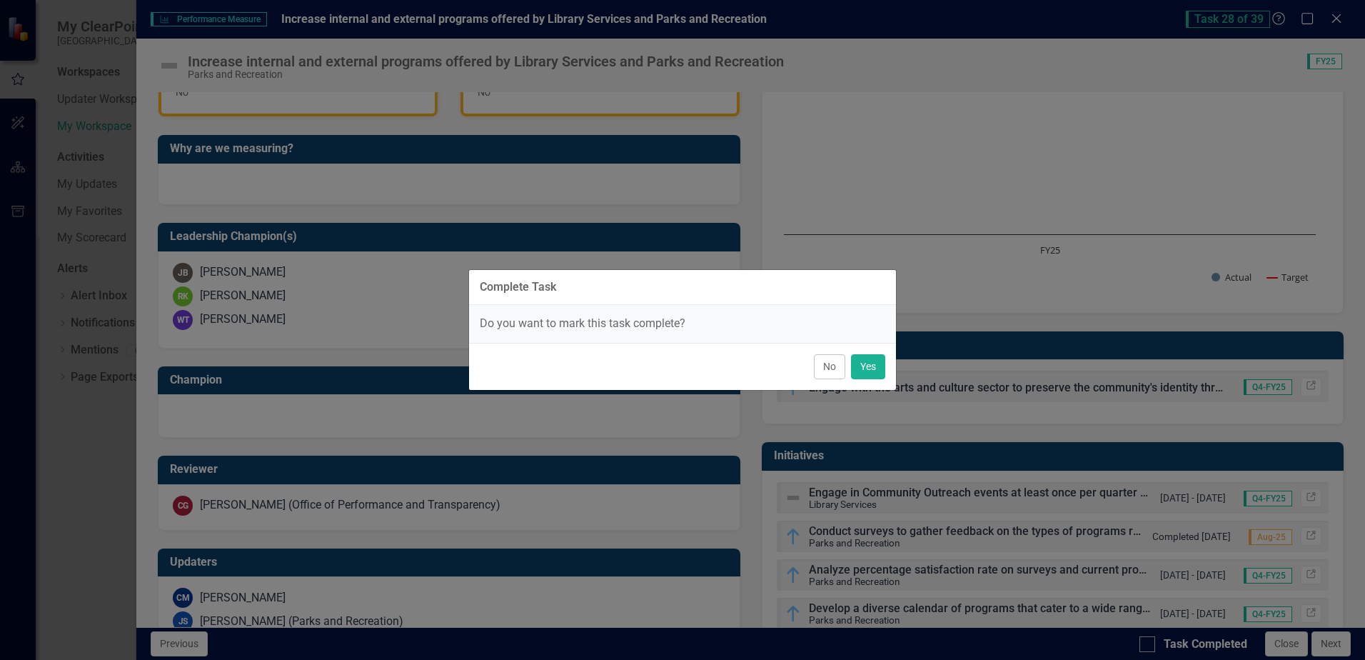
drag, startPoint x: 830, startPoint y: 369, endPoint x: 813, endPoint y: 363, distance: 18.1
click at [830, 371] on button "No" at bounding box center [829, 366] width 31 height 25
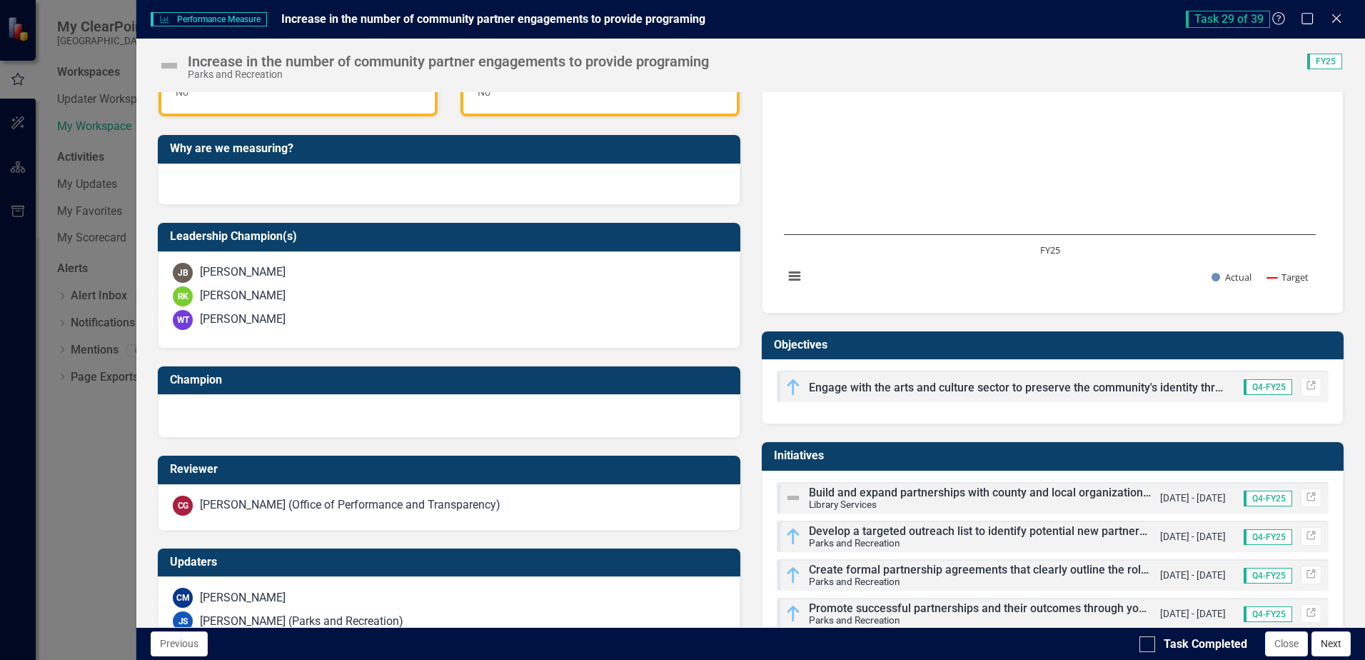
click at [1330, 646] on button "Next" at bounding box center [1331, 643] width 39 height 25
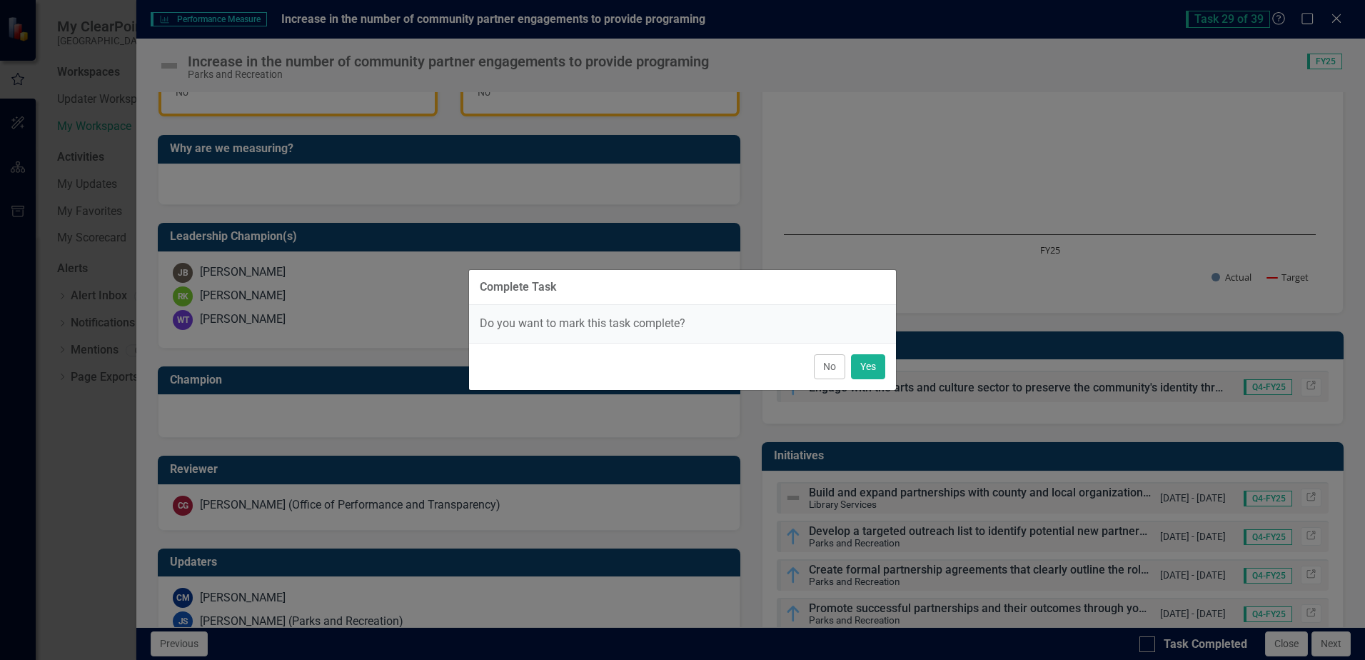
click at [831, 368] on button "No" at bounding box center [829, 366] width 31 height 25
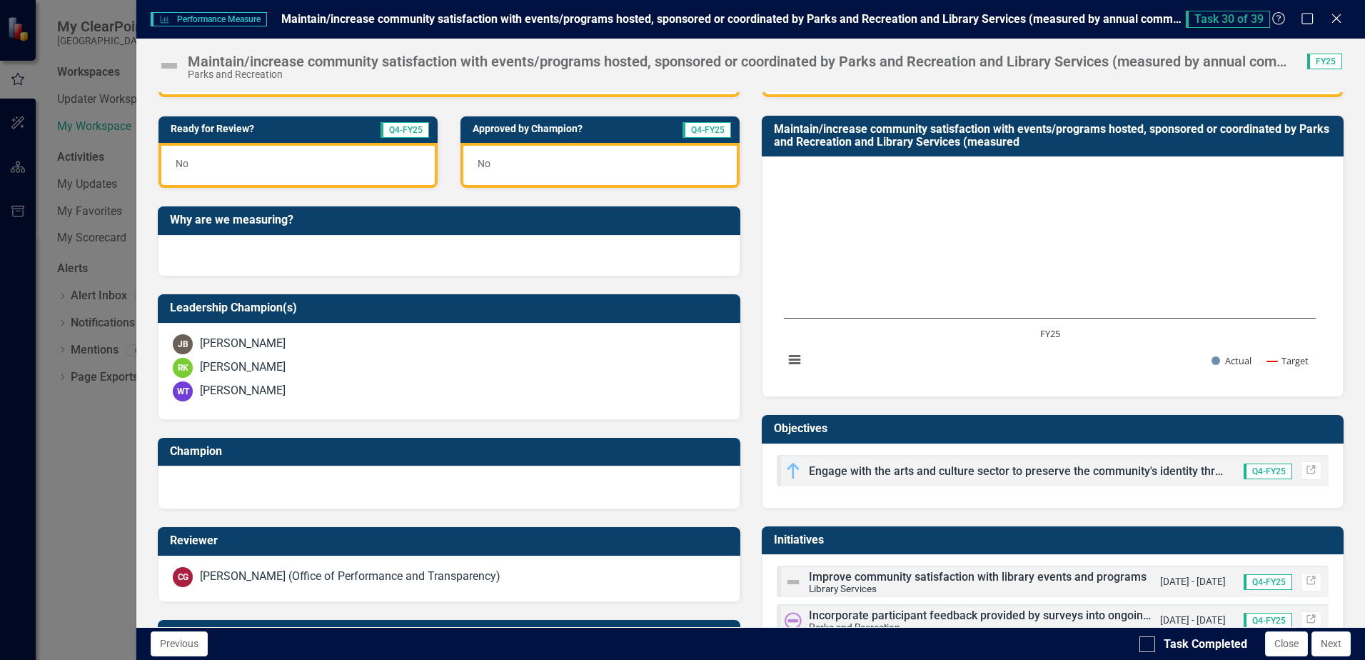
scroll to position [394, 0]
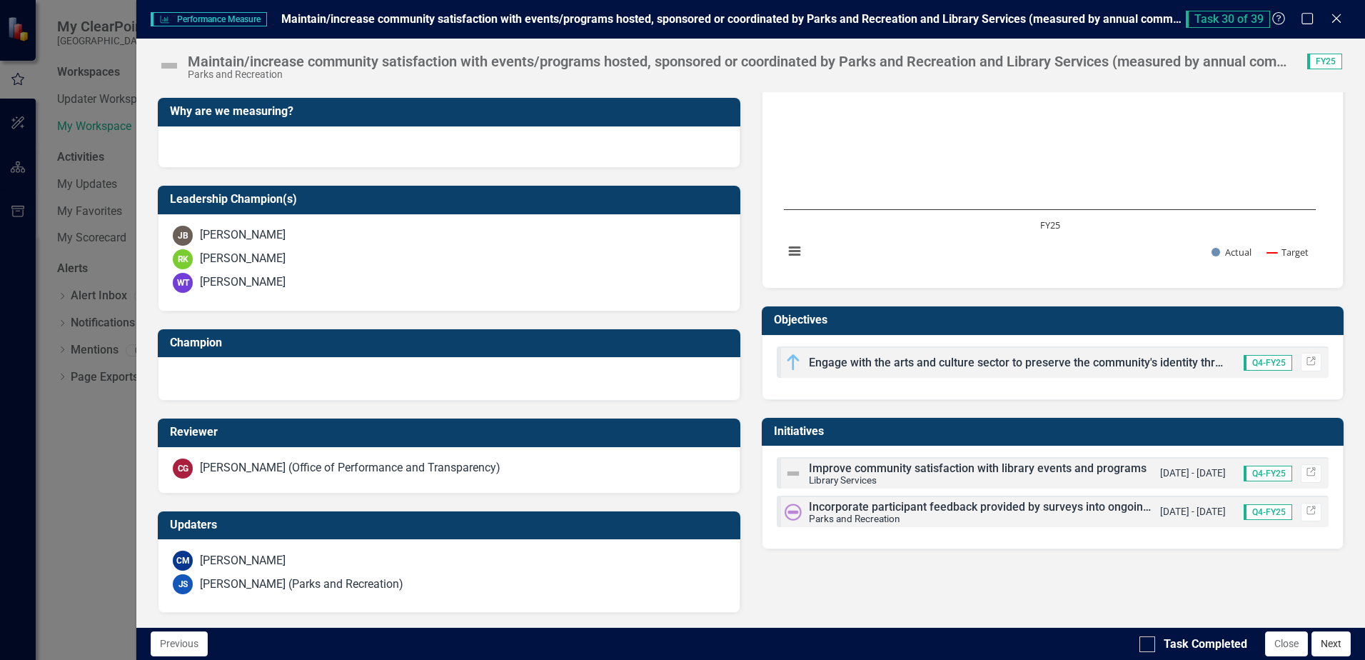
click at [1325, 649] on button "Next" at bounding box center [1331, 643] width 39 height 25
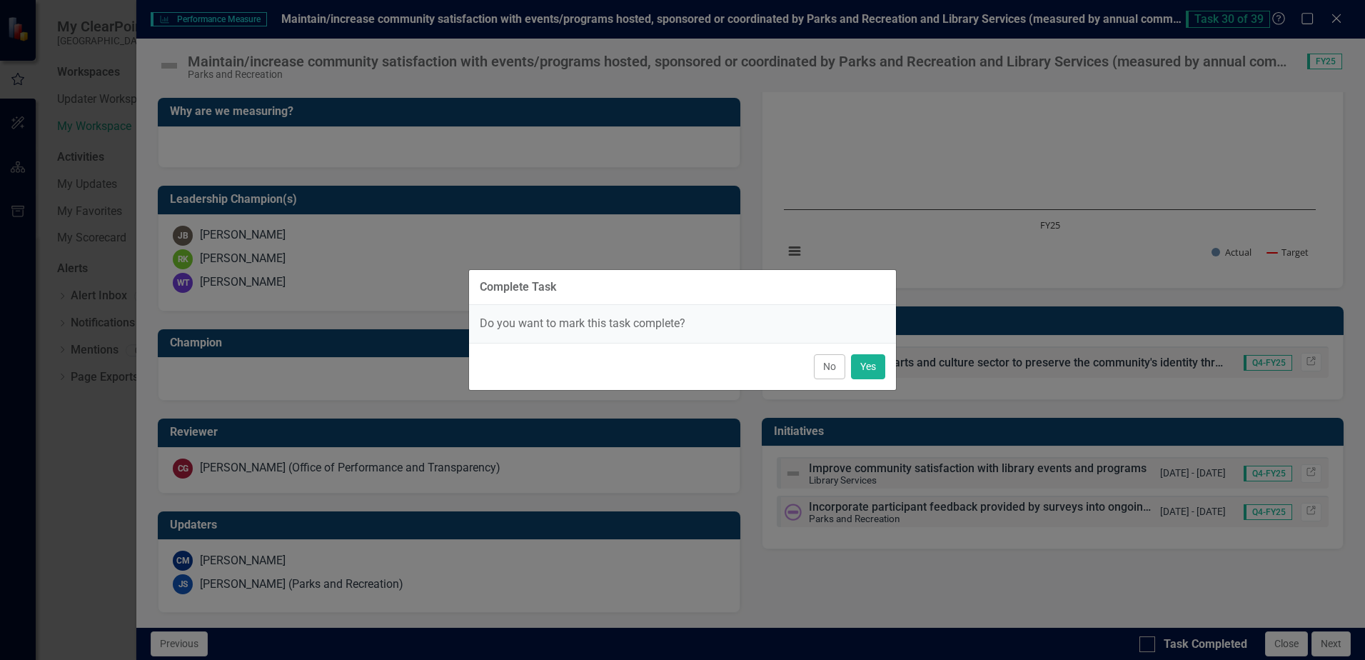
click at [831, 367] on button "No" at bounding box center [829, 366] width 31 height 25
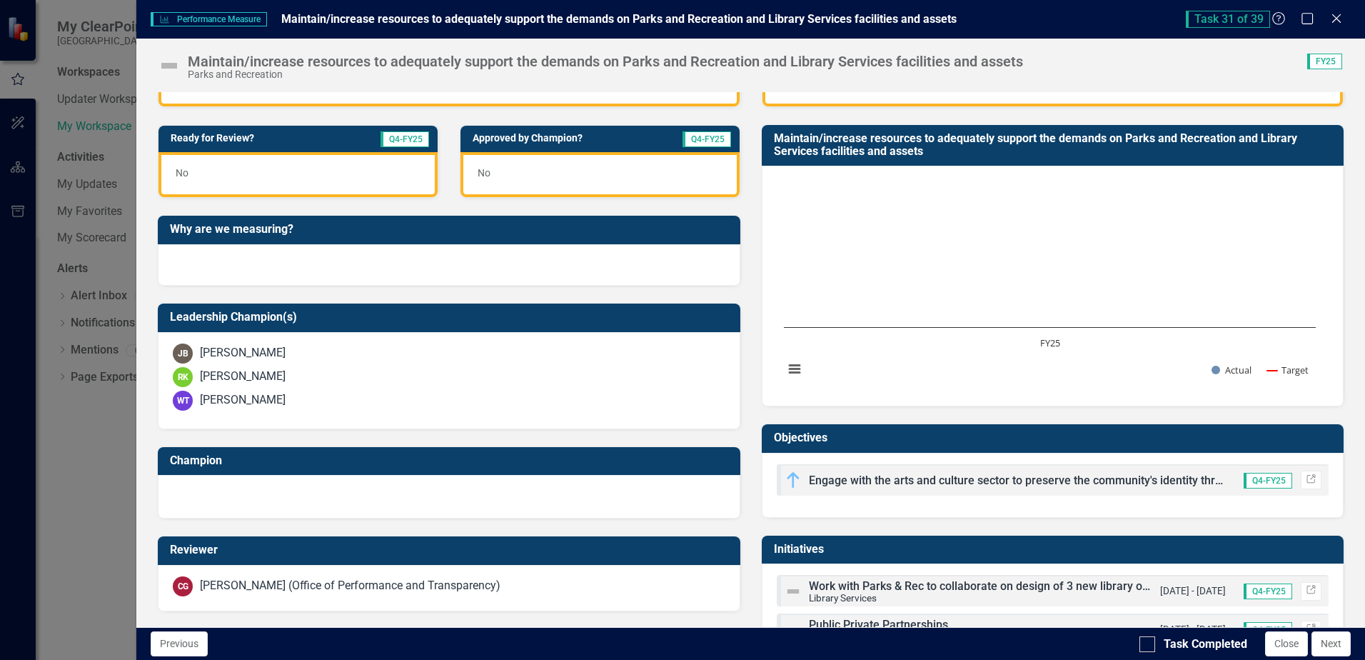
scroll to position [286, 0]
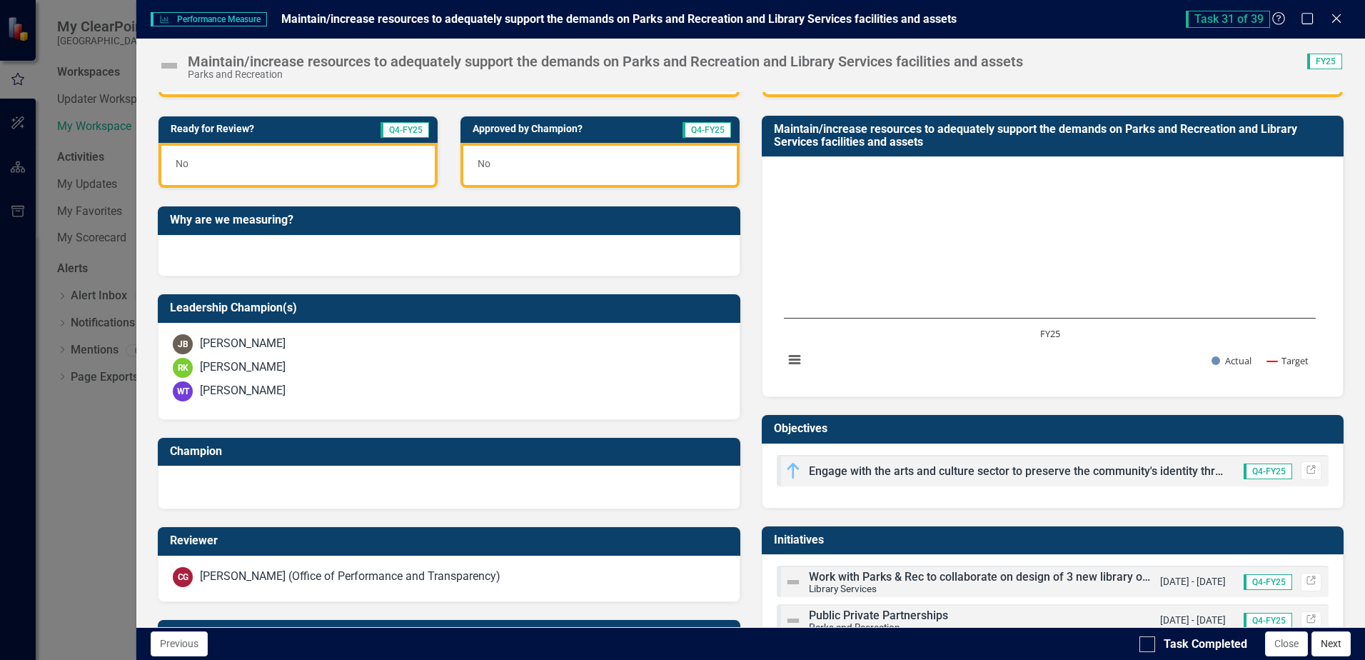
click at [1327, 643] on button "Next" at bounding box center [1331, 643] width 39 height 25
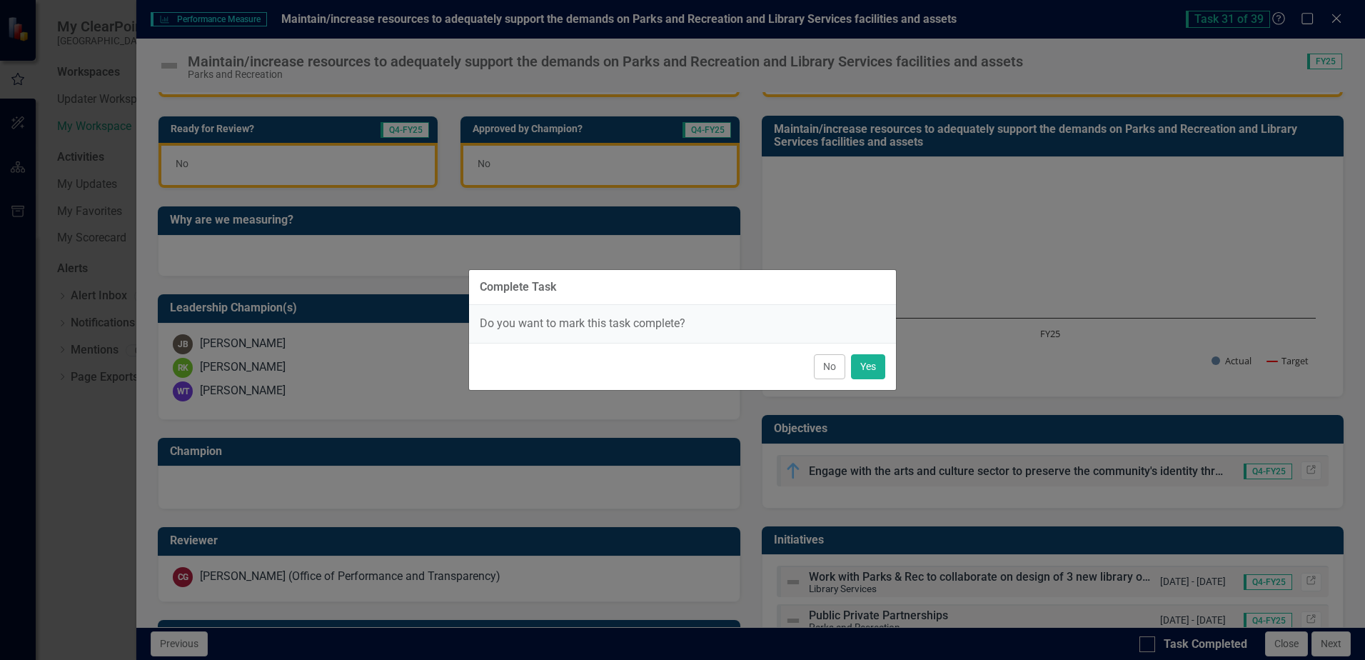
click at [826, 369] on button "No" at bounding box center [829, 366] width 31 height 25
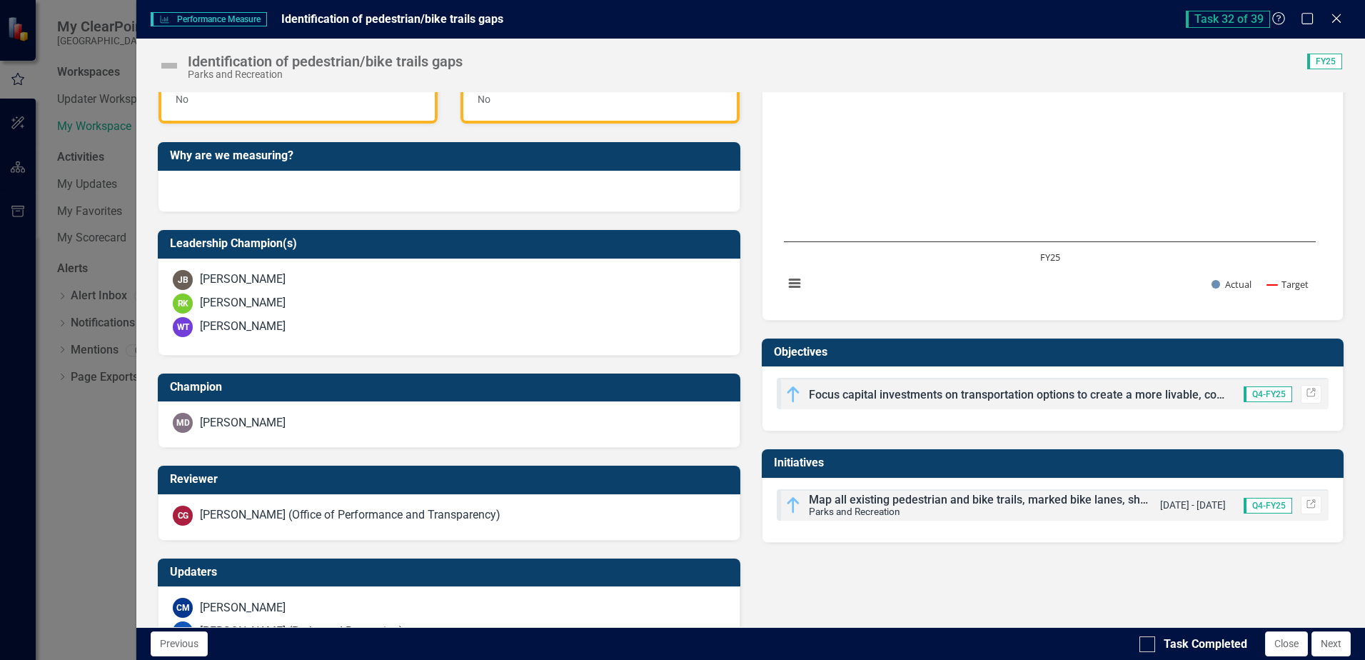
scroll to position [357, 0]
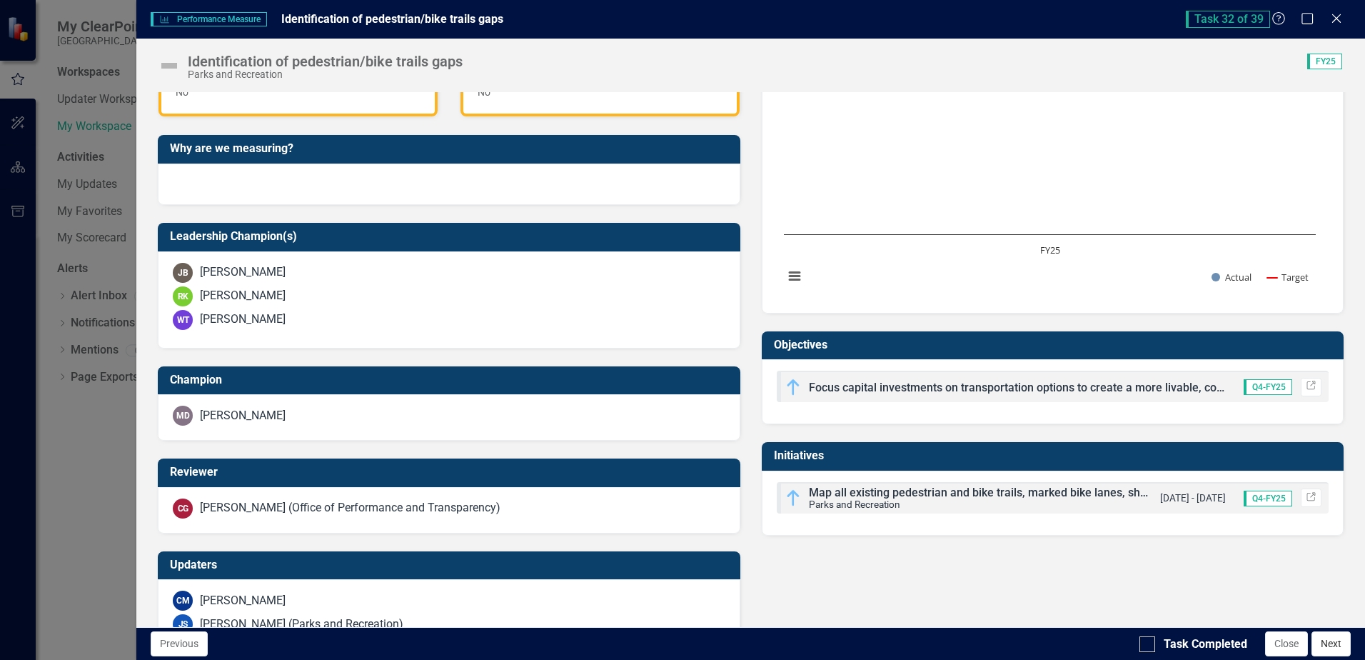
click at [1330, 644] on button "Next" at bounding box center [1331, 643] width 39 height 25
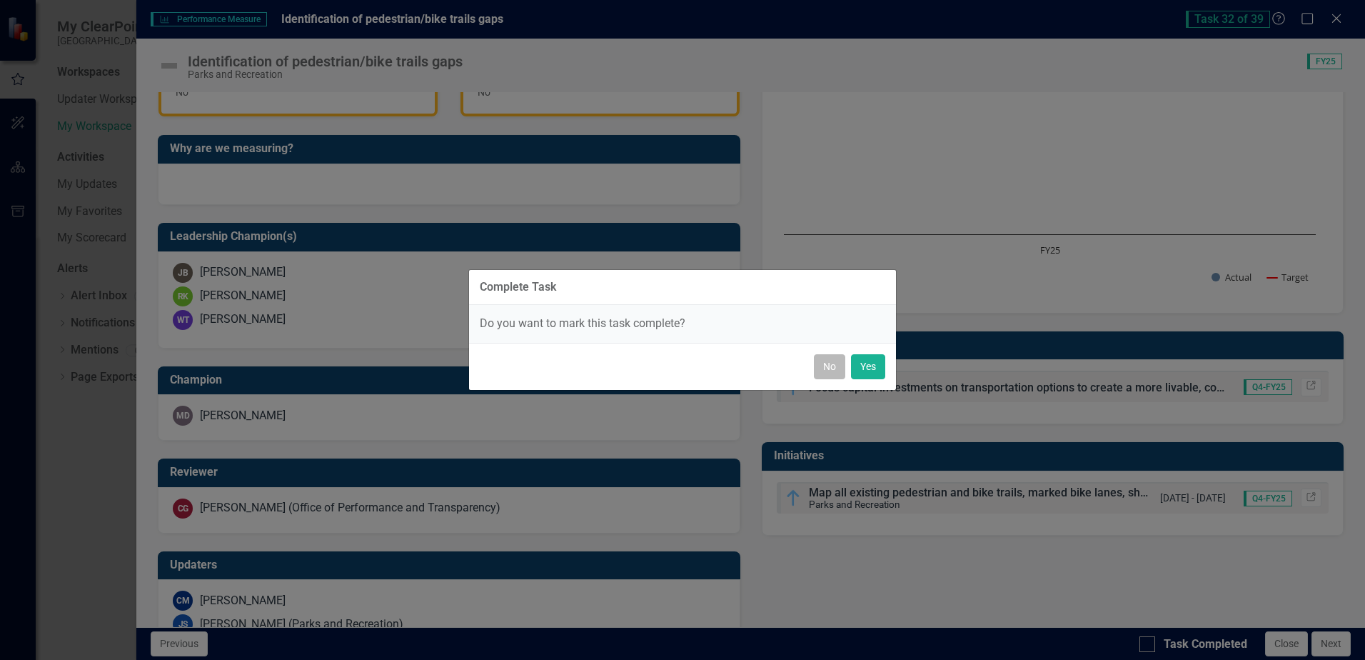
click at [822, 371] on button "No" at bounding box center [829, 366] width 31 height 25
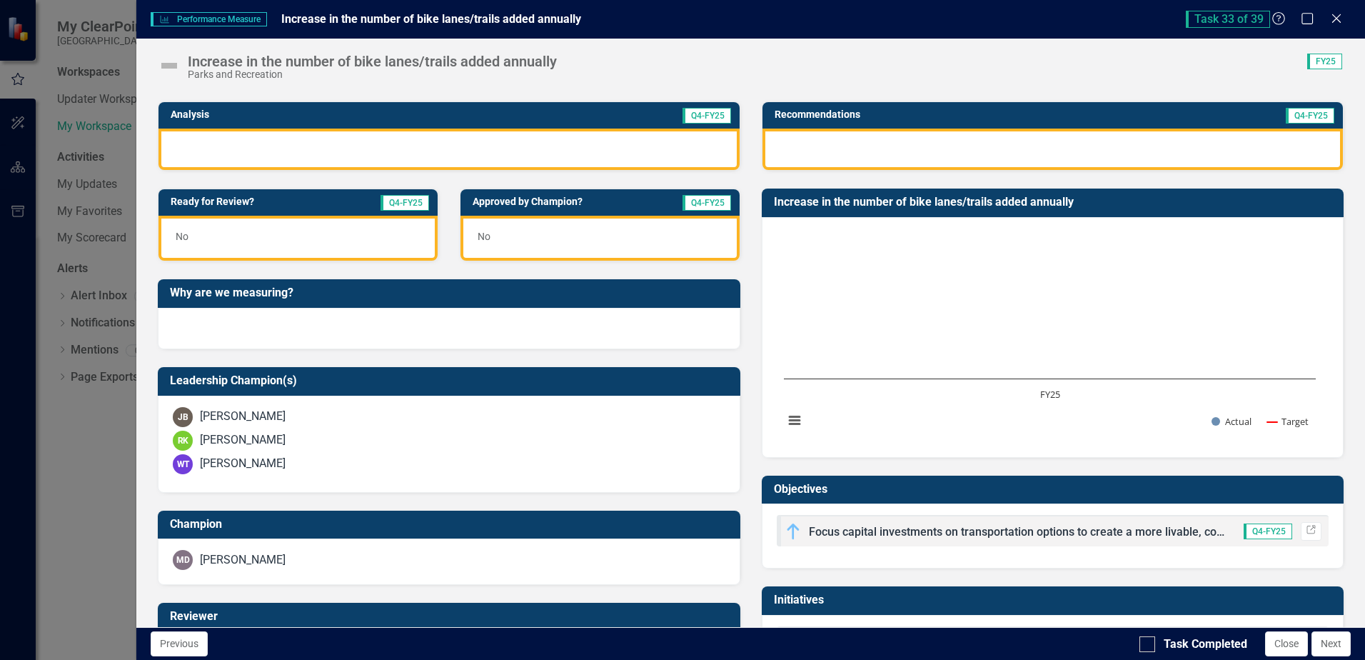
scroll to position [214, 0]
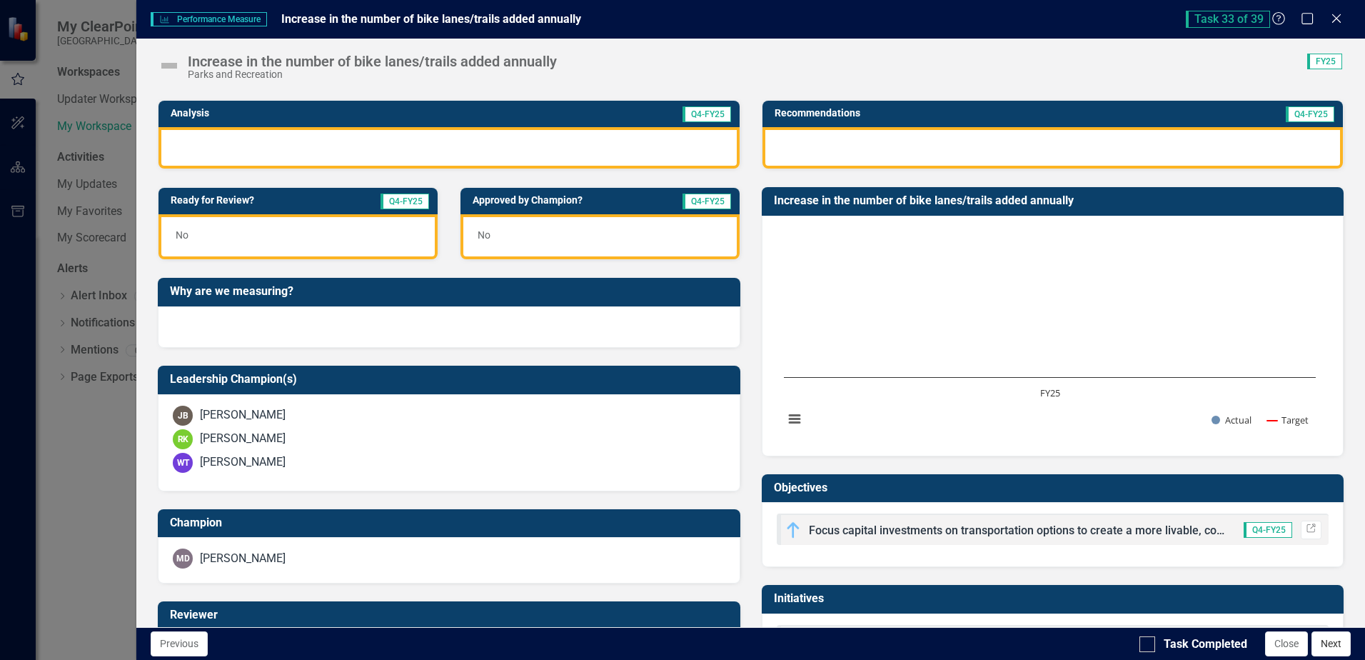
click at [1335, 645] on button "Next" at bounding box center [1331, 643] width 39 height 25
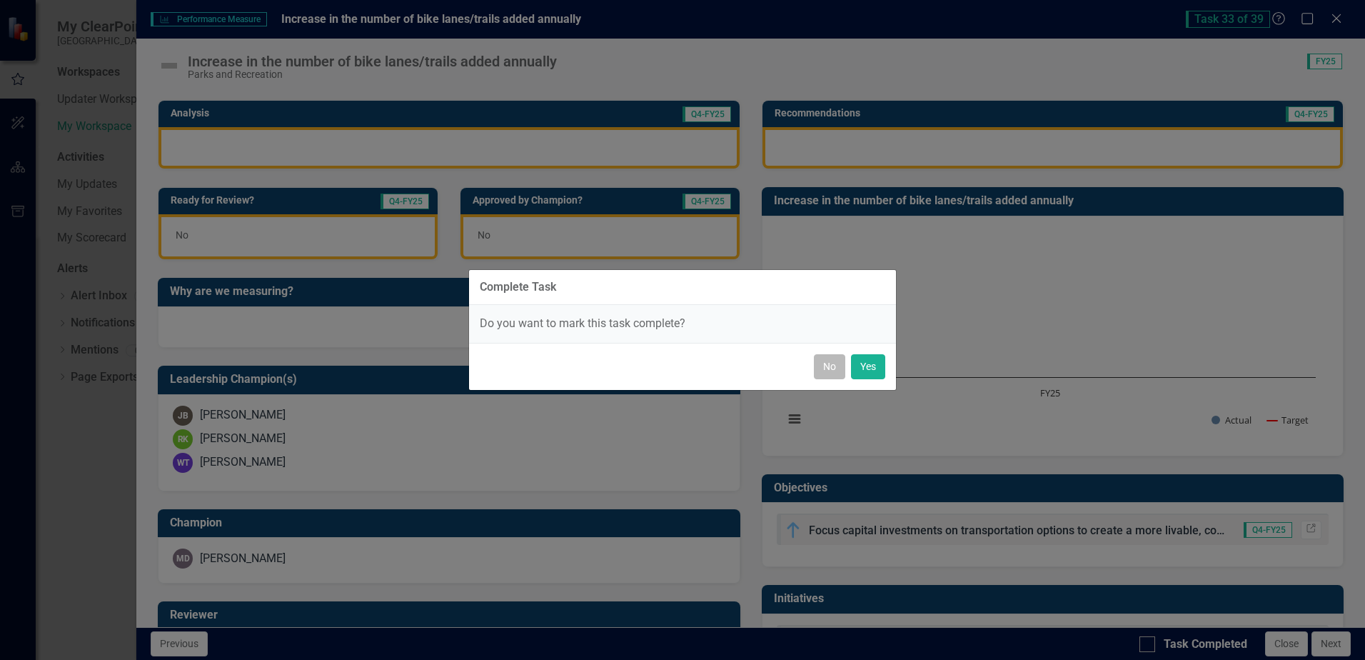
click at [829, 368] on button "No" at bounding box center [829, 366] width 31 height 25
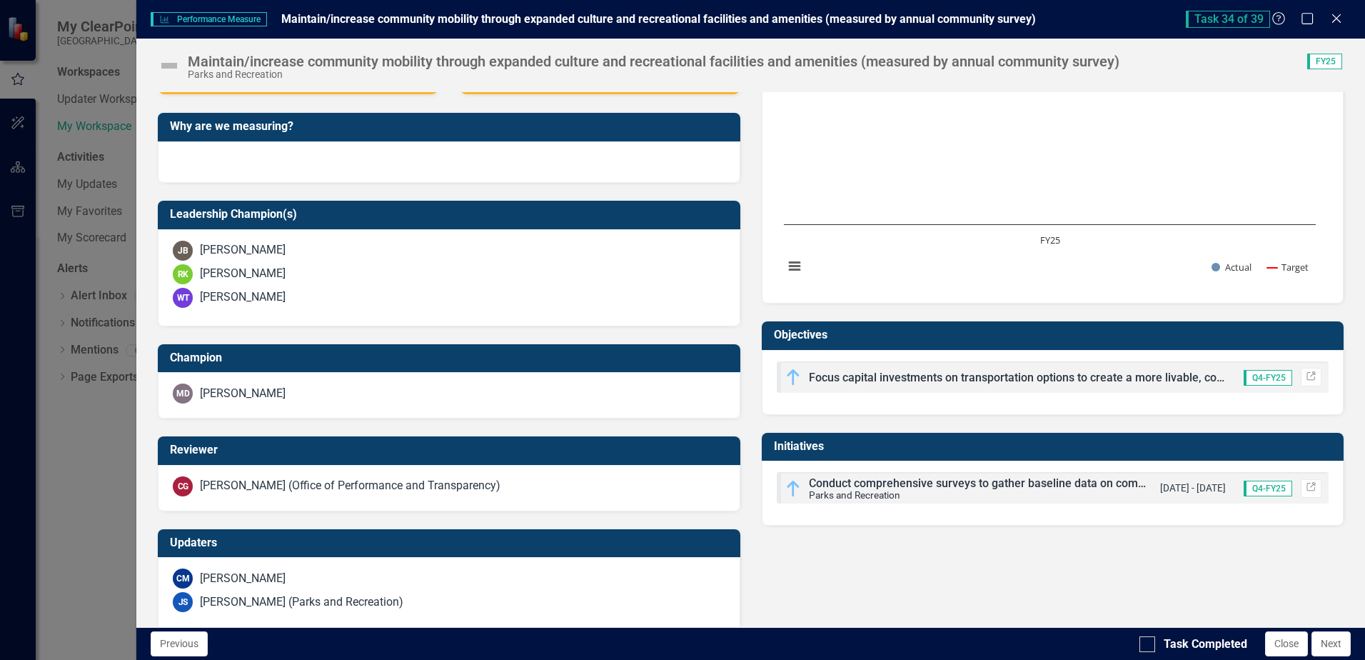
scroll to position [397, 0]
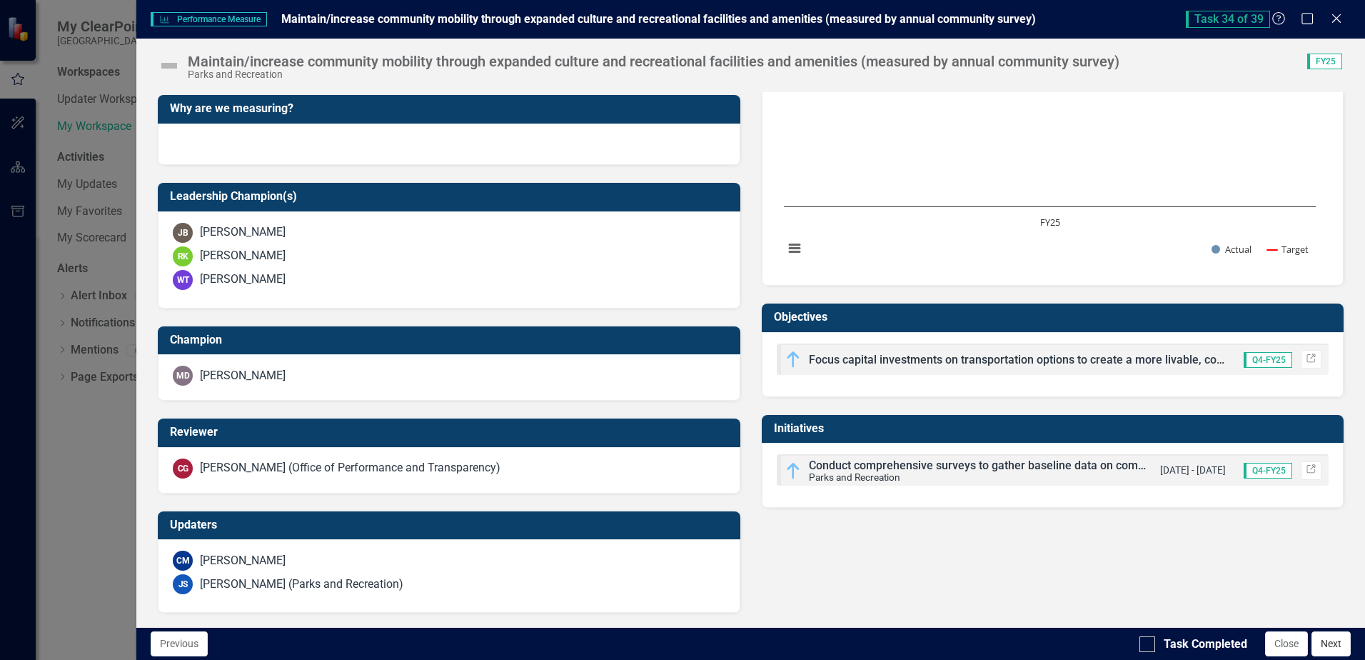
click at [1325, 645] on button "Next" at bounding box center [1331, 643] width 39 height 25
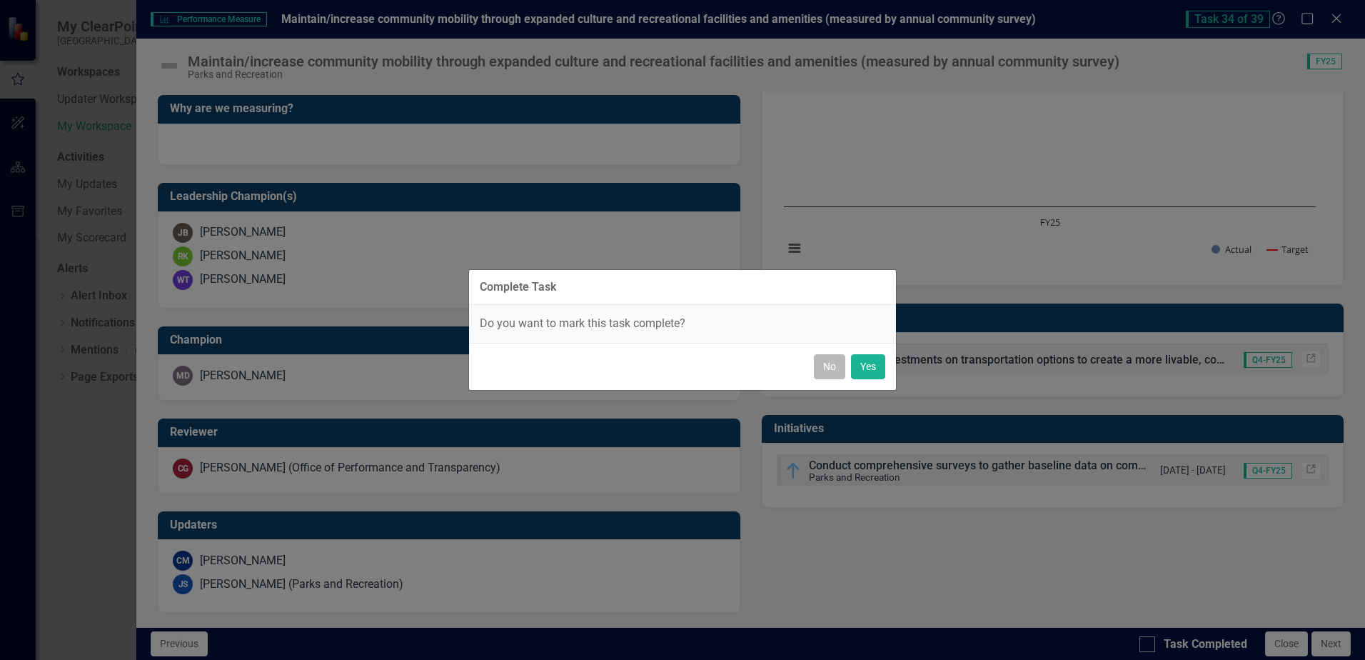
click at [827, 369] on button "No" at bounding box center [829, 366] width 31 height 25
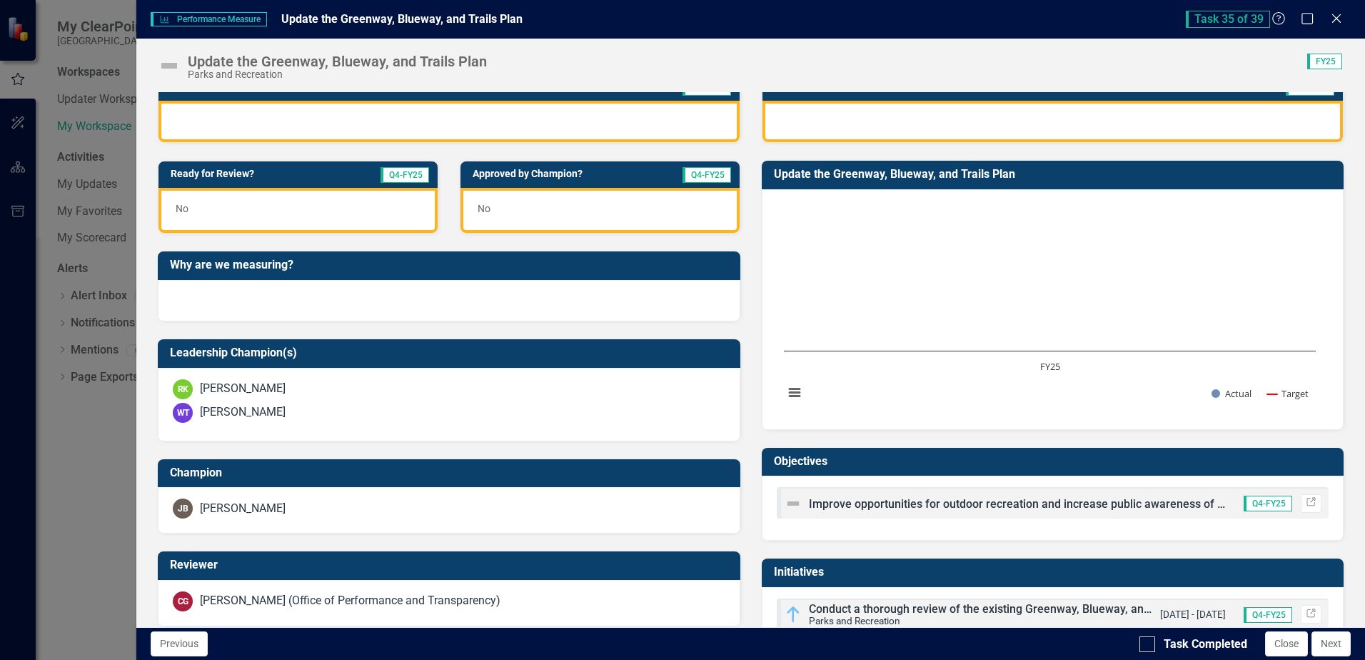
scroll to position [286, 0]
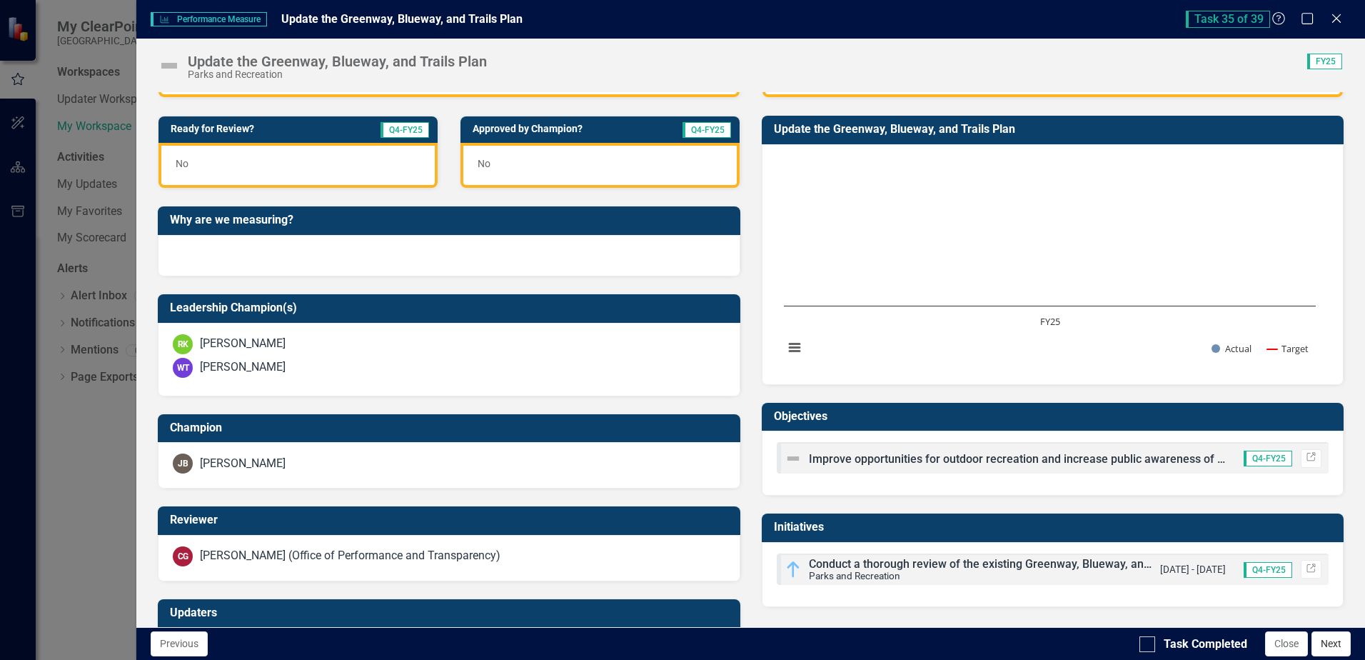
click at [1331, 642] on button "Next" at bounding box center [1331, 643] width 39 height 25
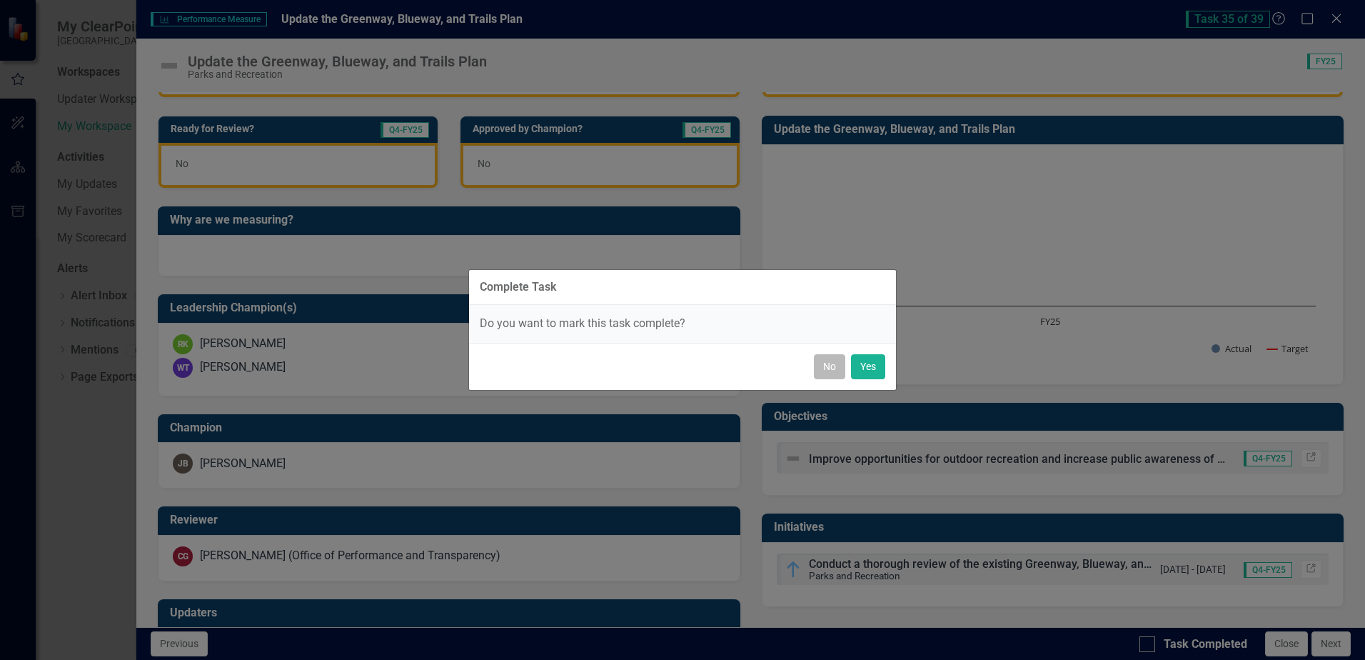
click at [831, 368] on button "No" at bounding box center [829, 366] width 31 height 25
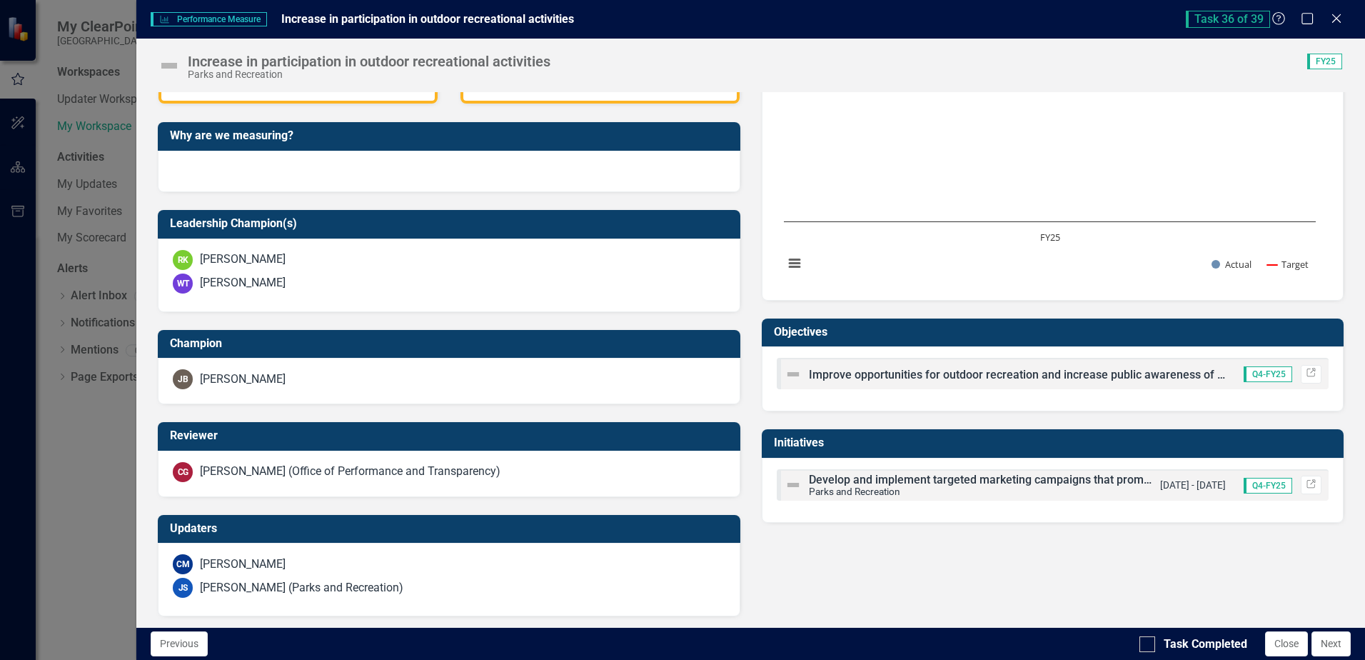
scroll to position [373, 0]
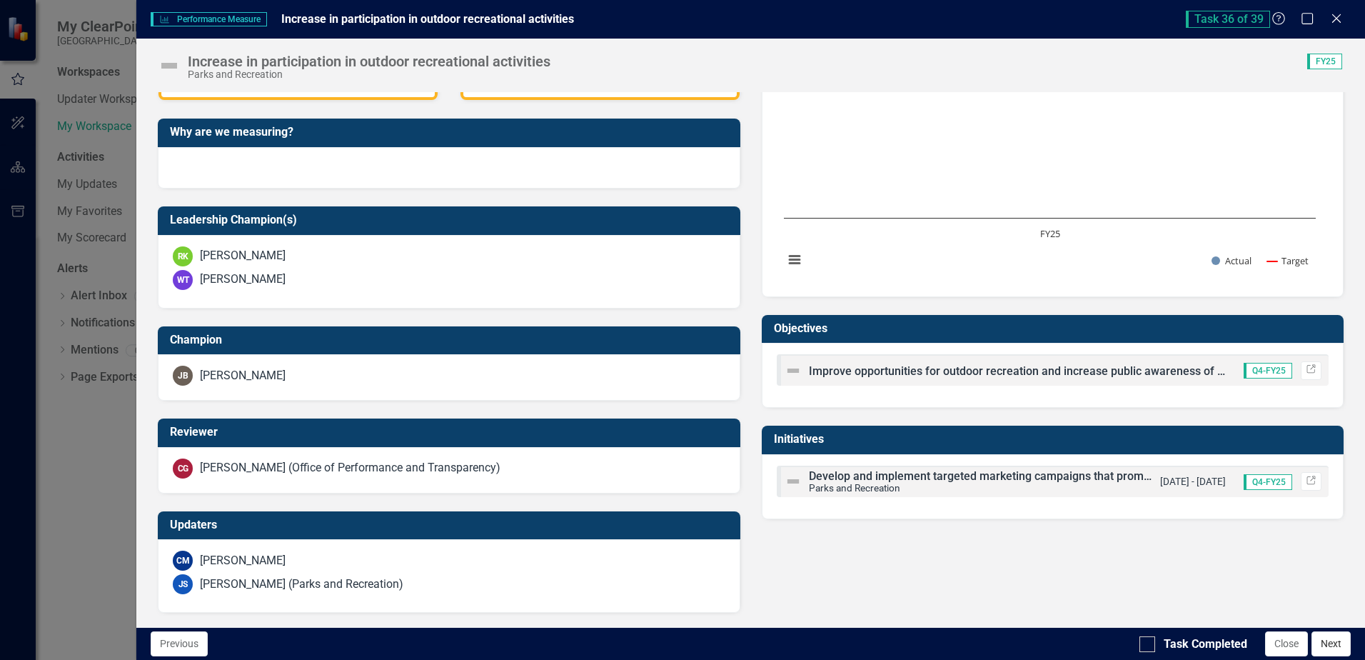
click at [1322, 646] on button "Next" at bounding box center [1331, 643] width 39 height 25
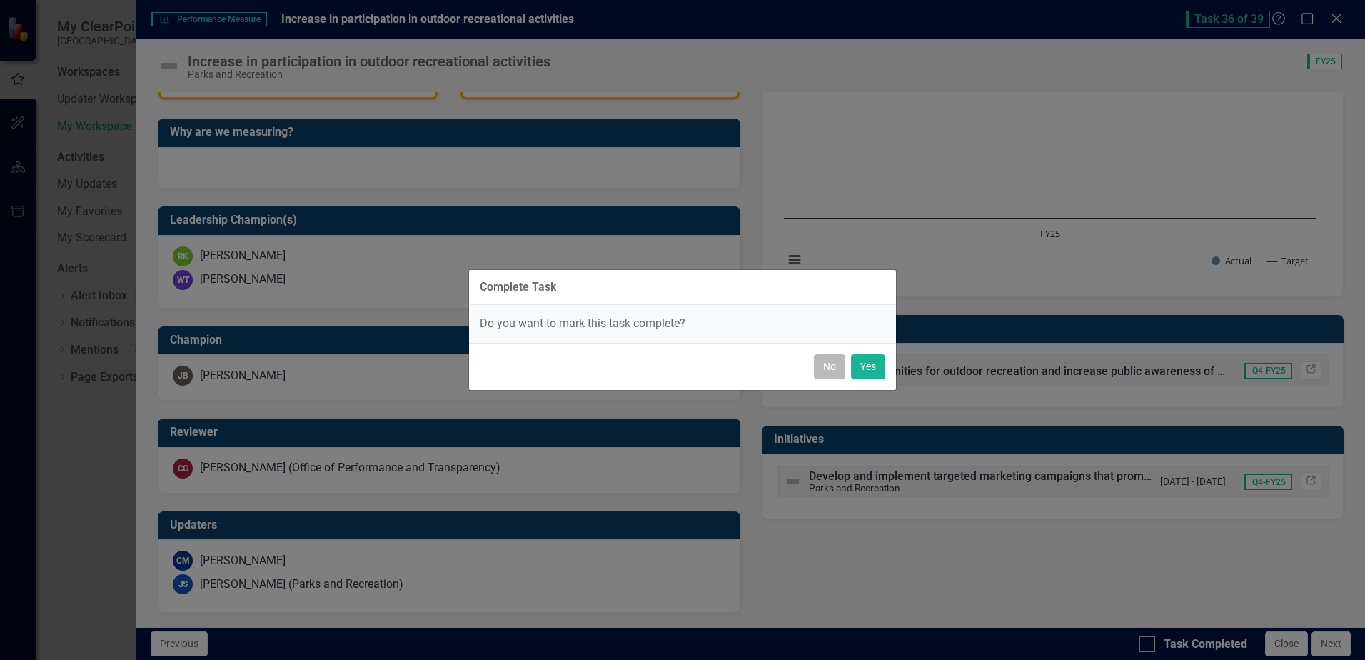
click at [819, 373] on button "No" at bounding box center [829, 366] width 31 height 25
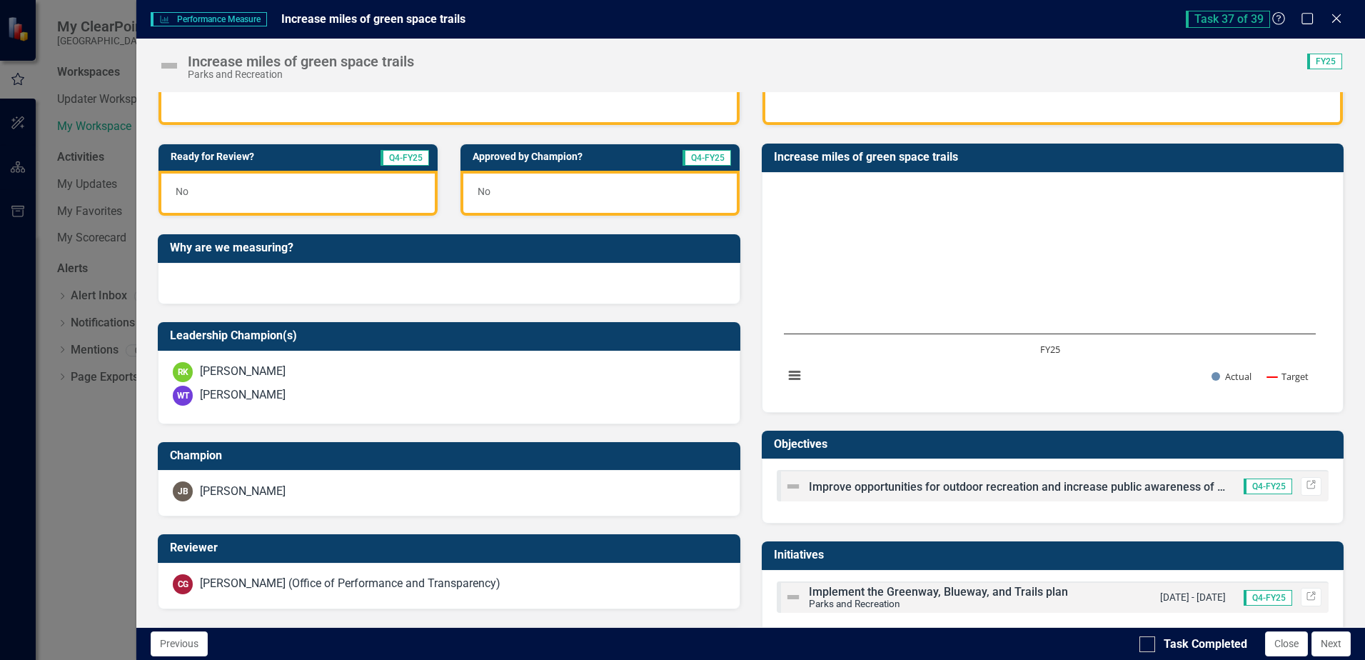
scroll to position [357, 0]
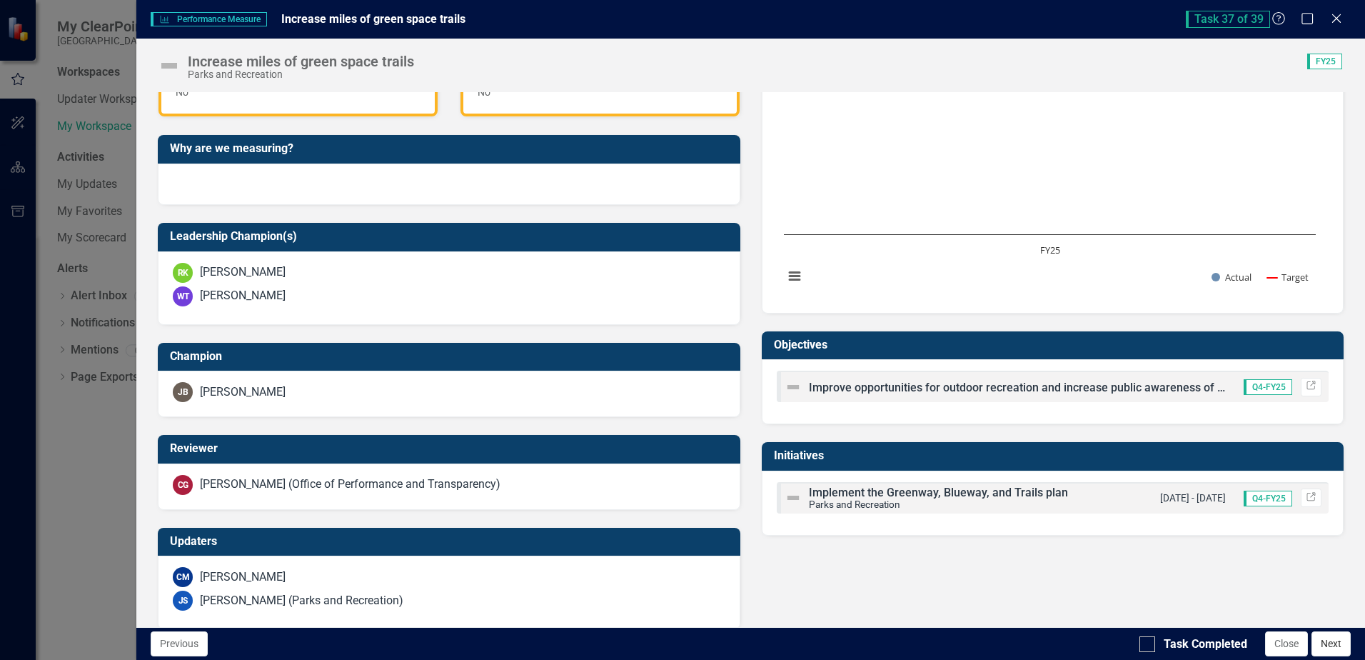
click at [1329, 648] on button "Next" at bounding box center [1331, 643] width 39 height 25
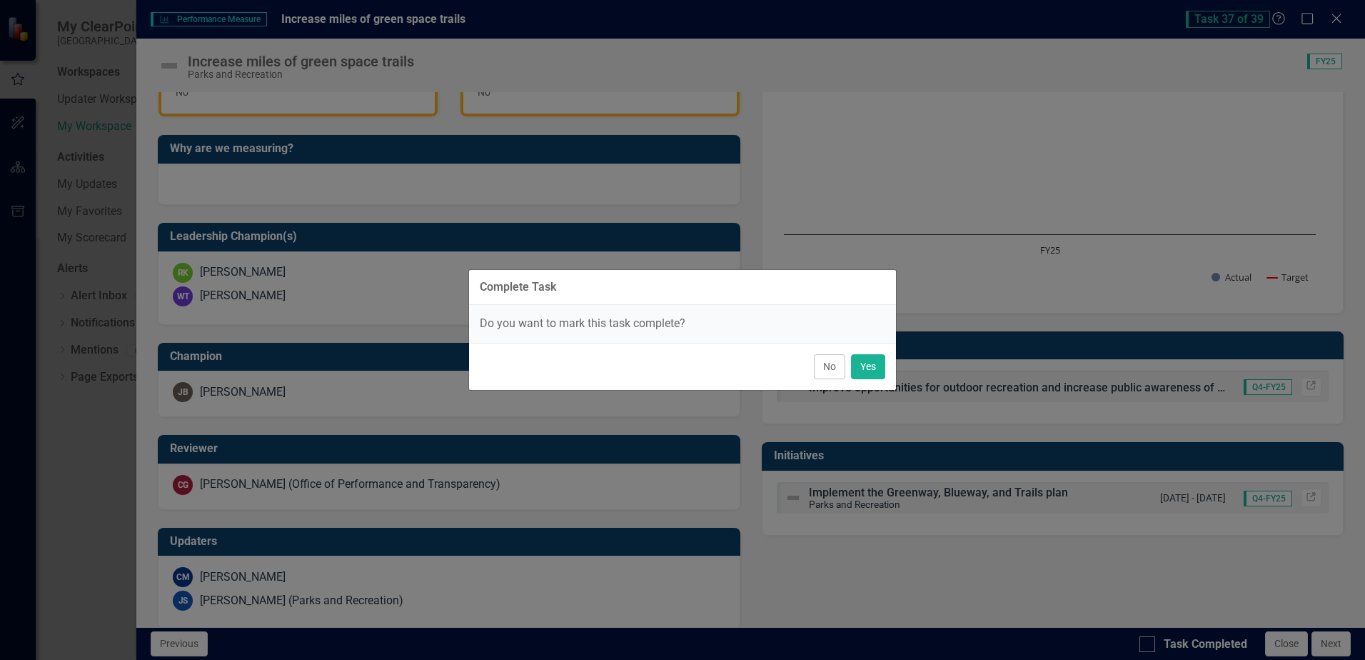
click at [826, 366] on button "No" at bounding box center [829, 366] width 31 height 25
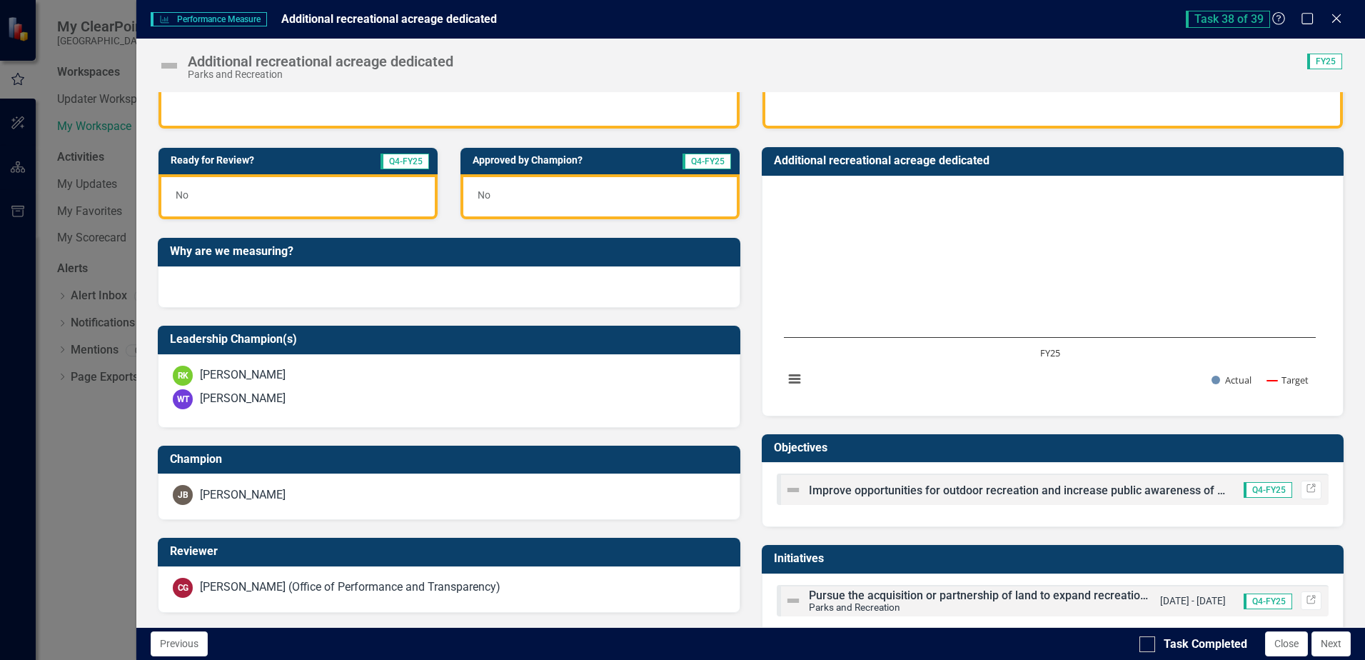
scroll to position [286, 0]
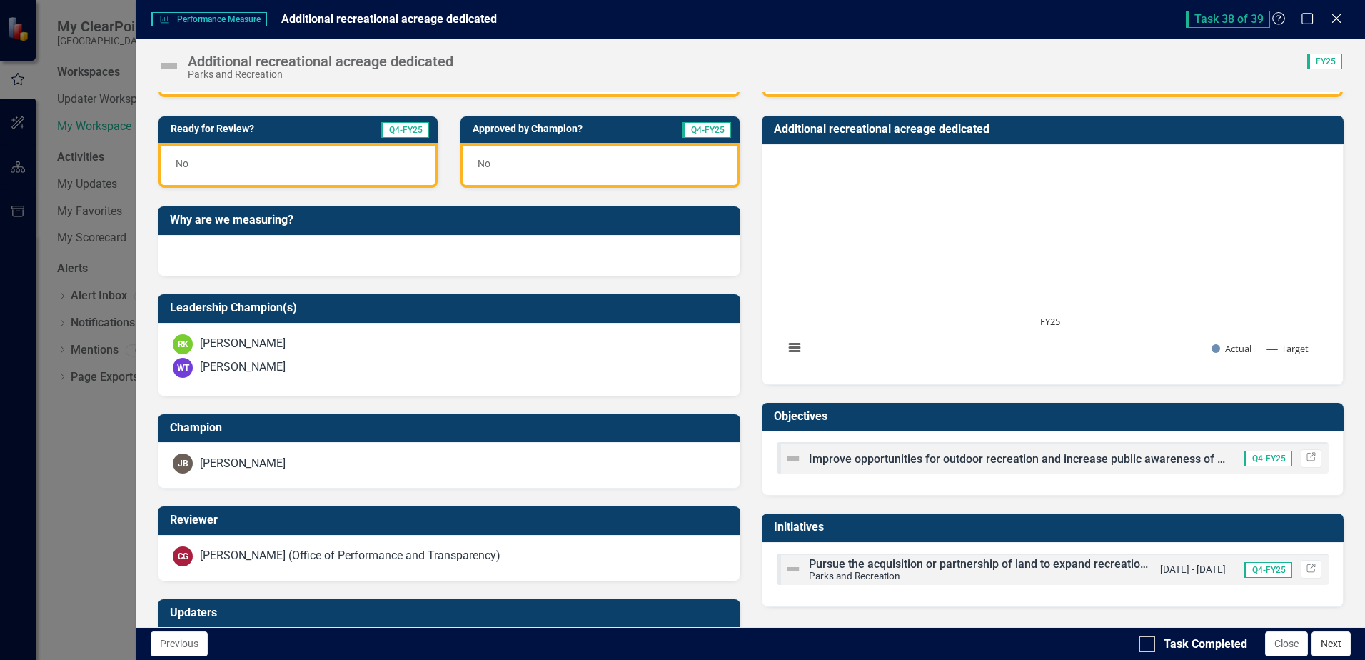
click at [1330, 648] on button "Next" at bounding box center [1331, 643] width 39 height 25
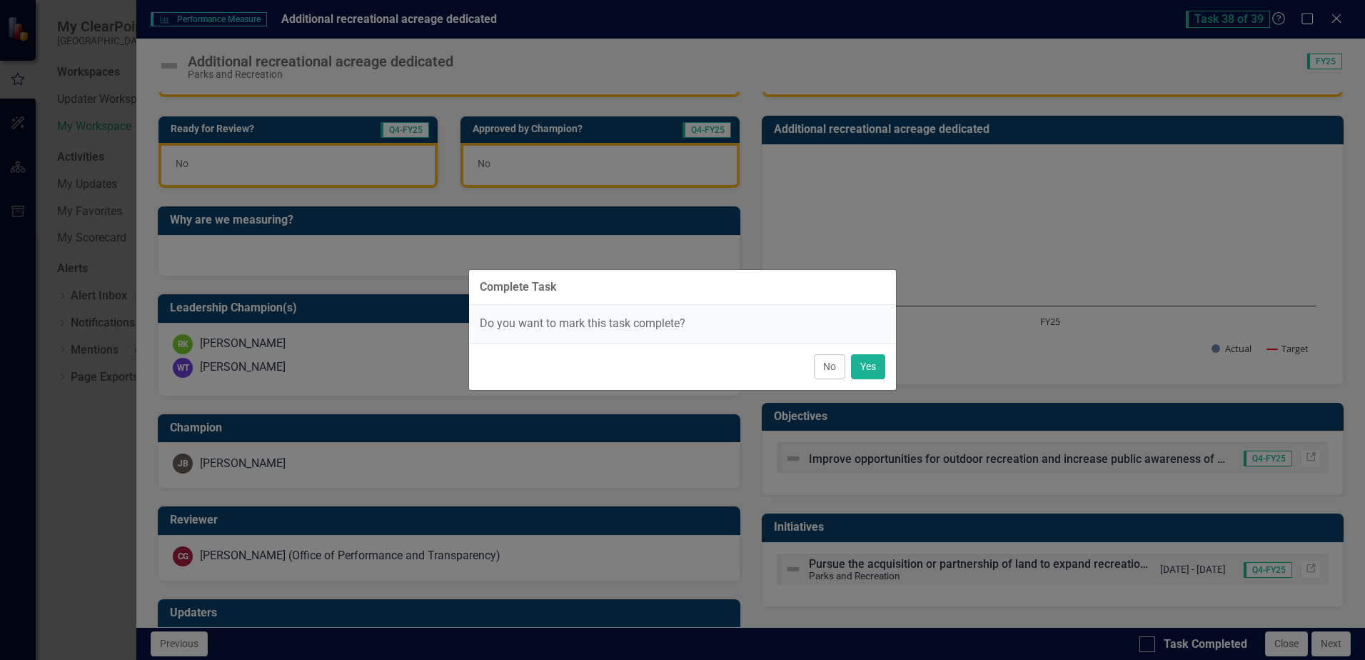
click at [826, 369] on button "No" at bounding box center [829, 366] width 31 height 25
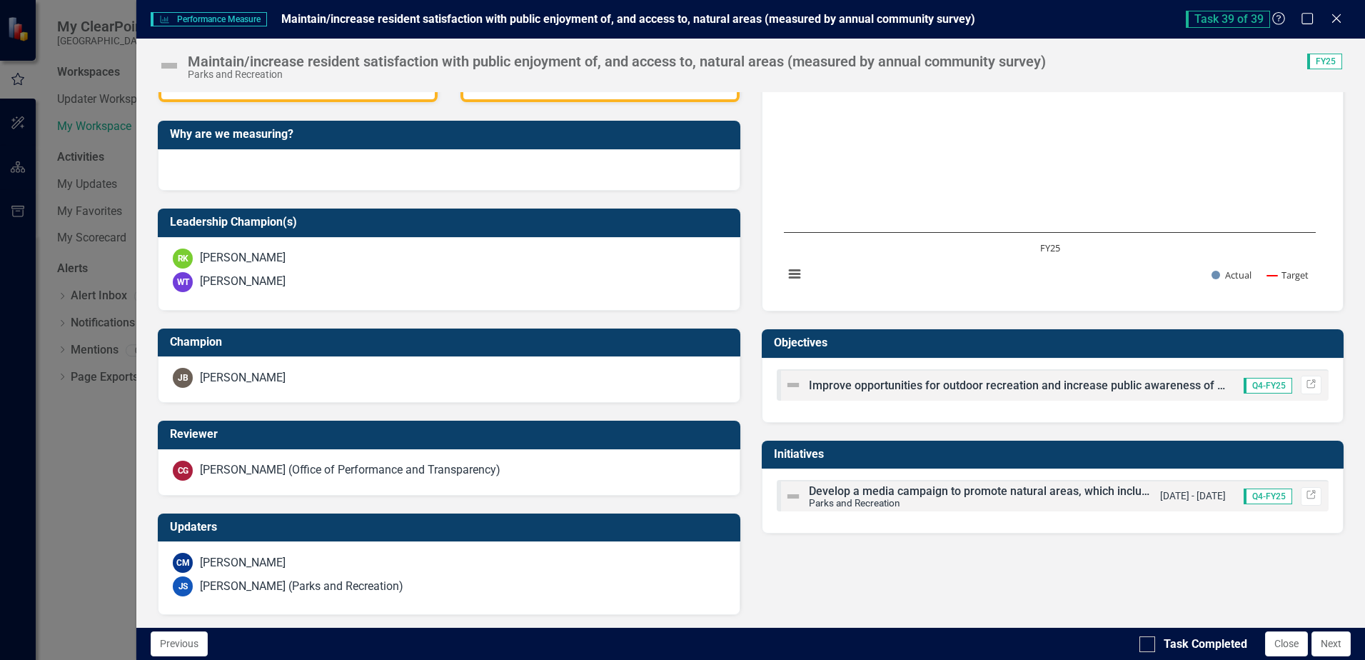
scroll to position [373, 0]
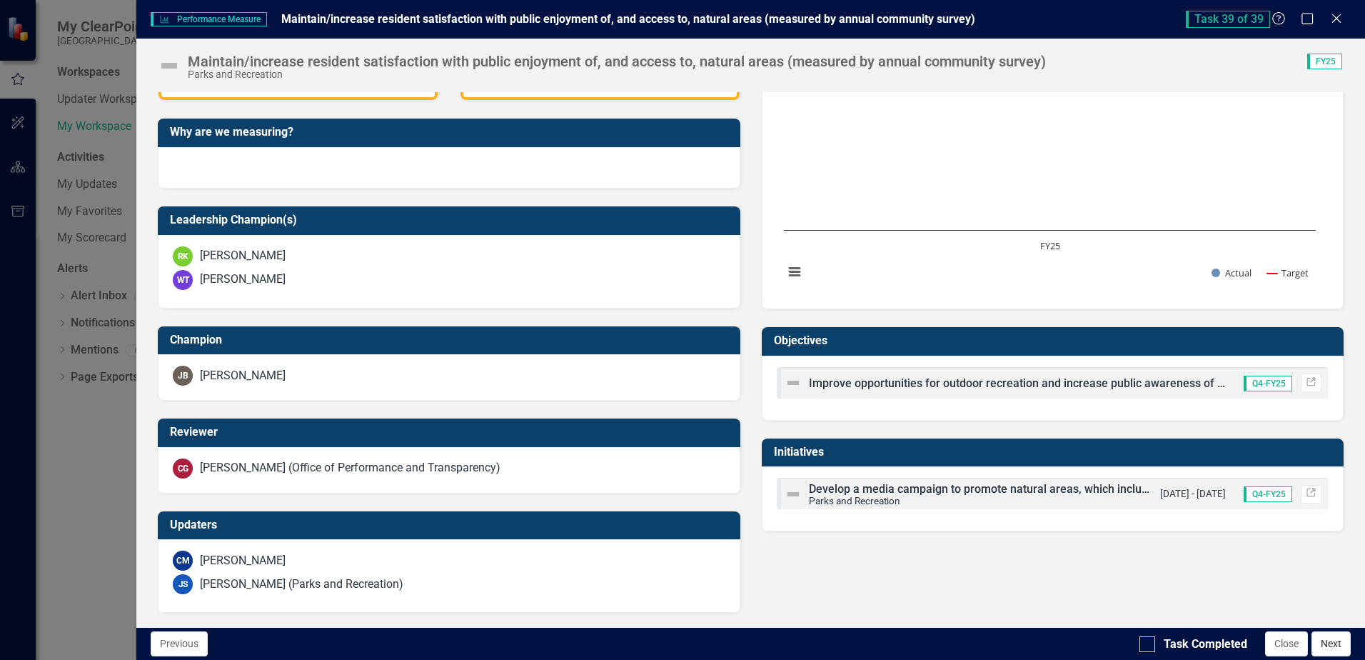
click at [1335, 644] on button "Next" at bounding box center [1331, 643] width 39 height 25
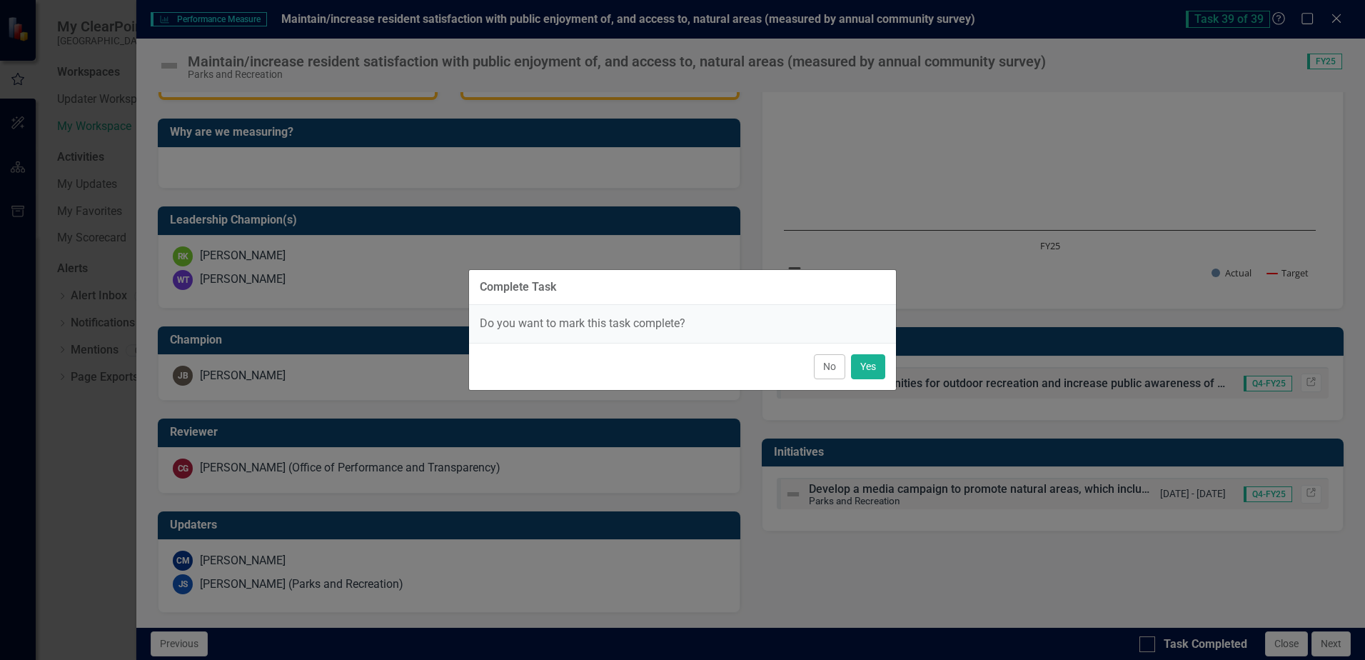
click at [822, 375] on button "No" at bounding box center [829, 366] width 31 height 25
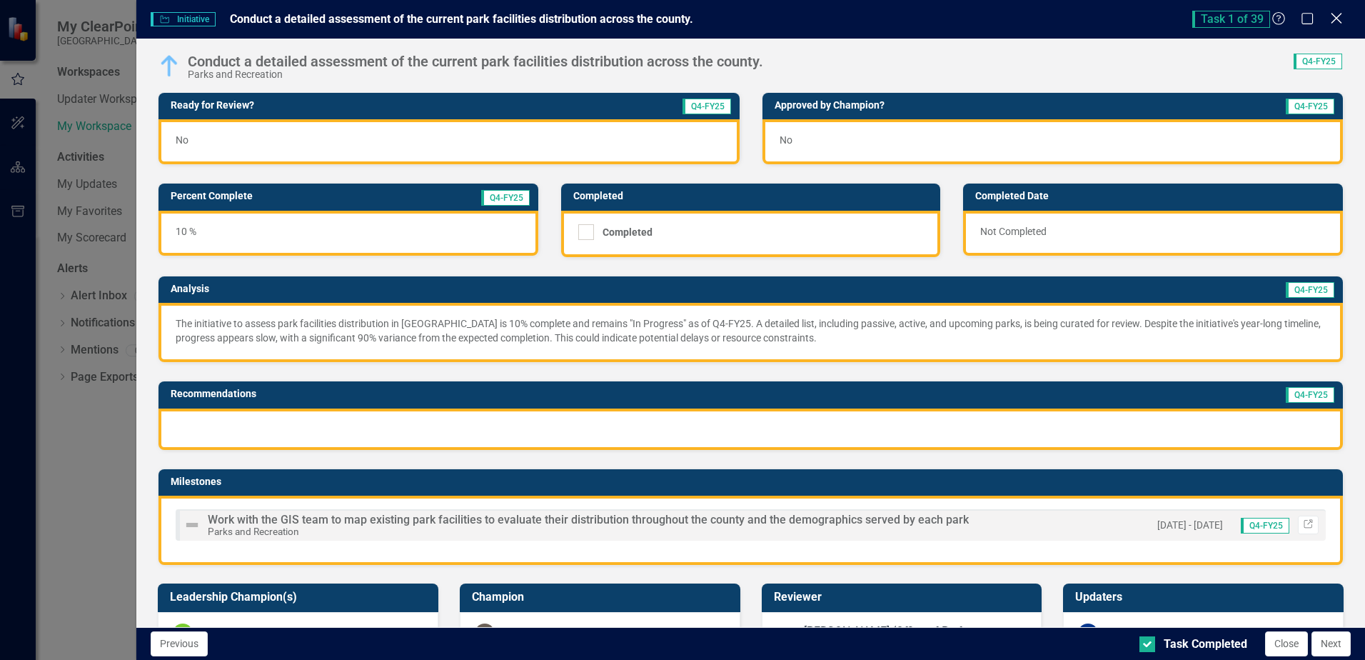
click at [1338, 18] on icon at bounding box center [1336, 18] width 11 height 11
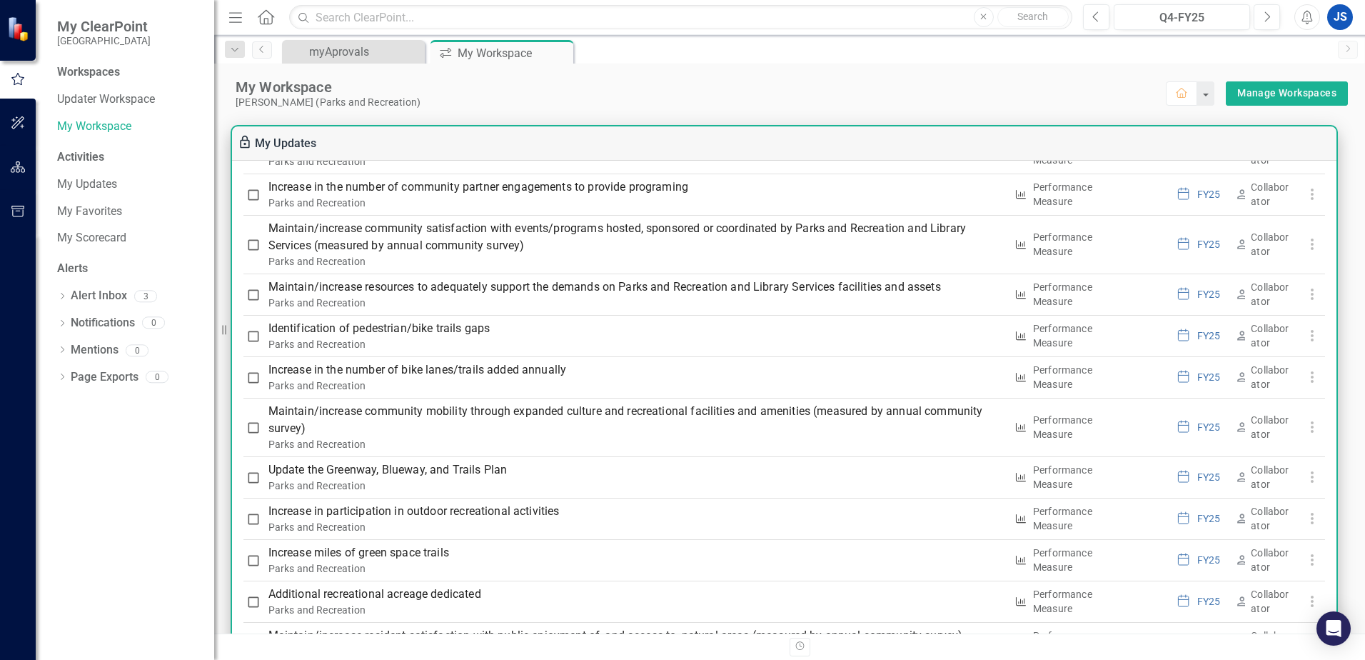
scroll to position [1570, 0]
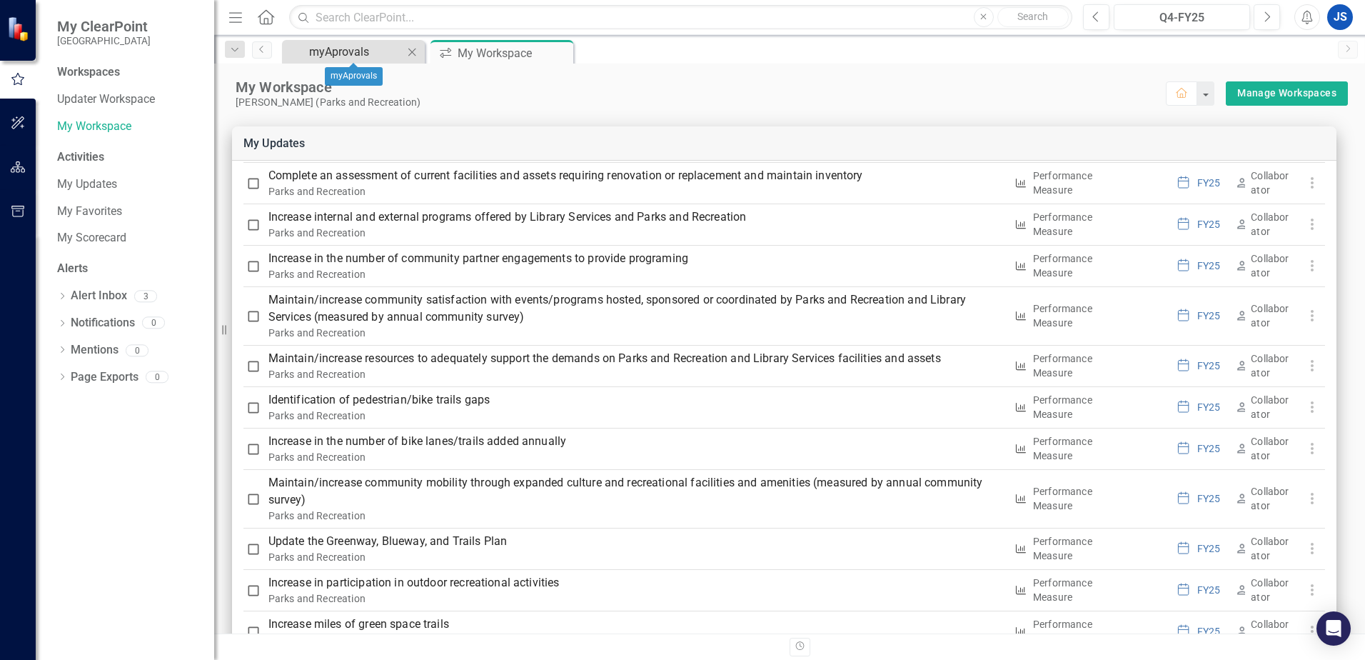
click at [343, 48] on div "myAprovals" at bounding box center [356, 52] width 94 height 18
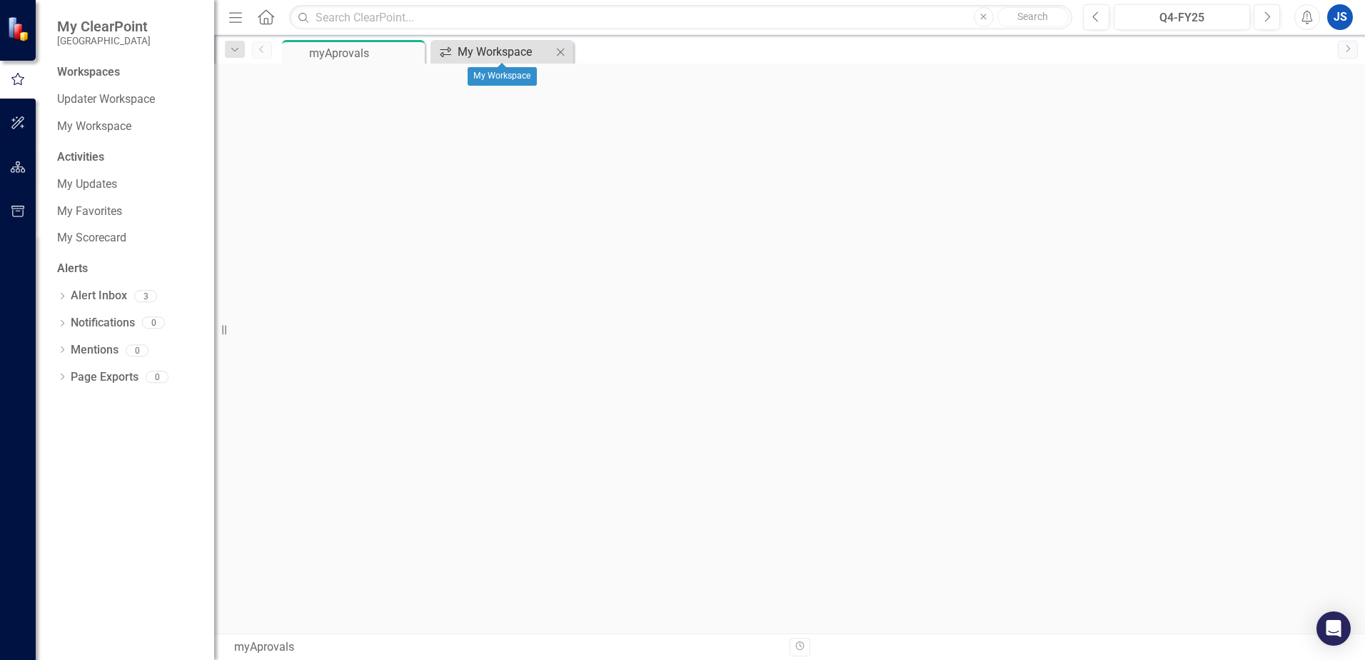
click at [479, 54] on div "My Workspace" at bounding box center [505, 52] width 94 height 18
click at [99, 129] on link "My Workspace" at bounding box center [128, 127] width 143 height 16
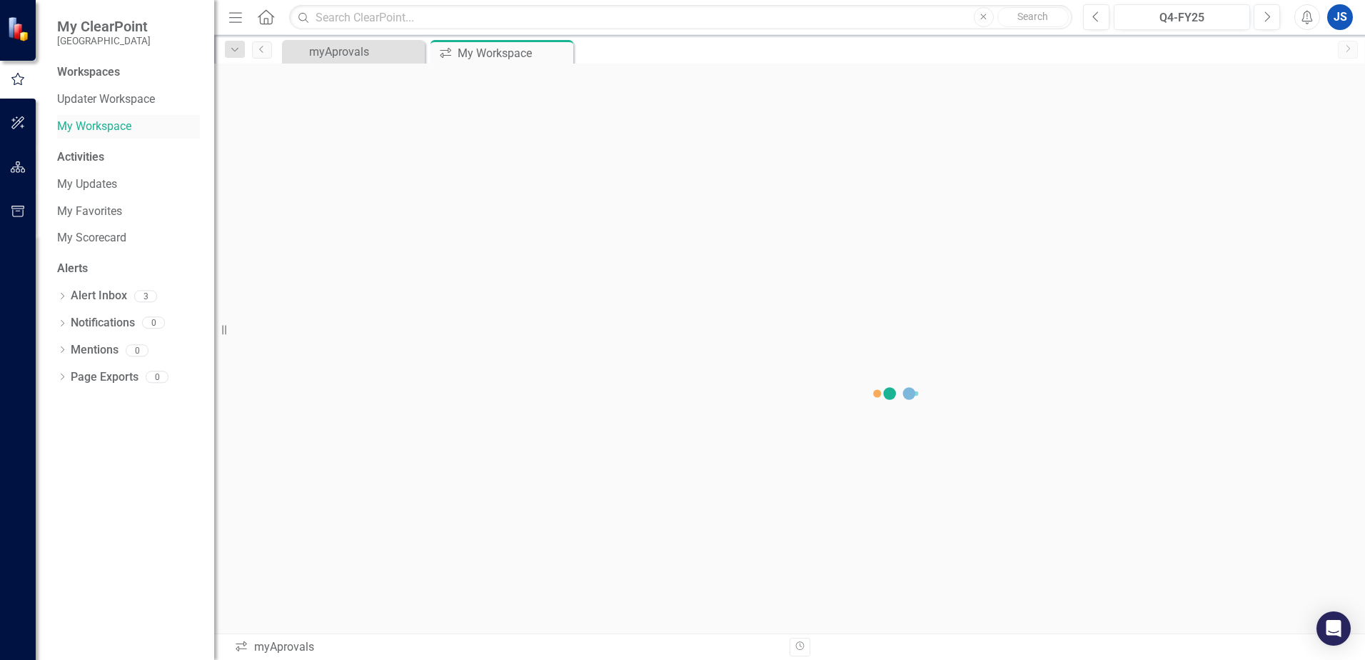
click at [99, 129] on link "My Workspace" at bounding box center [128, 127] width 143 height 16
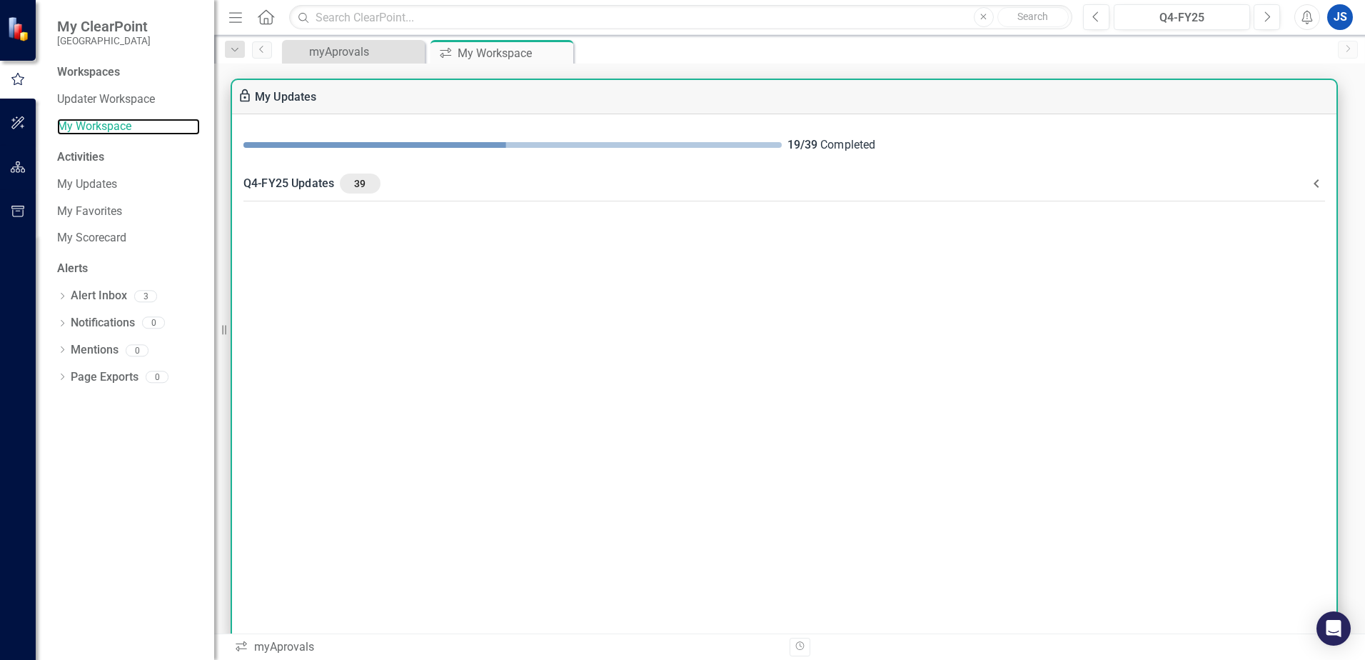
scroll to position [71, 0]
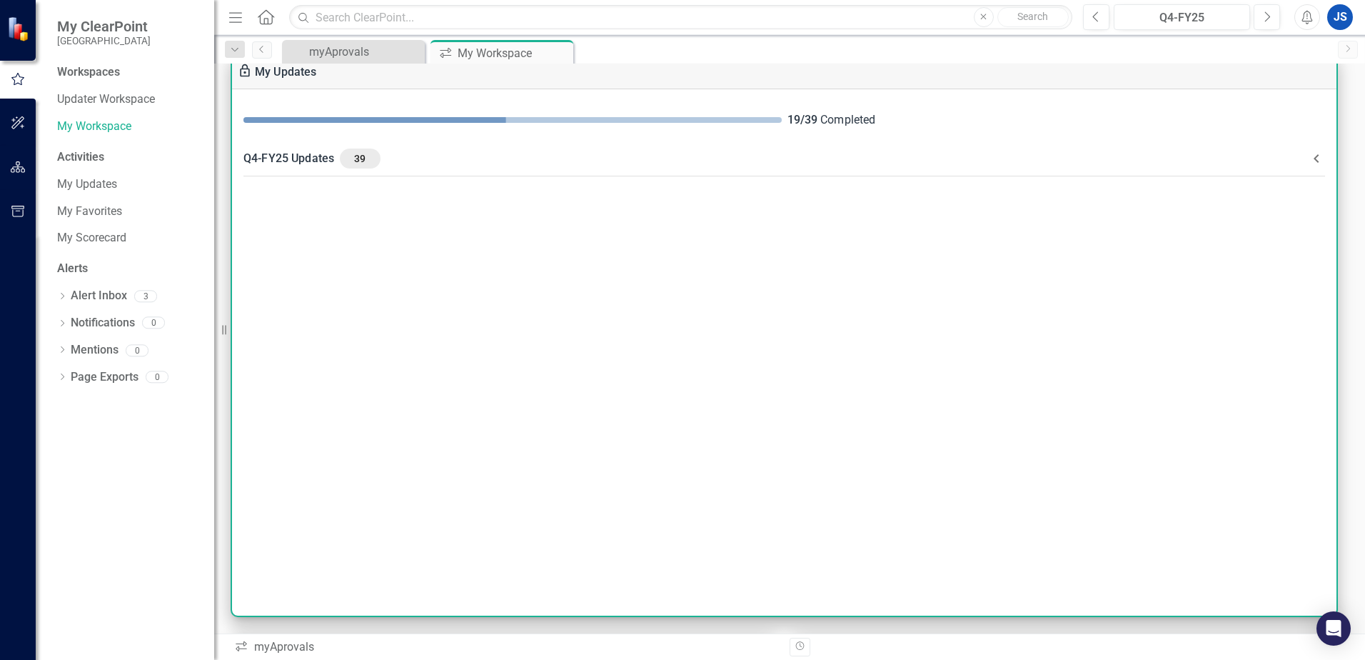
click at [306, 165] on div "Q4-FY25 Updates 39" at bounding box center [776, 159] width 1065 height 20
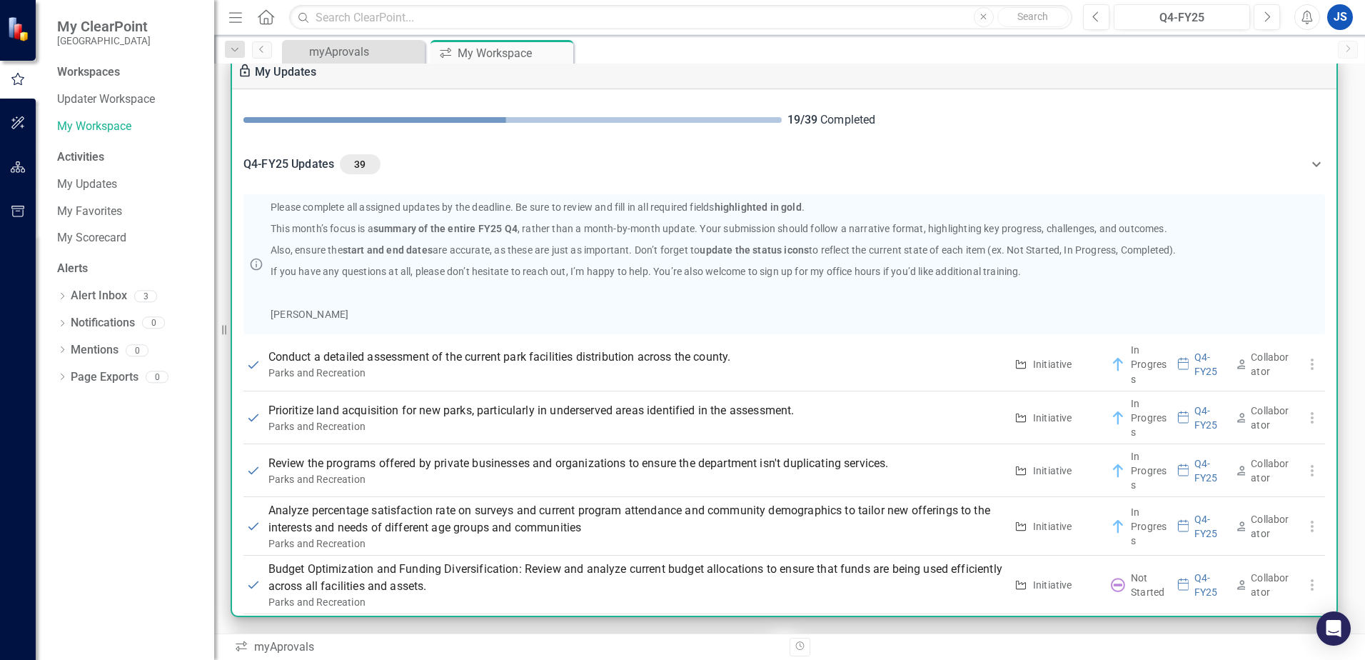
click at [306, 165] on div "Q4-FY25 Updates 39" at bounding box center [776, 164] width 1065 height 20
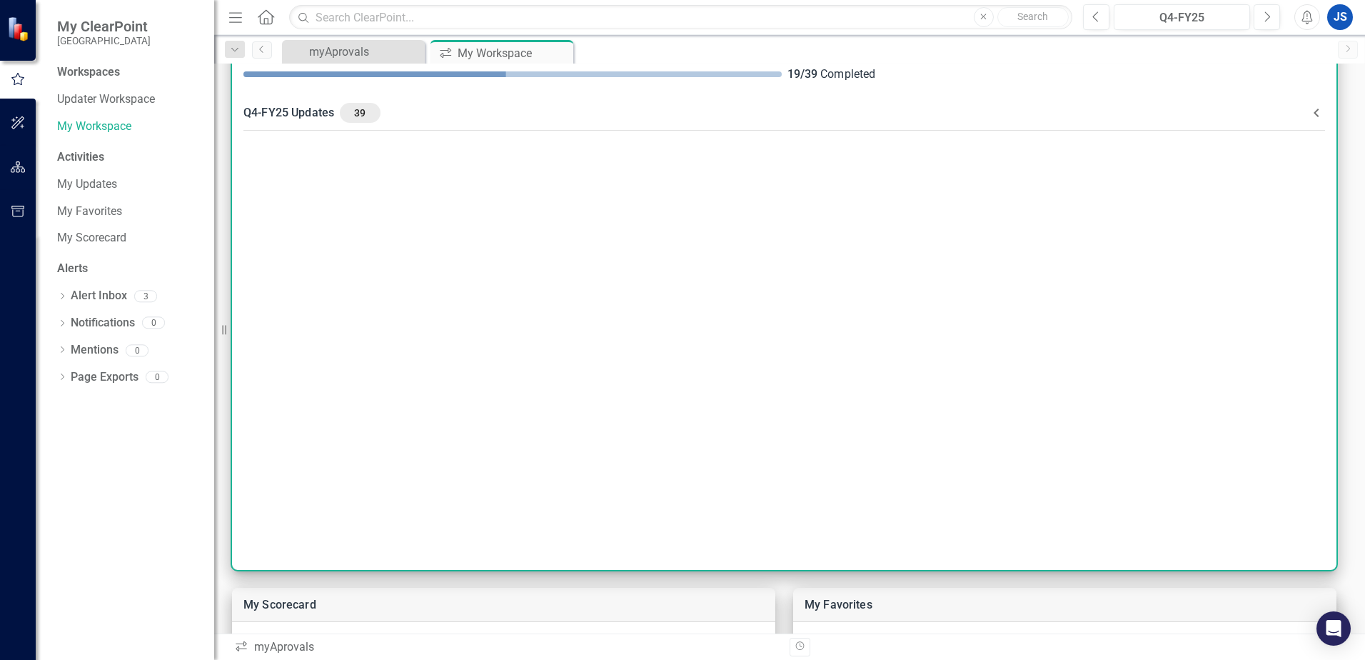
scroll to position [143, 0]
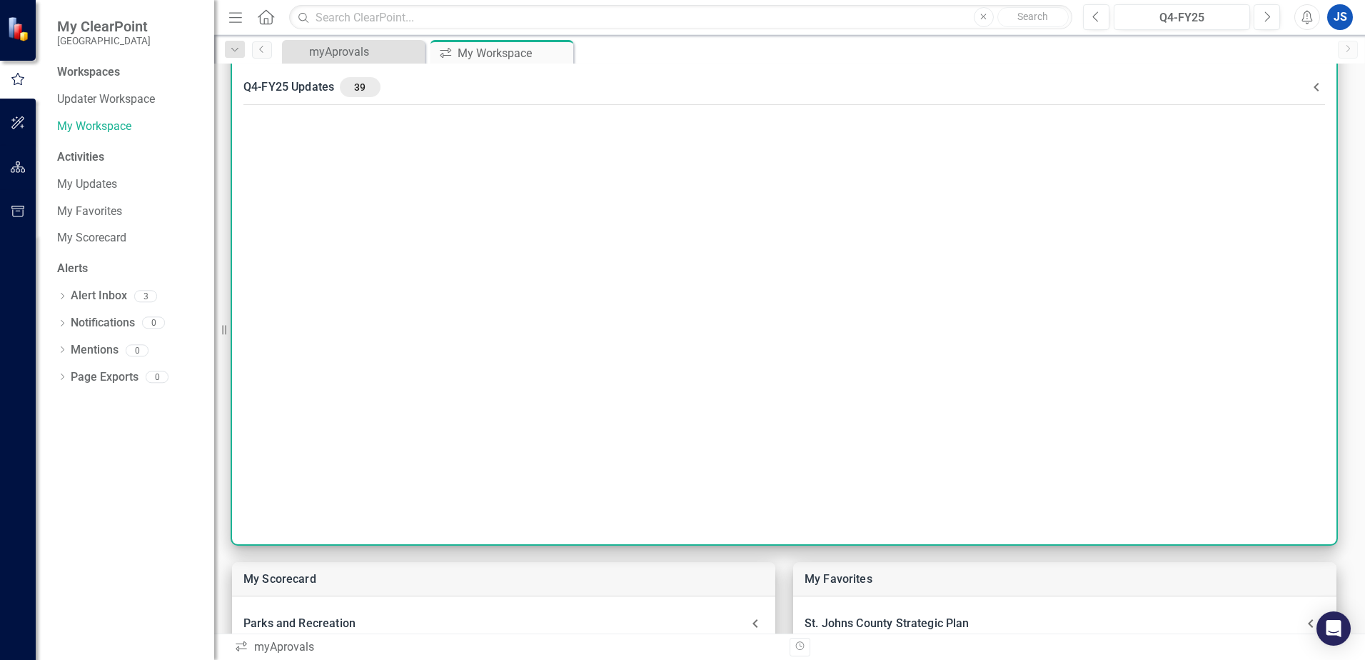
click at [303, 91] on div "Q4-FY25 Updates 39" at bounding box center [776, 87] width 1065 height 20
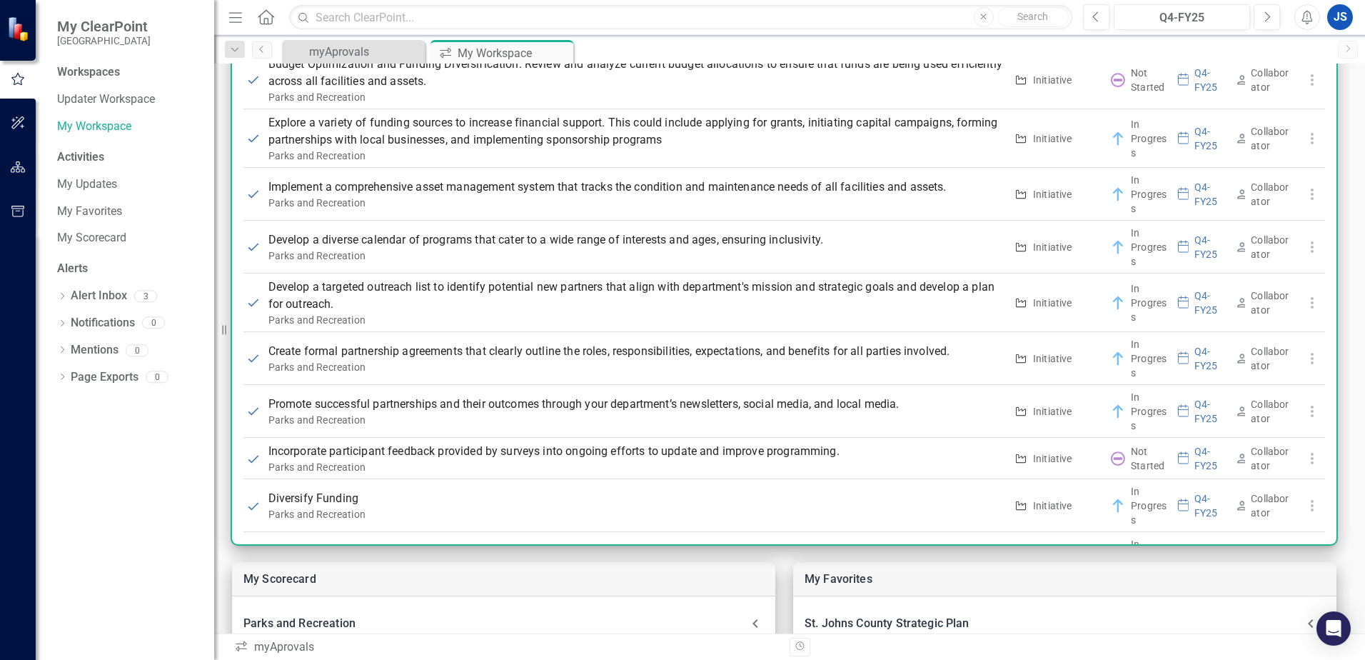
scroll to position [428, 0]
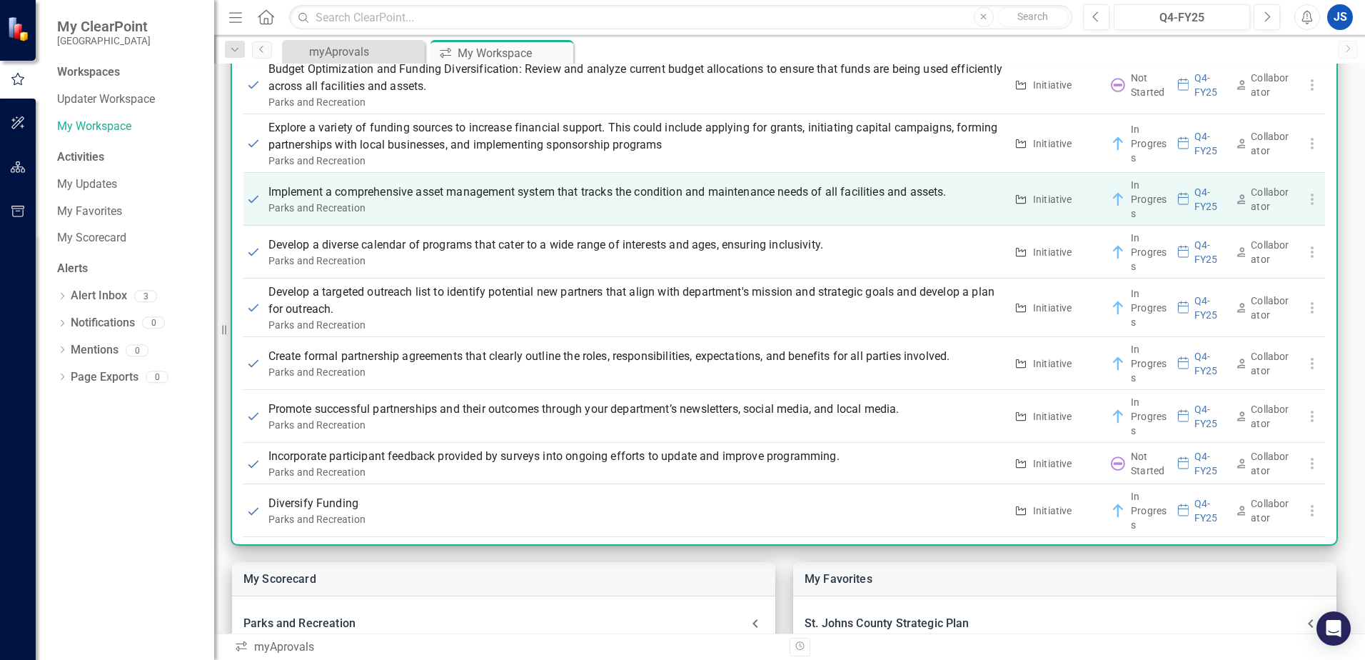
click at [825, 196] on p "Implement a comprehensive asset management system that tracks the condition and…" at bounding box center [637, 192] width 737 height 17
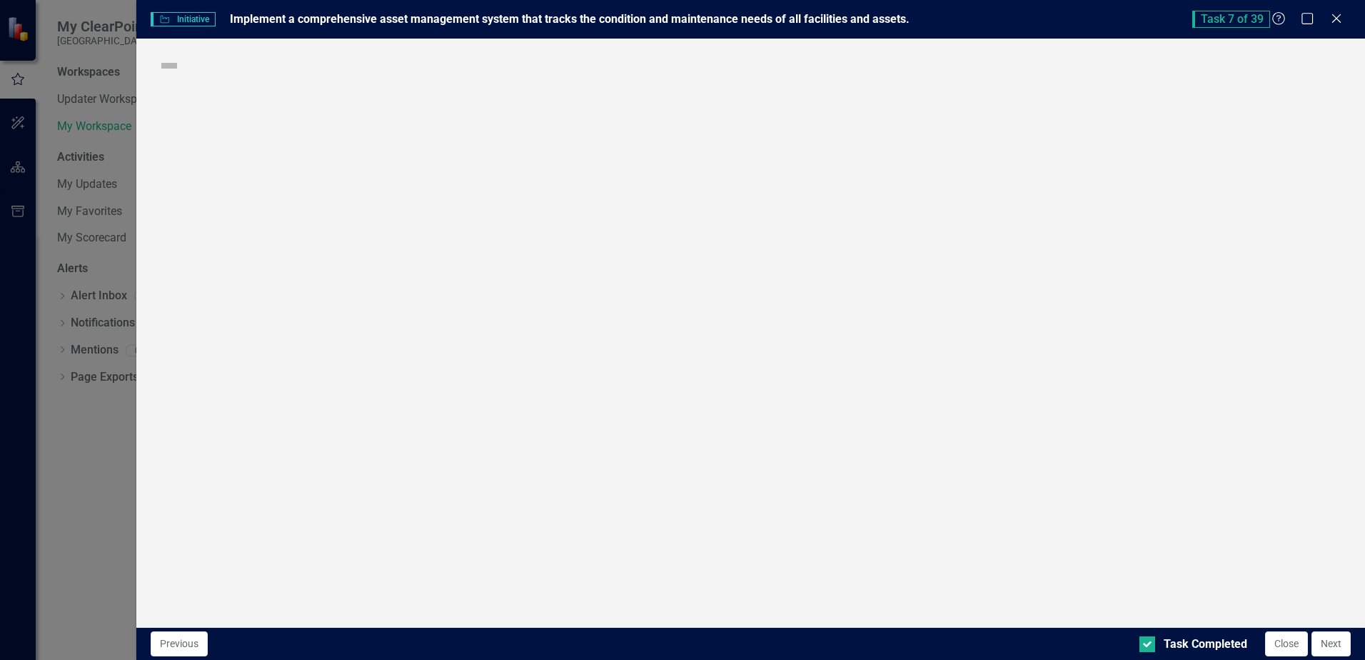
click at [825, 196] on div "Initiative Initiative Implement a comprehensive asset management system that tr…" at bounding box center [682, 330] width 1365 height 660
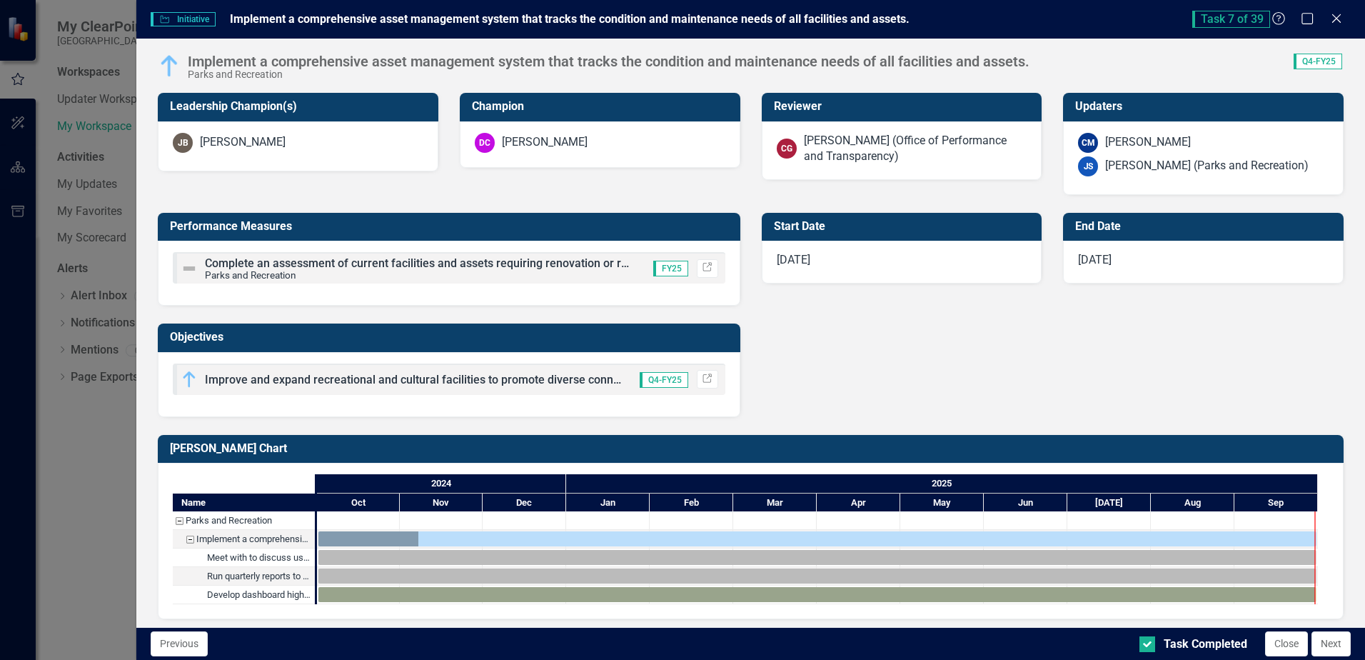
scroll to position [560, 0]
